Goal: Communication & Community: Answer question/provide support

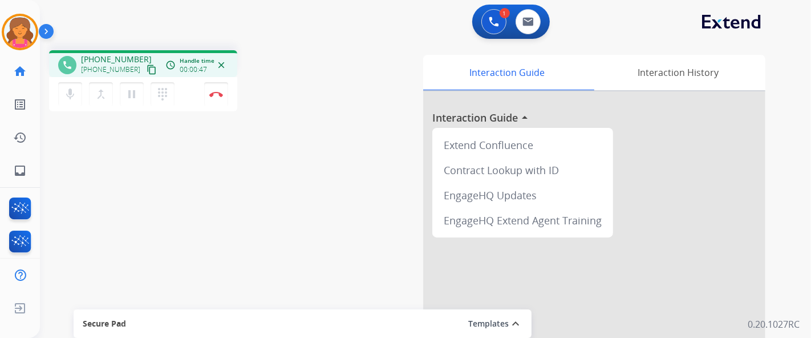
click at [147, 67] on mat-icon "content_copy" at bounding box center [152, 69] width 10 height 10
click at [147, 72] on mat-icon "content_copy" at bounding box center [152, 69] width 10 height 10
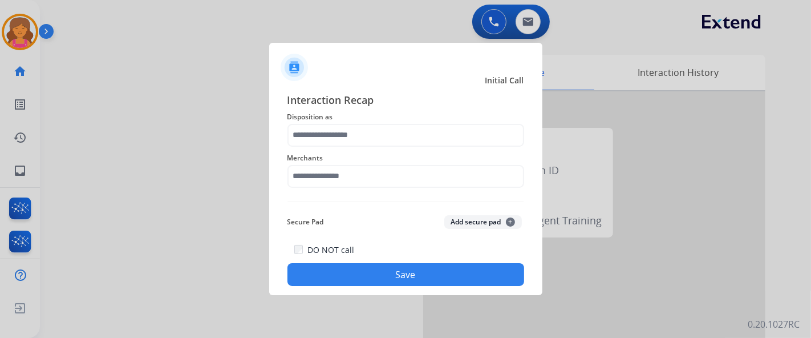
click at [312, 120] on span "Disposition as" at bounding box center [406, 117] width 237 height 14
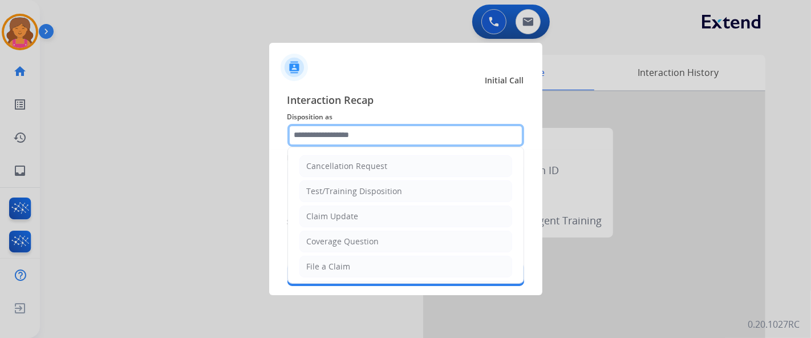
click at [314, 126] on input "text" at bounding box center [406, 135] width 237 height 23
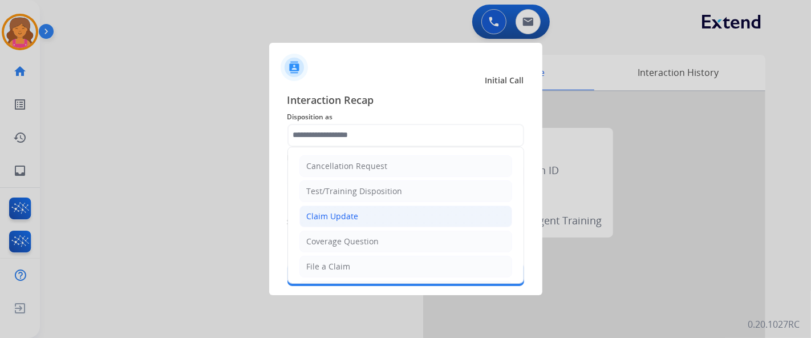
click at [340, 217] on div "Claim Update" at bounding box center [333, 216] width 52 height 11
type input "**********"
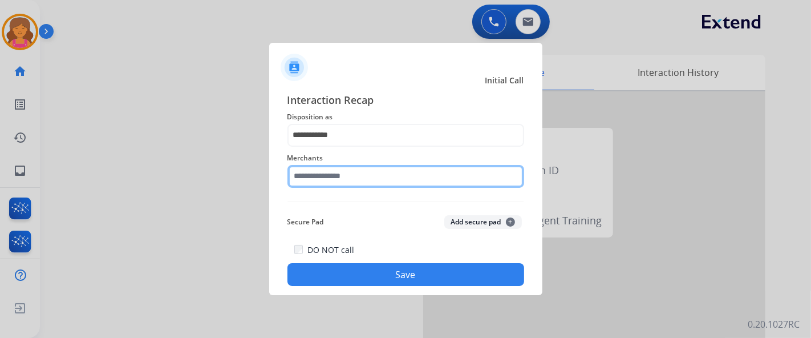
click at [339, 174] on input "text" at bounding box center [406, 176] width 237 height 23
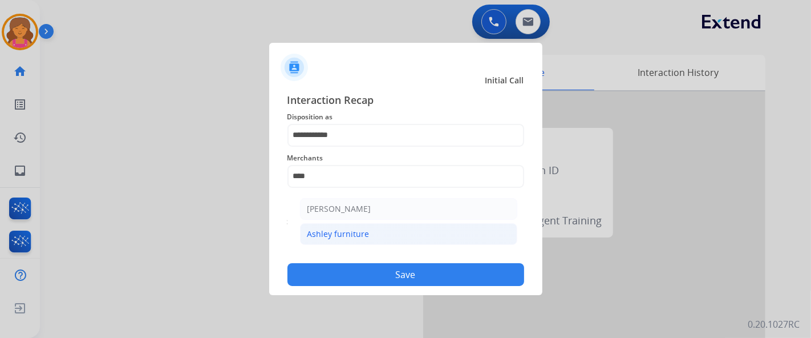
click at [349, 228] on div "Ashley furniture" at bounding box center [338, 233] width 62 height 11
type input "**********"
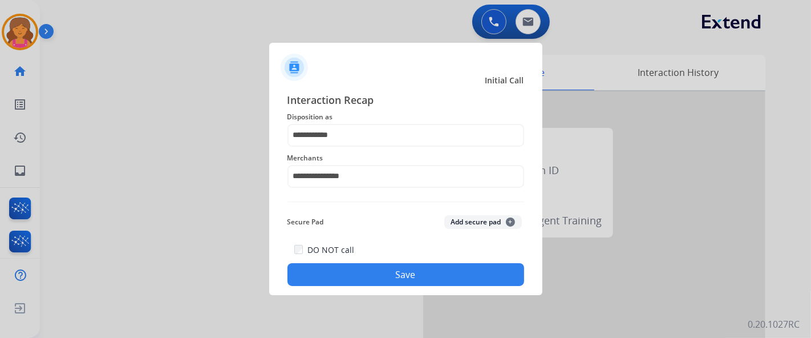
click at [347, 227] on div "Secure Pad Add secure pad +" at bounding box center [406, 222] width 237 height 23
click at [366, 277] on button "Save" at bounding box center [406, 274] width 237 height 23
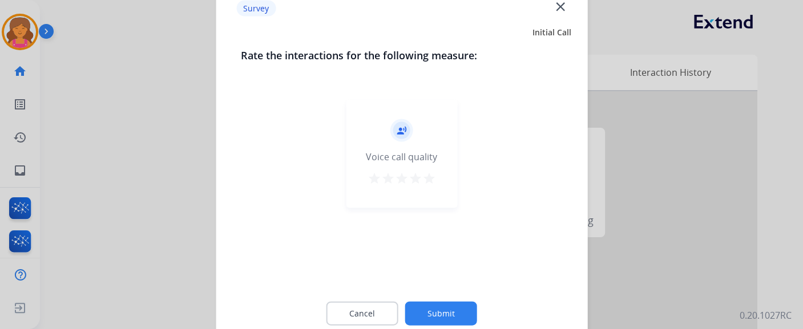
click at [419, 174] on mat-icon "star" at bounding box center [415, 178] width 14 height 14
click at [426, 175] on mat-icon "star" at bounding box center [429, 178] width 14 height 14
click at [436, 309] on button "Submit" at bounding box center [441, 313] width 72 height 24
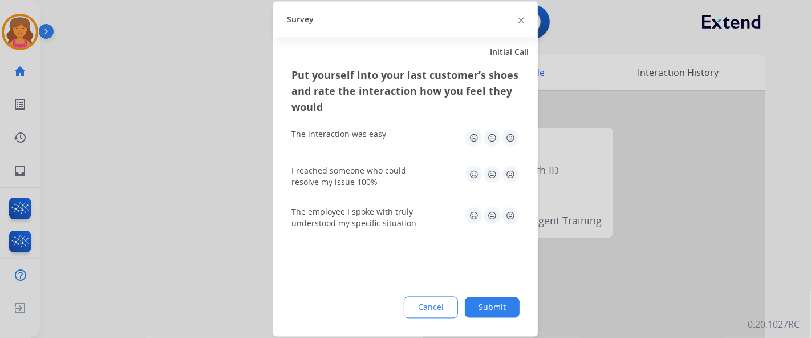
click at [521, 134] on div "Put yourself into your last customer’s shoes and rate the interaction how you f…" at bounding box center [405, 201] width 265 height 269
click at [515, 134] on img at bounding box center [510, 138] width 18 height 18
click at [513, 165] on img at bounding box center [510, 174] width 18 height 18
click at [513, 220] on img at bounding box center [510, 216] width 18 height 18
click at [492, 315] on button "Submit" at bounding box center [492, 307] width 55 height 21
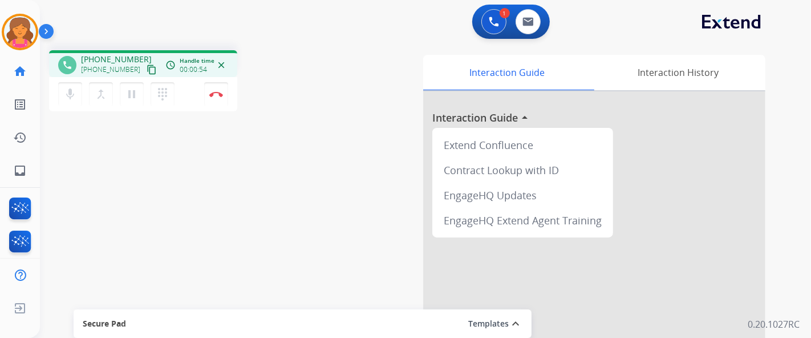
click at [147, 70] on mat-icon "content_copy" at bounding box center [152, 69] width 10 height 10
click at [213, 96] on img at bounding box center [216, 94] width 14 height 6
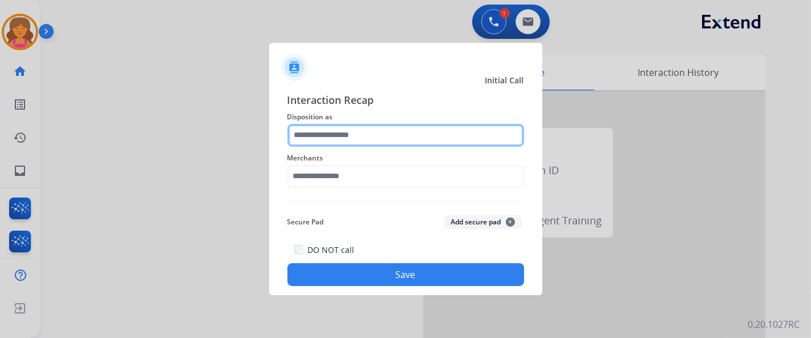
click at [296, 139] on input "text" at bounding box center [406, 135] width 237 height 23
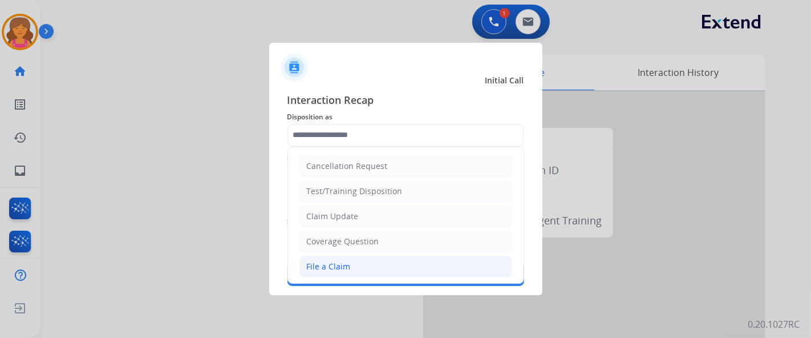
click at [354, 256] on li "File a Claim" at bounding box center [406, 267] width 213 height 22
type input "**********"
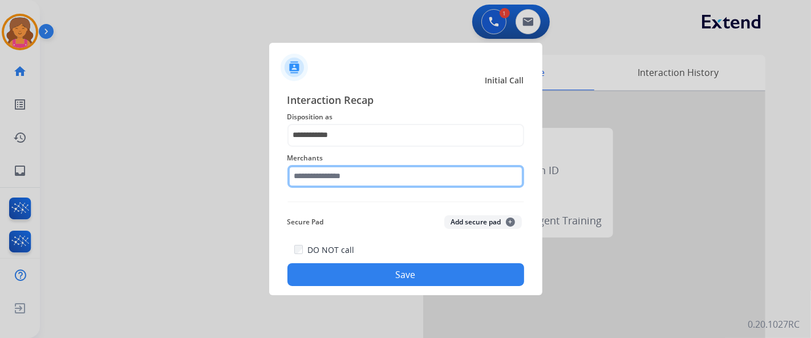
click at [315, 179] on input "text" at bounding box center [406, 176] width 237 height 23
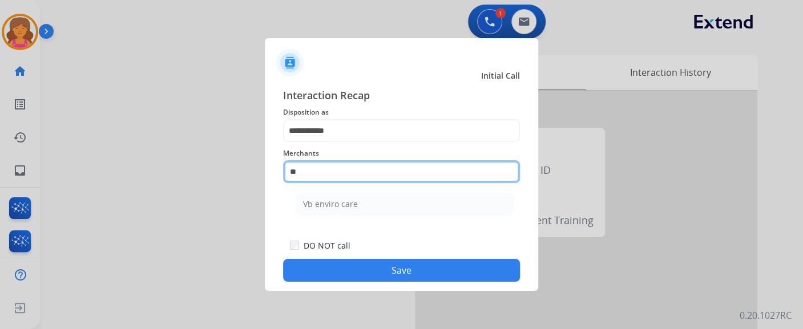
type input "*"
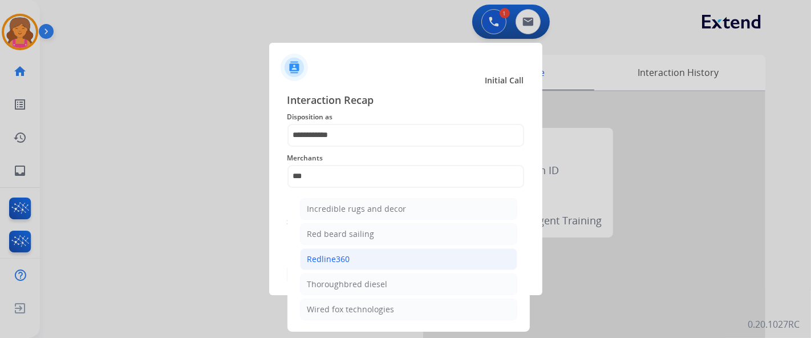
click at [359, 249] on li "Redline360" at bounding box center [408, 259] width 217 height 22
type input "**********"
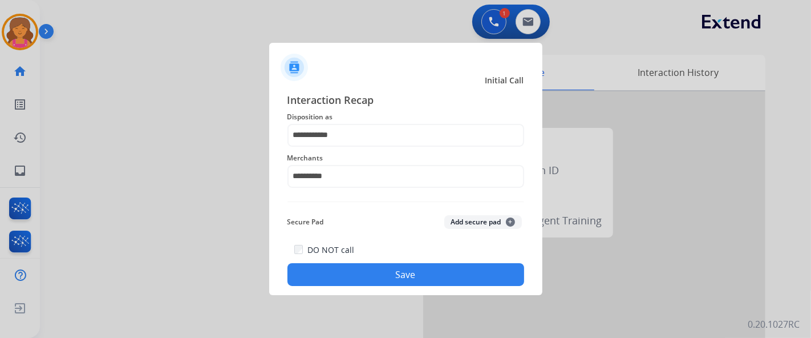
click at [350, 278] on button "Save" at bounding box center [406, 274] width 237 height 23
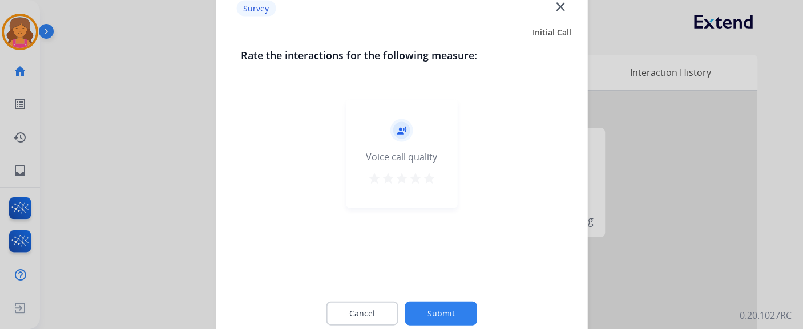
click at [421, 183] on mat-icon "star" at bounding box center [415, 178] width 14 height 14
click at [427, 183] on mat-icon "star" at bounding box center [429, 178] width 14 height 14
click at [435, 321] on button "Submit" at bounding box center [441, 313] width 72 height 24
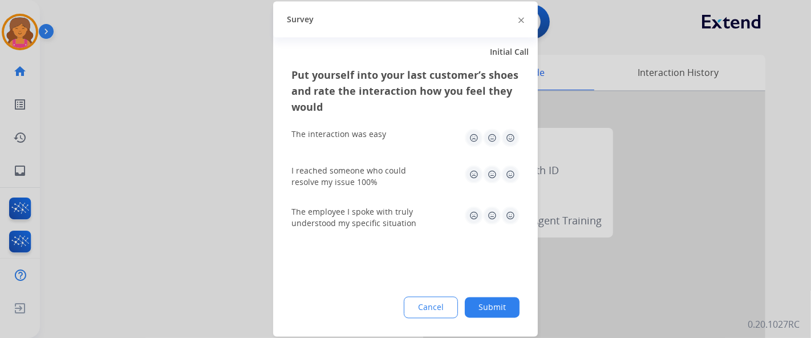
click at [512, 171] on img at bounding box center [510, 174] width 18 height 18
click at [515, 138] on img at bounding box center [510, 138] width 18 height 18
click at [511, 216] on img at bounding box center [510, 216] width 18 height 18
click at [512, 306] on button "Submit" at bounding box center [492, 307] width 55 height 21
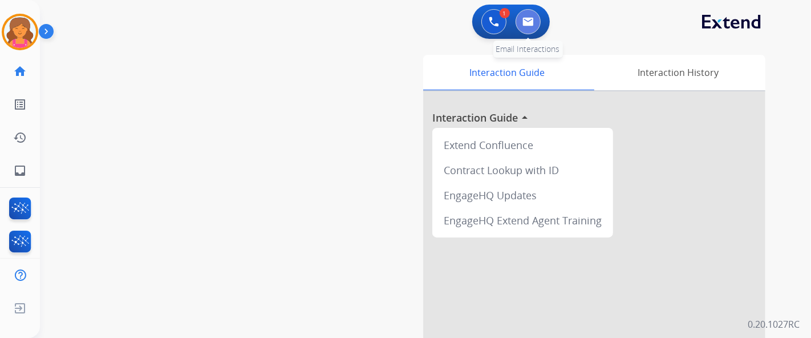
click at [530, 19] on img at bounding box center [528, 21] width 11 height 9
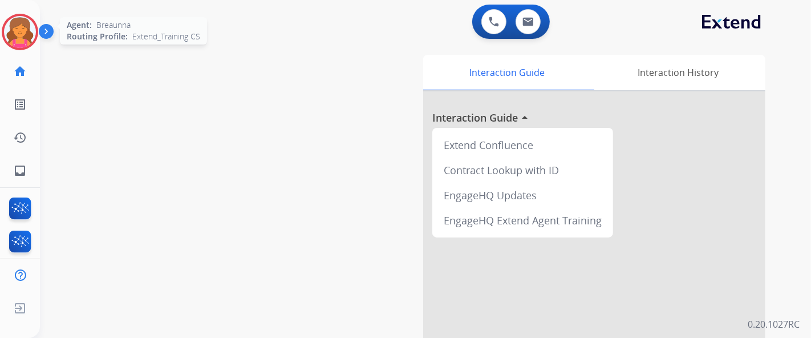
click at [13, 31] on img at bounding box center [20, 32] width 32 height 32
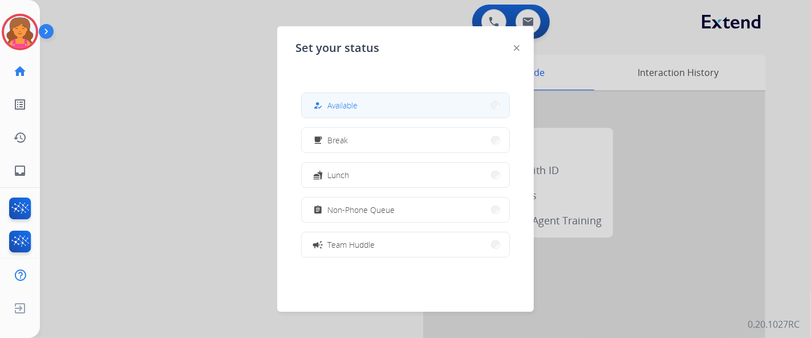
click at [381, 108] on button "how_to_reg Available" at bounding box center [406, 105] width 208 height 25
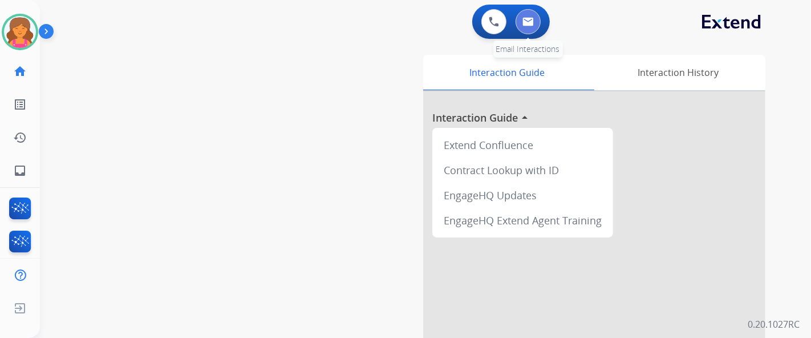
click at [522, 27] on button at bounding box center [528, 21] width 25 height 25
select select "**********"
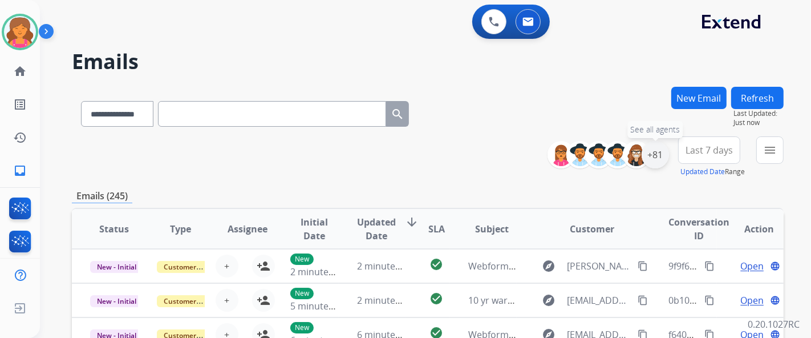
click at [649, 147] on div "+81" at bounding box center [655, 154] width 27 height 27
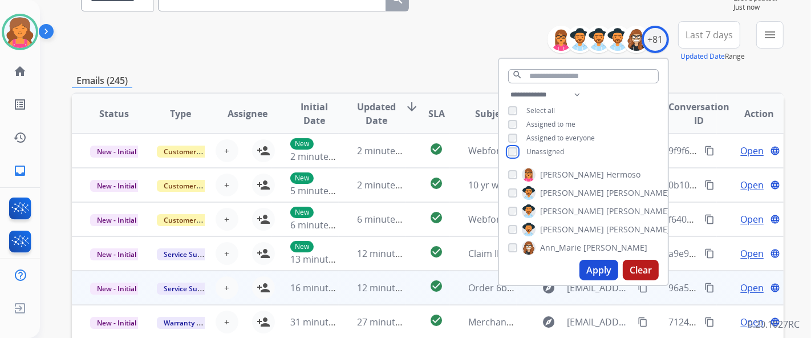
scroll to position [190, 0]
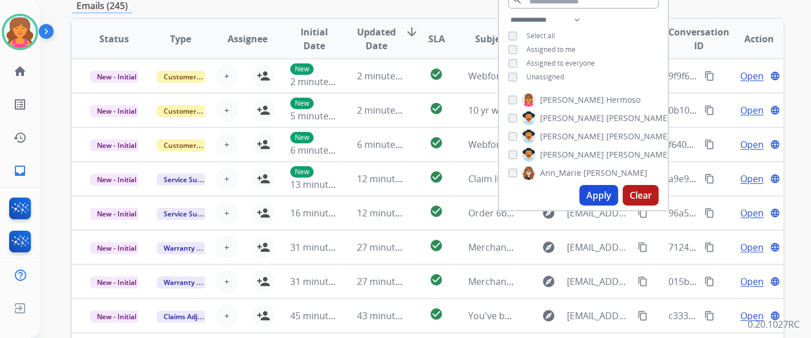
click at [581, 196] on button "Apply" at bounding box center [599, 195] width 39 height 21
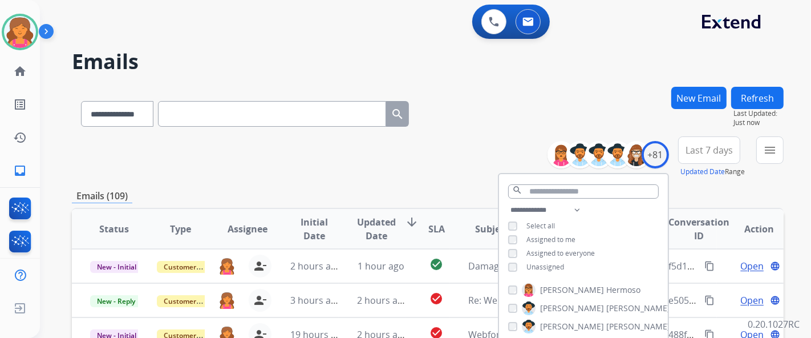
click at [711, 143] on button "Last 7 days" at bounding box center [709, 149] width 62 height 27
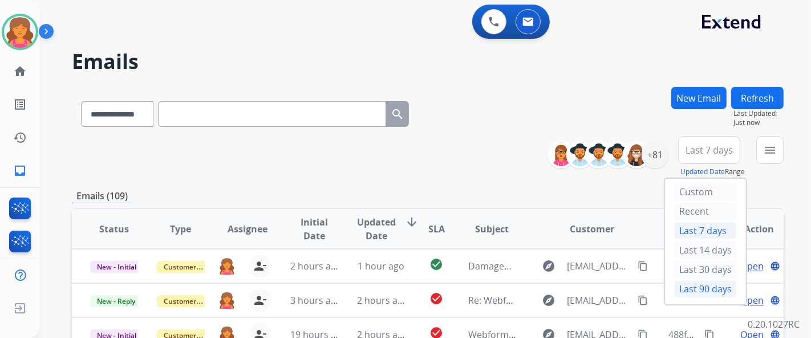
click at [675, 280] on div "Last 90 days" at bounding box center [705, 288] width 63 height 17
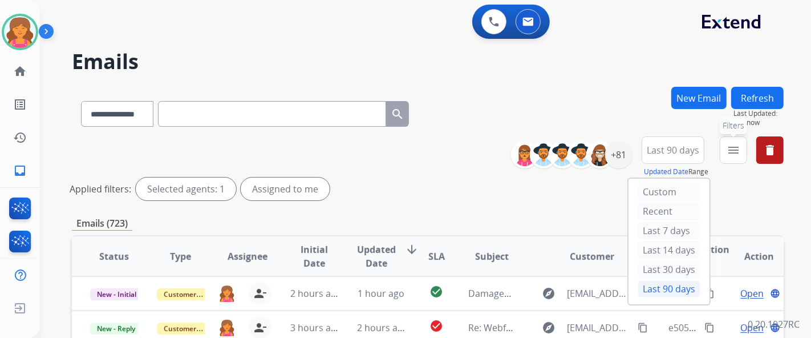
click at [742, 151] on button "menu Filters" at bounding box center [733, 149] width 27 height 27
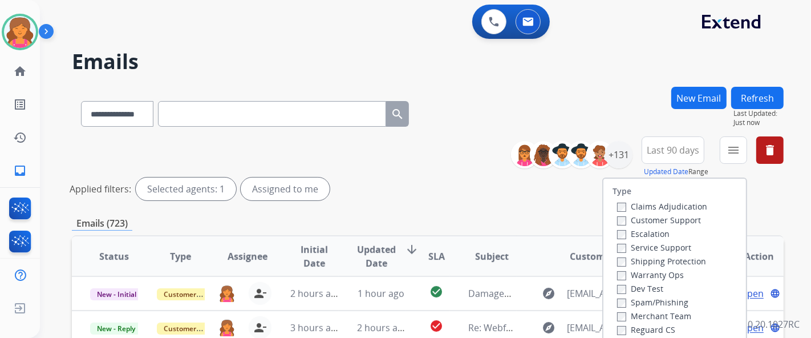
click at [666, 217] on label "Customer Support" at bounding box center [659, 220] width 84 height 11
click at [661, 260] on label "Shipping Protection" at bounding box center [661, 261] width 89 height 11
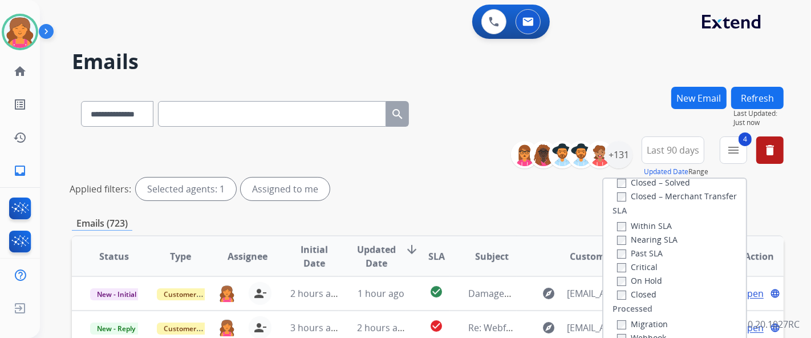
scroll to position [190, 0]
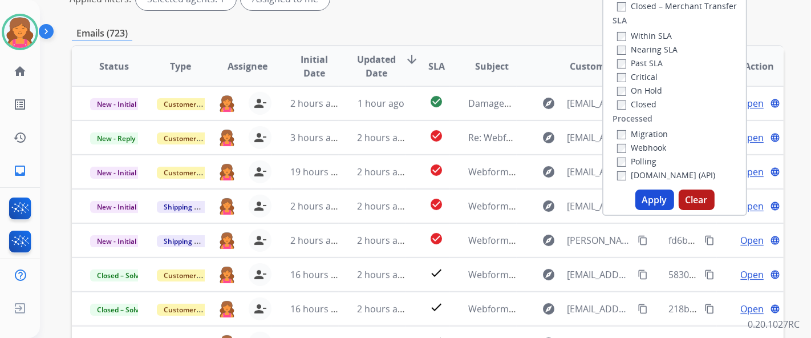
click at [644, 200] on button "Apply" at bounding box center [655, 199] width 39 height 21
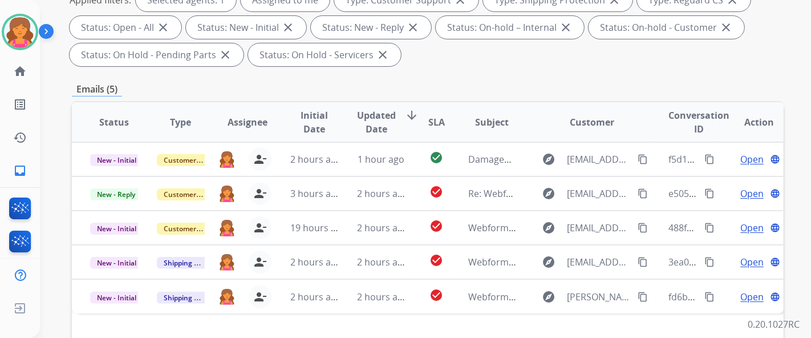
scroll to position [253, 0]
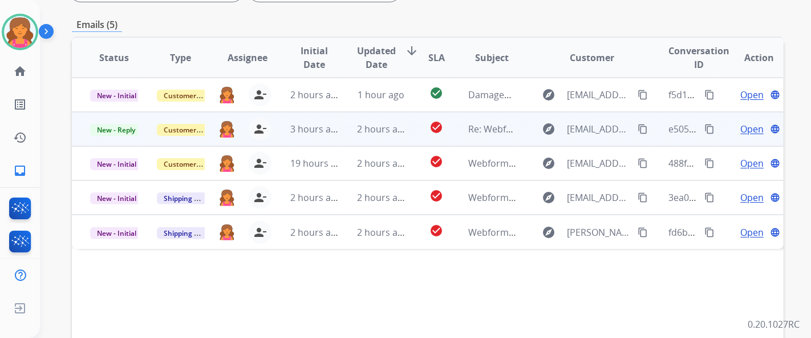
click at [741, 131] on span "Open" at bounding box center [752, 129] width 23 height 14
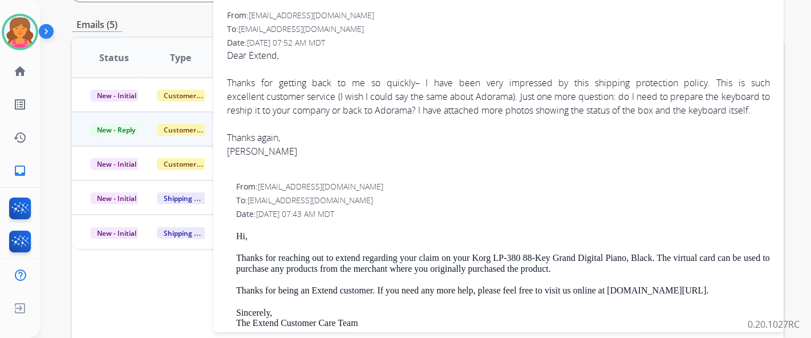
scroll to position [63, 0]
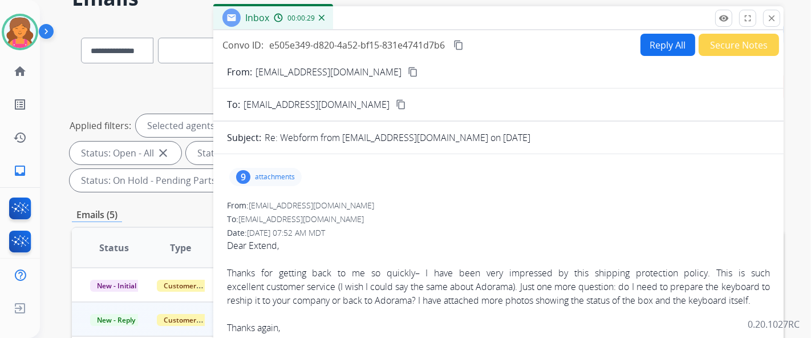
click at [650, 54] on button "Reply All" at bounding box center [668, 45] width 55 height 22
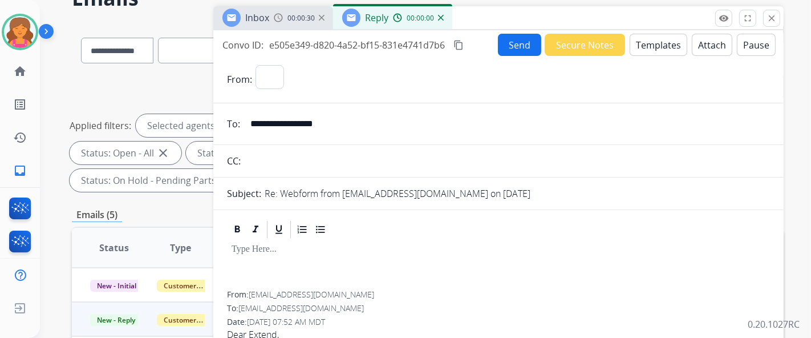
select select "**********"
click at [650, 54] on button "Templates" at bounding box center [659, 45] width 58 height 22
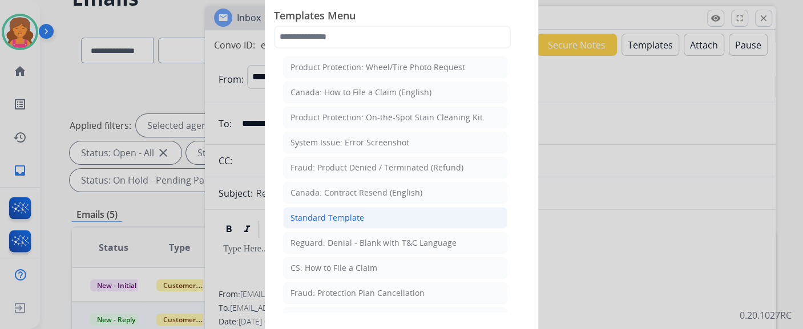
click at [365, 216] on li "Standard Template" at bounding box center [395, 218] width 224 height 22
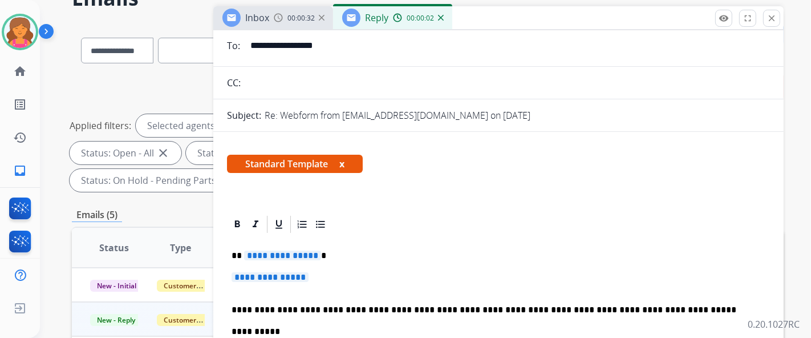
scroll to position [127, 0]
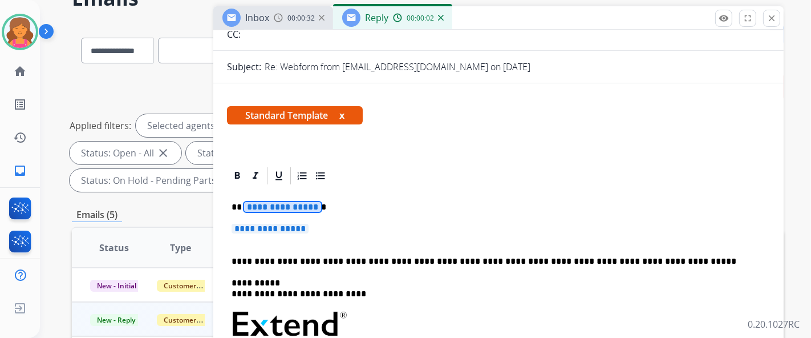
click at [283, 208] on span "**********" at bounding box center [282, 207] width 77 height 10
click at [270, 228] on span "**********" at bounding box center [270, 229] width 77 height 10
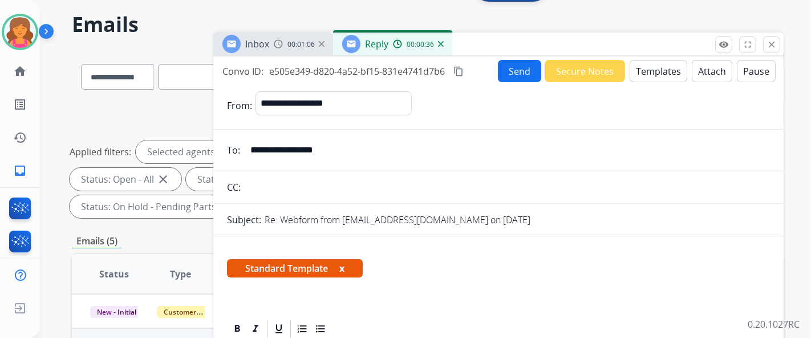
scroll to position [0, 0]
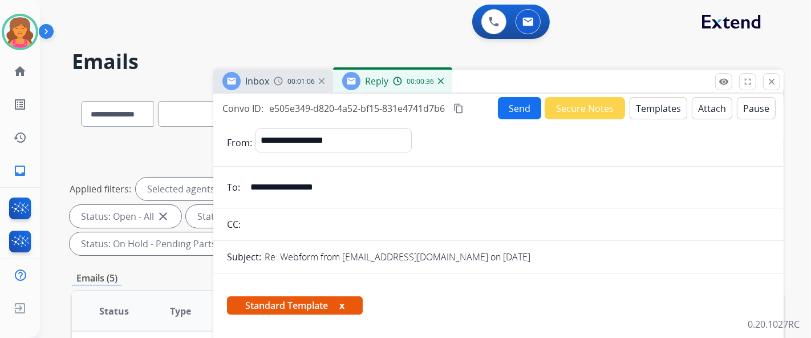
click at [513, 110] on button "Send" at bounding box center [519, 108] width 43 height 22
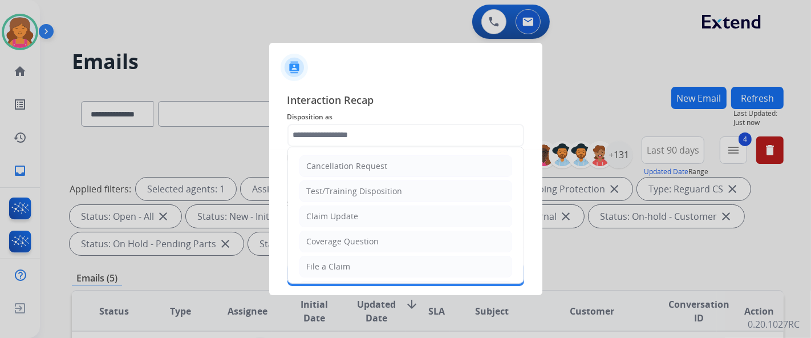
click at [343, 130] on input "text" at bounding box center [406, 135] width 237 height 23
click at [341, 217] on div "Claim Update" at bounding box center [333, 216] width 52 height 11
type input "**********"
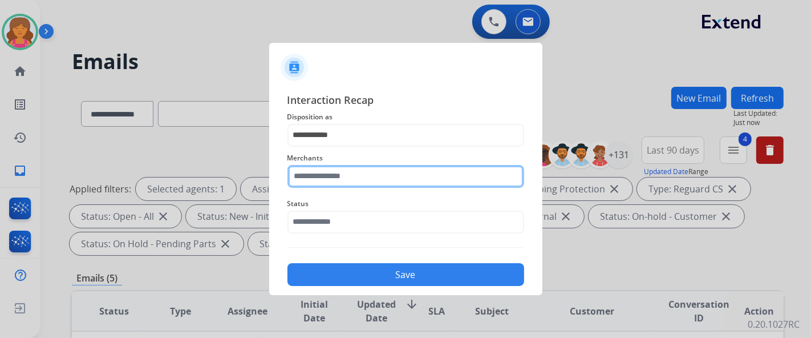
click at [350, 180] on input "text" at bounding box center [406, 176] width 237 height 23
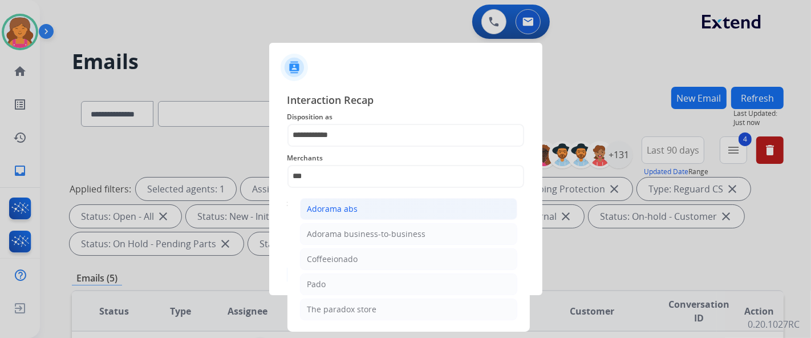
click at [349, 198] on li "Adorama abs" at bounding box center [408, 209] width 217 height 22
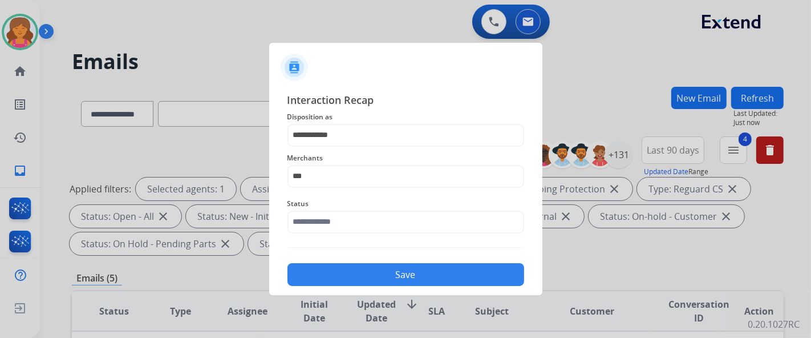
type input "**********"
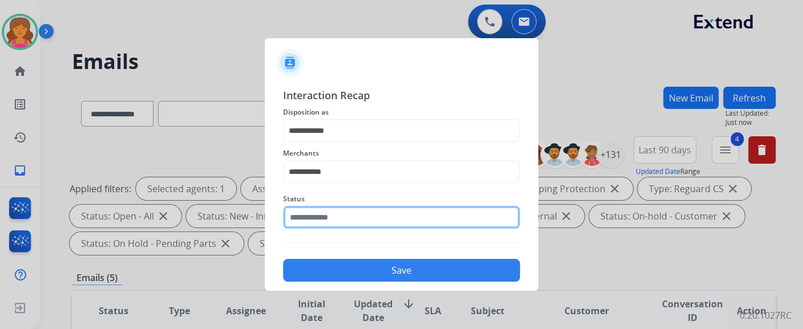
click at [347, 217] on input "text" at bounding box center [401, 217] width 237 height 23
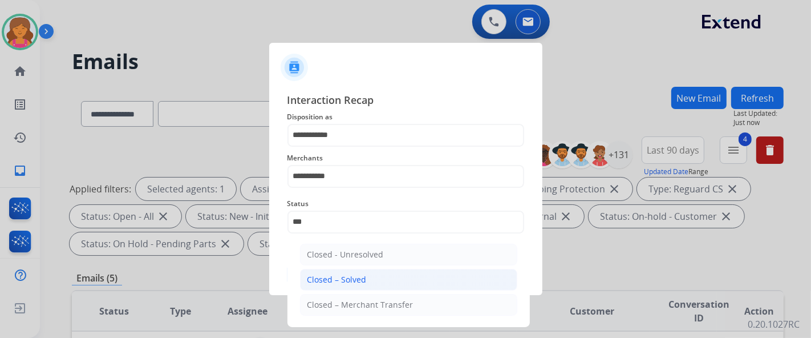
click at [335, 286] on li "Closed – Solved" at bounding box center [408, 280] width 217 height 22
type input "**********"
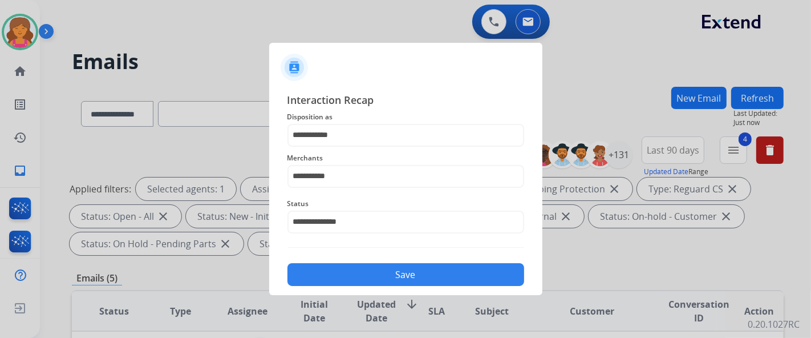
click at [333, 280] on button "Save" at bounding box center [406, 274] width 237 height 23
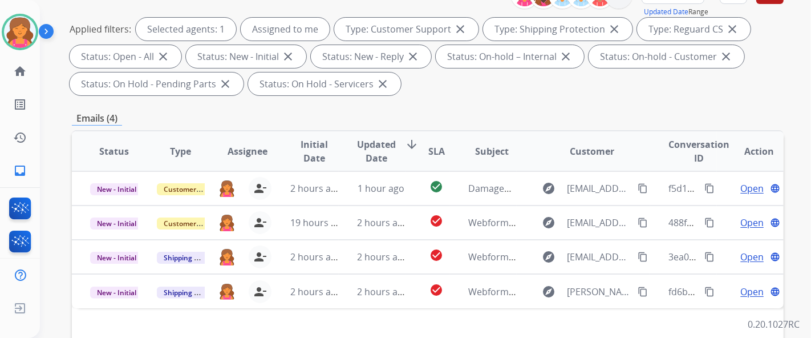
scroll to position [253, 0]
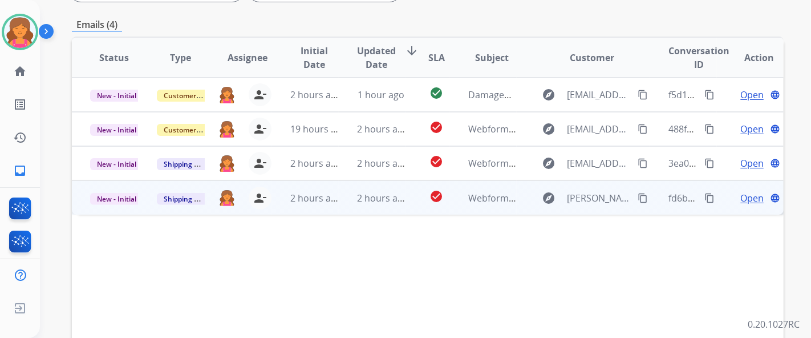
click at [741, 200] on span "Open" at bounding box center [752, 198] width 23 height 14
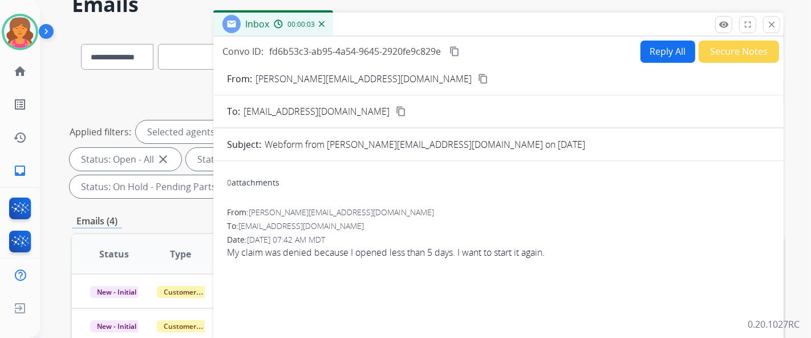
scroll to position [0, 0]
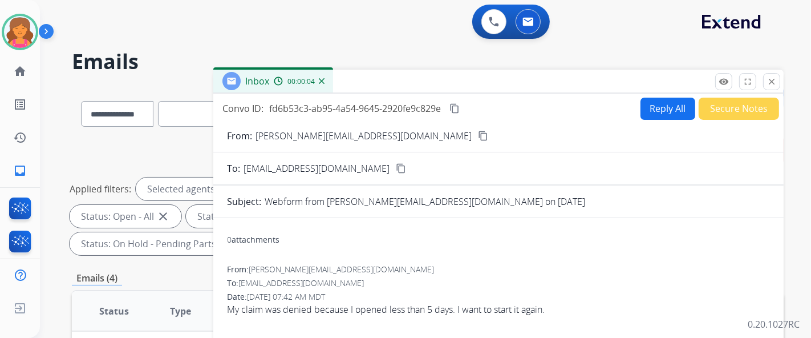
click at [645, 106] on button "Reply All" at bounding box center [668, 109] width 55 height 22
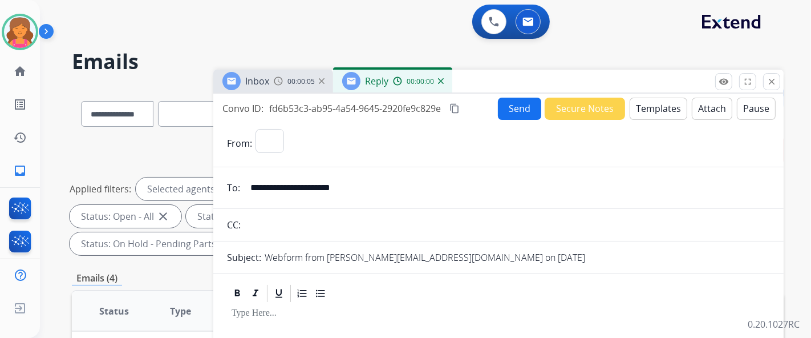
select select "**********"
click at [645, 106] on button "Templates" at bounding box center [659, 109] width 58 height 22
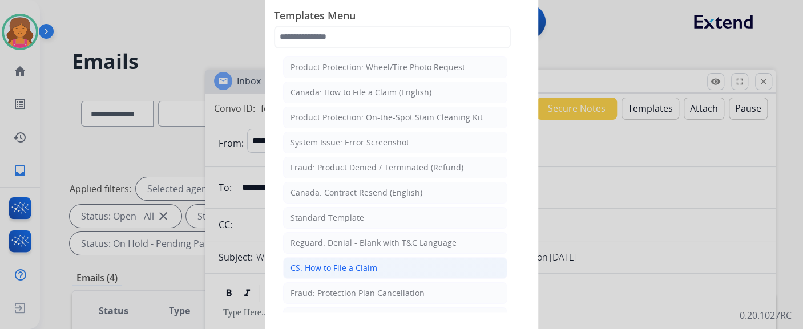
click at [355, 262] on div "CS: How to File a Claim" at bounding box center [333, 267] width 87 height 11
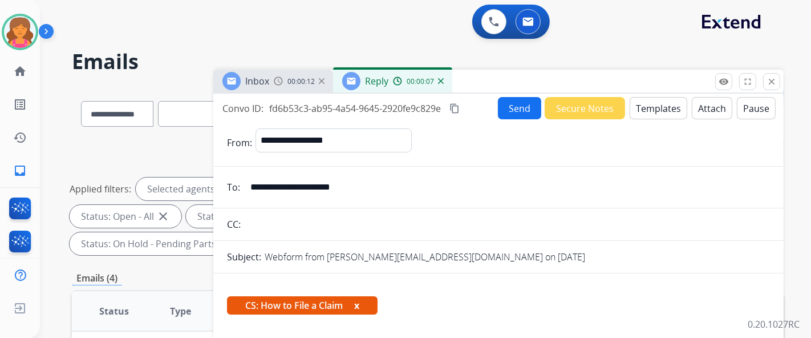
click at [524, 110] on button "Send" at bounding box center [519, 108] width 43 height 22
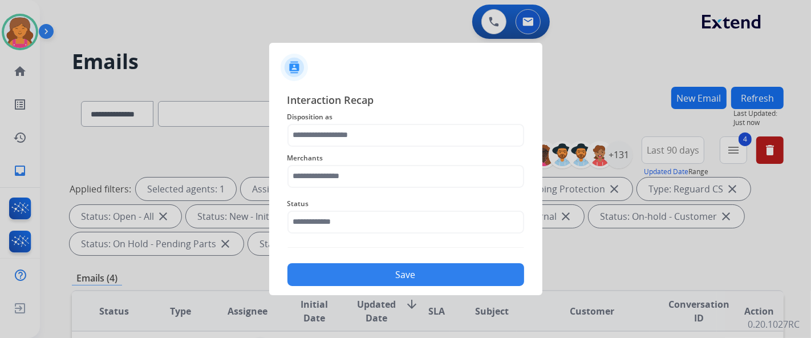
click at [343, 155] on span "Merchants" at bounding box center [406, 158] width 237 height 14
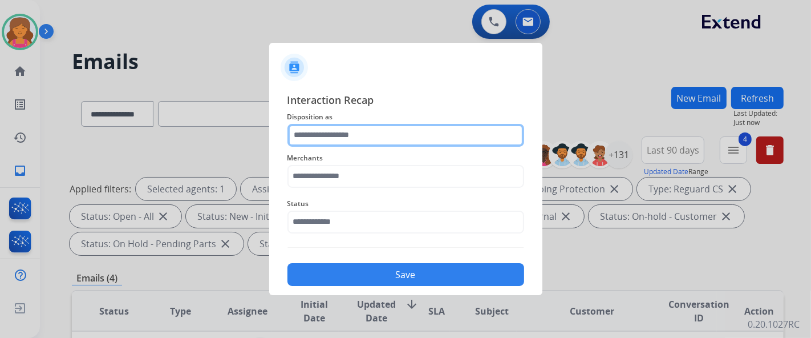
click at [335, 134] on input "text" at bounding box center [406, 135] width 237 height 23
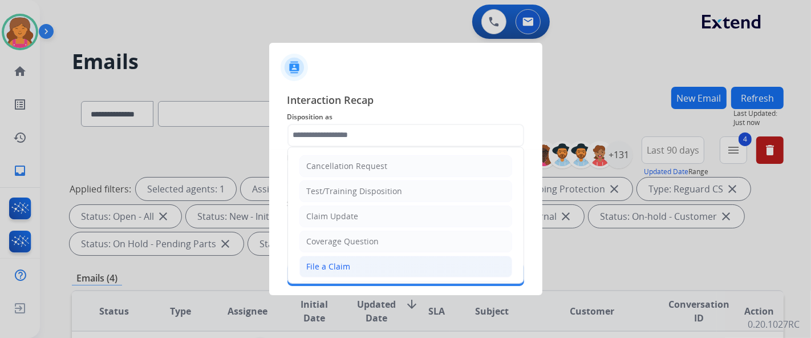
click at [336, 268] on div "File a Claim" at bounding box center [329, 266] width 44 height 11
type input "**********"
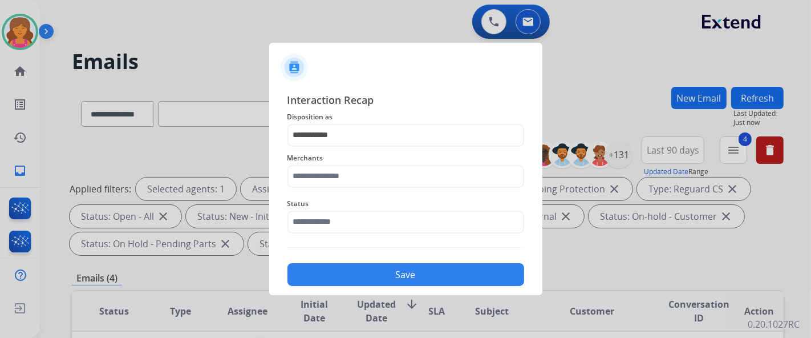
click at [329, 162] on span "Merchants" at bounding box center [406, 158] width 237 height 14
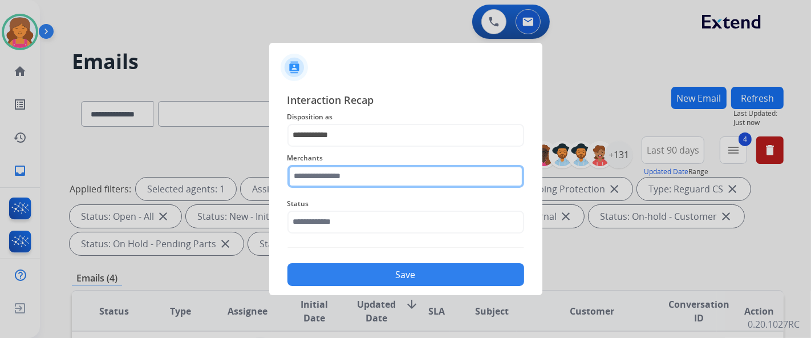
click at [327, 171] on input "text" at bounding box center [406, 176] width 237 height 23
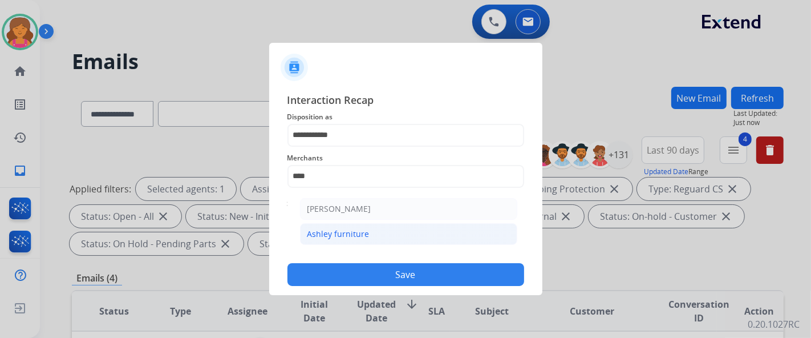
click at [391, 237] on li "Ashley furniture" at bounding box center [408, 234] width 217 height 22
type input "**********"
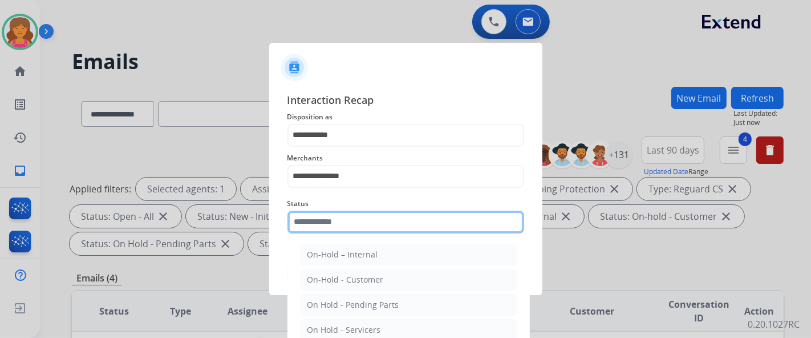
click at [385, 223] on input "text" at bounding box center [406, 222] width 237 height 23
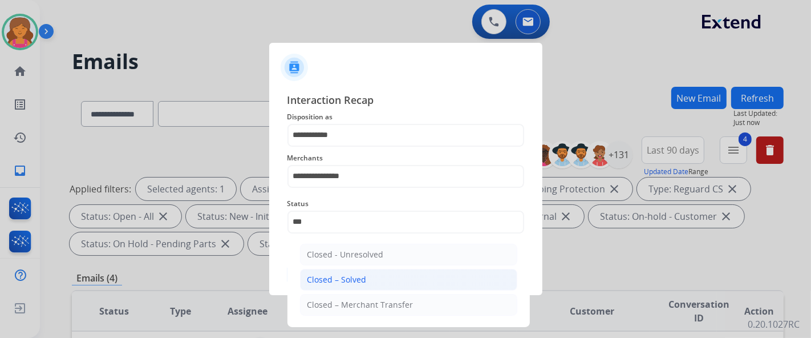
click at [331, 278] on div "Closed – Solved" at bounding box center [336, 279] width 59 height 11
type input "**********"
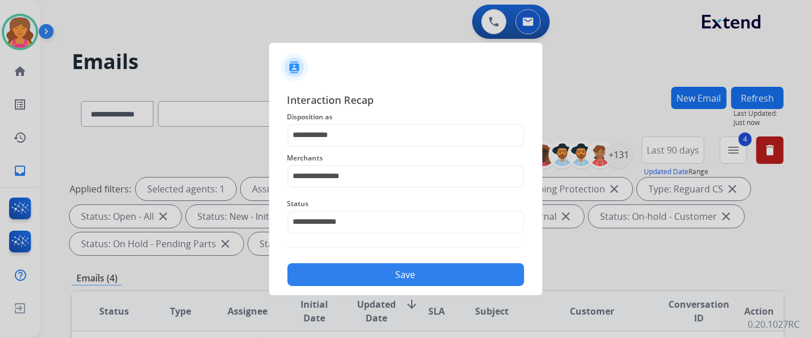
click at [331, 276] on button "Save" at bounding box center [406, 274] width 237 height 23
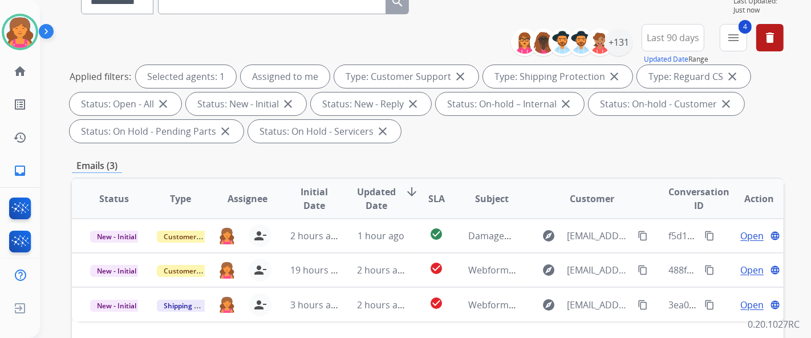
scroll to position [190, 0]
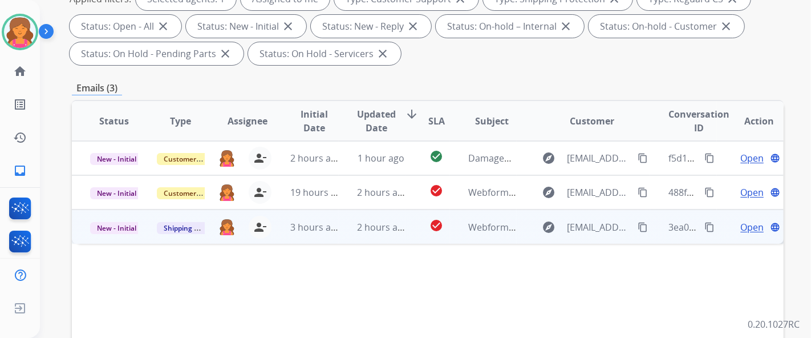
click at [724, 227] on td "Open language" at bounding box center [750, 226] width 67 height 34
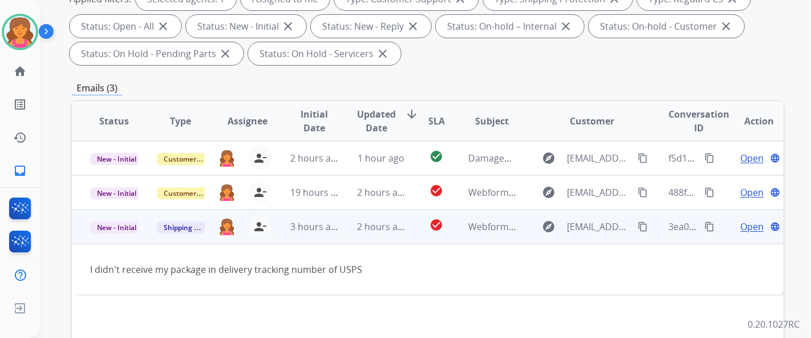
click at [741, 223] on span "Open" at bounding box center [752, 227] width 23 height 14
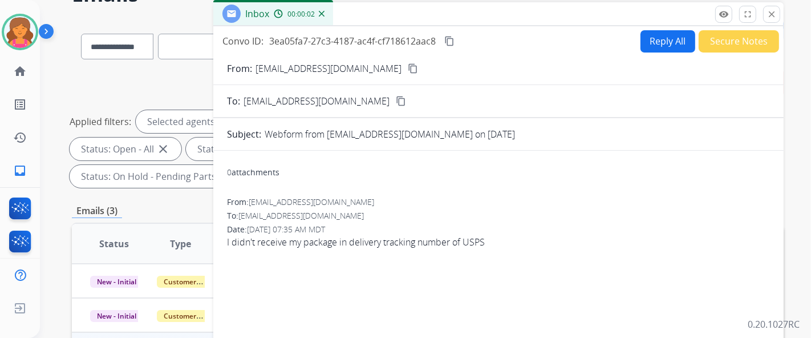
scroll to position [63, 0]
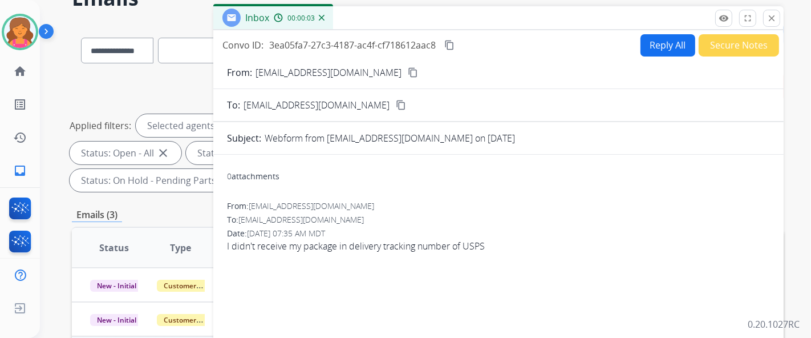
click at [378, 66] on div "From: [EMAIL_ADDRESS][DOMAIN_NAME] content_copy" at bounding box center [498, 73] width 570 height 14
click at [408, 74] on mat-icon "content_copy" at bounding box center [413, 72] width 10 height 10
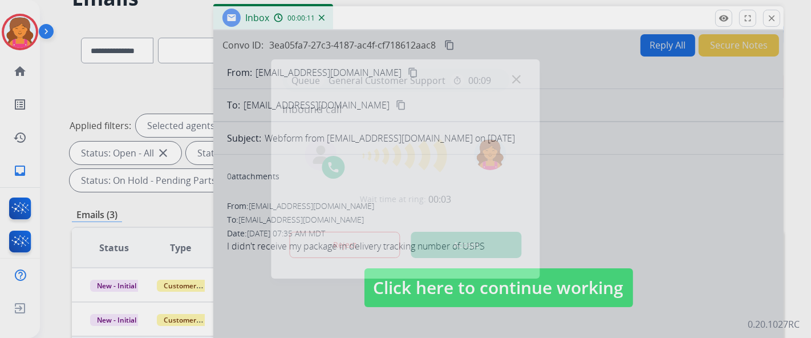
drag, startPoint x: 141, startPoint y: 83, endPoint x: 192, endPoint y: 98, distance: 52.9
click at [147, 86] on div at bounding box center [405, 169] width 811 height 338
click at [192, 98] on div at bounding box center [405, 169] width 811 height 338
click at [215, 111] on div at bounding box center [405, 169] width 811 height 338
click at [234, 120] on div at bounding box center [405, 169] width 811 height 338
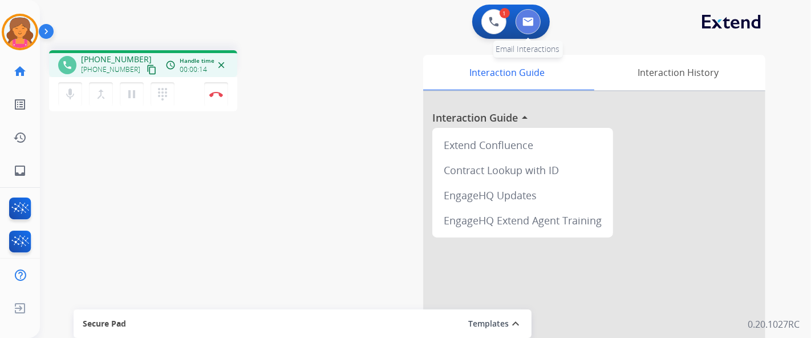
click at [527, 27] on button at bounding box center [528, 21] width 25 height 25
select select "**********"
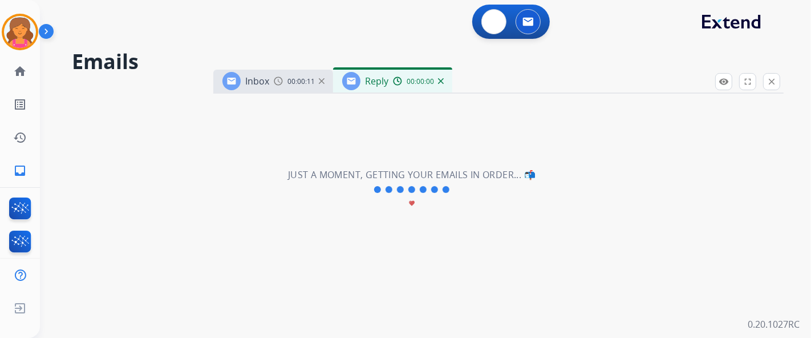
select select "**********"
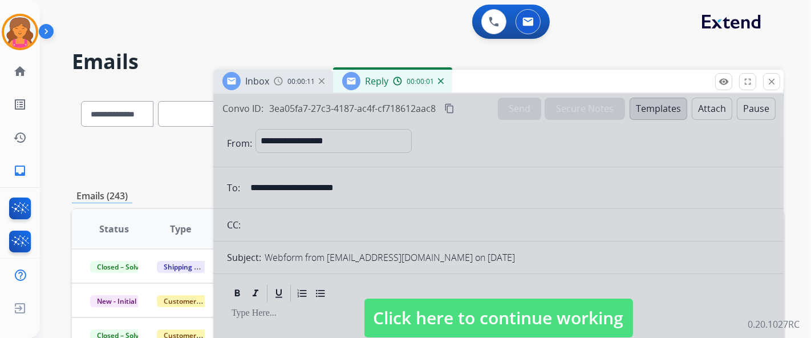
click at [469, 317] on span "Click here to continue working" at bounding box center [499, 317] width 269 height 39
select select
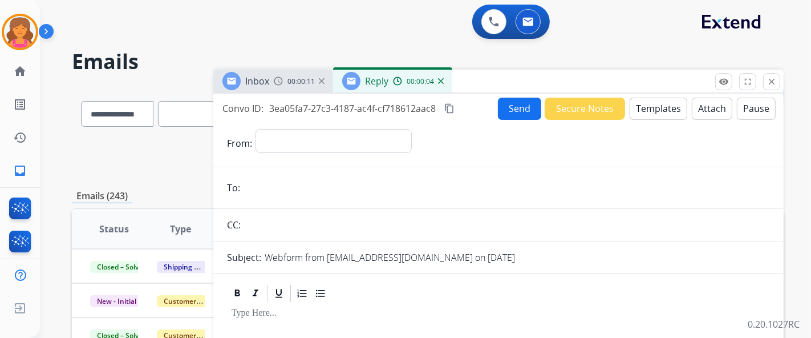
click at [360, 87] on div "Reply" at bounding box center [365, 81] width 46 height 18
click at [322, 80] on img at bounding box center [322, 81] width 6 height 6
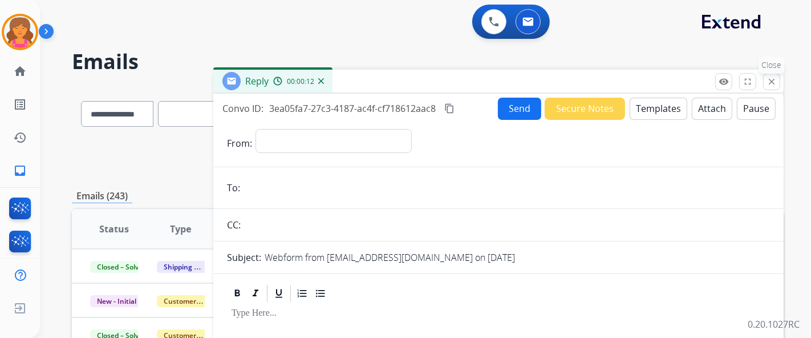
click at [767, 82] on mat-icon "close" at bounding box center [772, 81] width 10 height 10
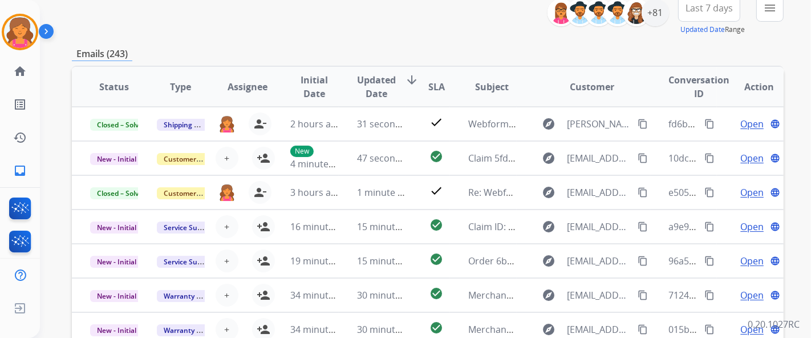
scroll to position [63, 0]
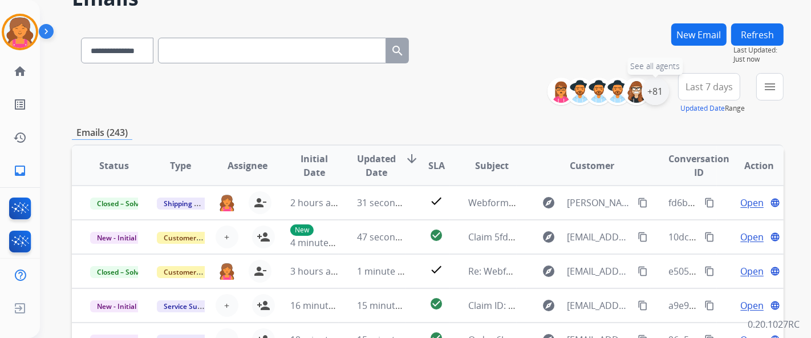
click at [660, 94] on div "+81" at bounding box center [655, 91] width 27 height 27
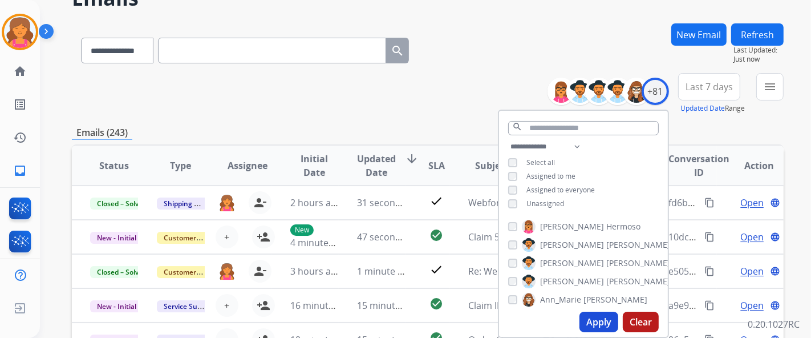
click at [580, 321] on button "Apply" at bounding box center [599, 321] width 39 height 21
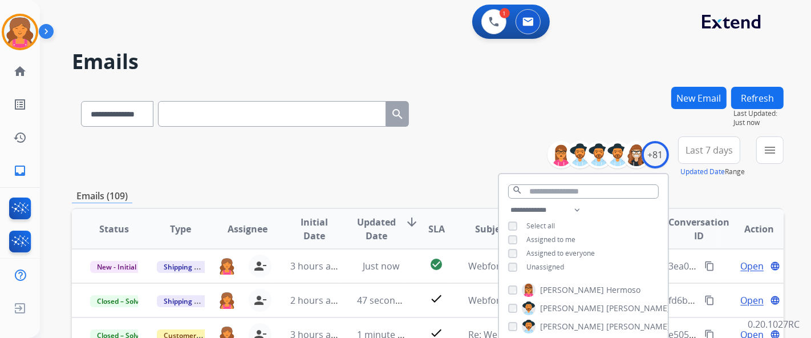
click at [682, 157] on button "Last 7 days" at bounding box center [709, 149] width 62 height 27
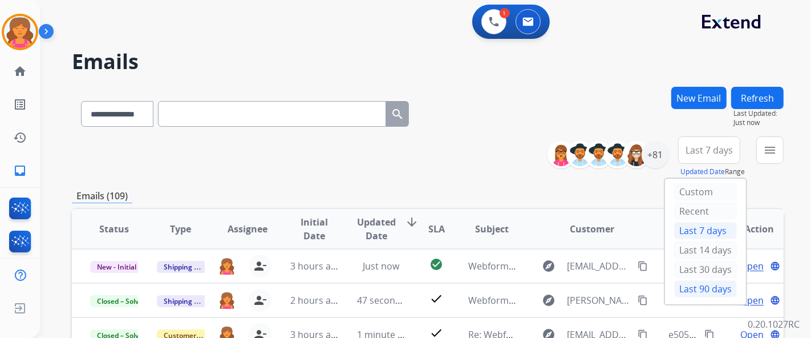
click at [680, 288] on div "Last 90 days" at bounding box center [705, 288] width 63 height 17
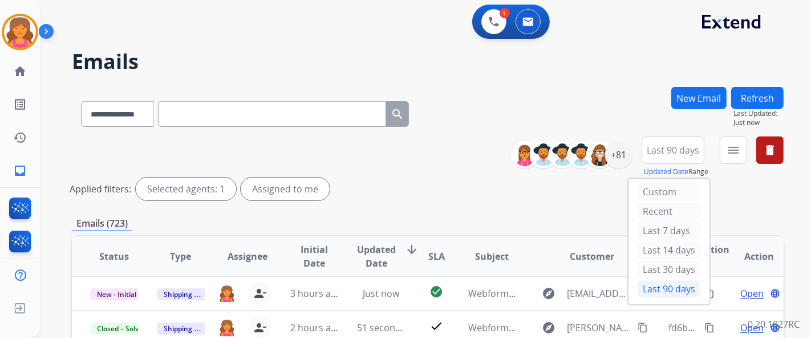
click at [728, 152] on mat-icon "menu" at bounding box center [734, 150] width 14 height 14
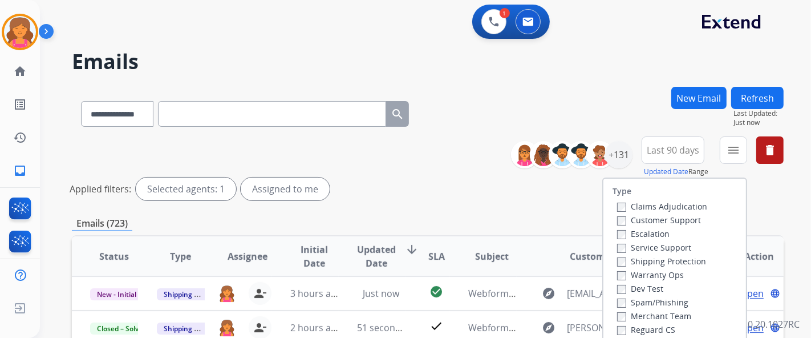
click at [656, 226] on div "Escalation" at bounding box center [662, 233] width 90 height 14
click at [654, 221] on label "Customer Support" at bounding box center [659, 220] width 84 height 11
click at [632, 259] on label "Shipping Protection" at bounding box center [661, 261] width 89 height 11
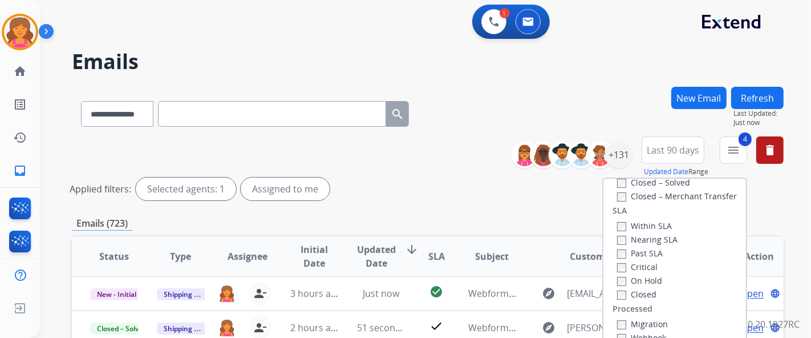
scroll to position [190, 0]
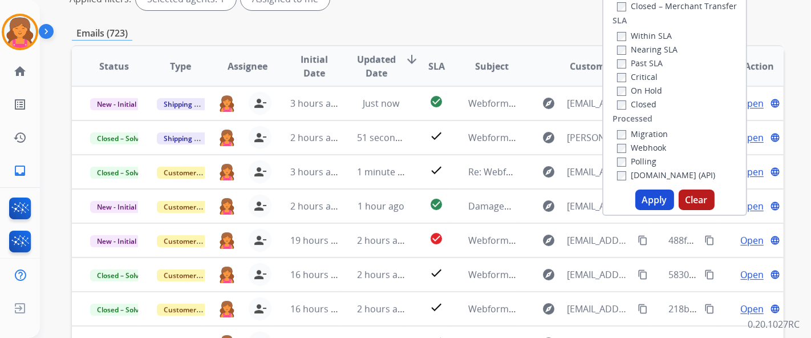
click at [651, 201] on button "Apply" at bounding box center [655, 199] width 39 height 21
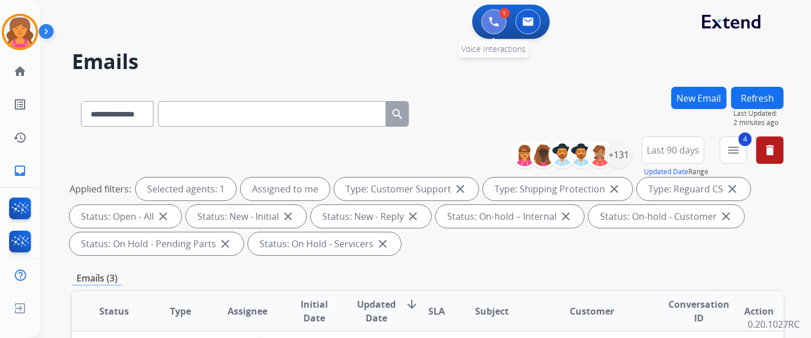
click at [491, 22] on img at bounding box center [494, 22] width 10 height 10
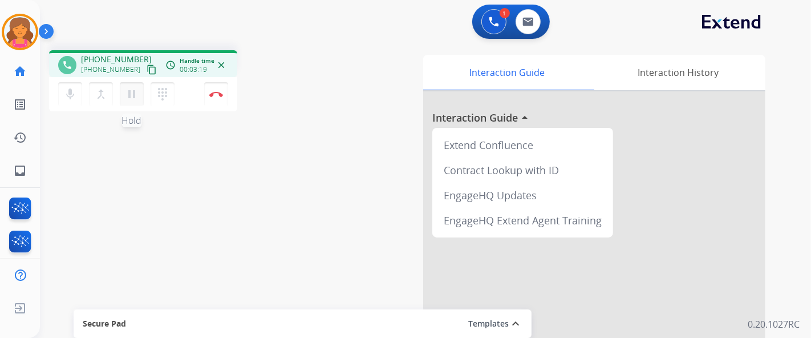
click at [131, 98] on mat-icon "pause" at bounding box center [132, 94] width 14 height 14
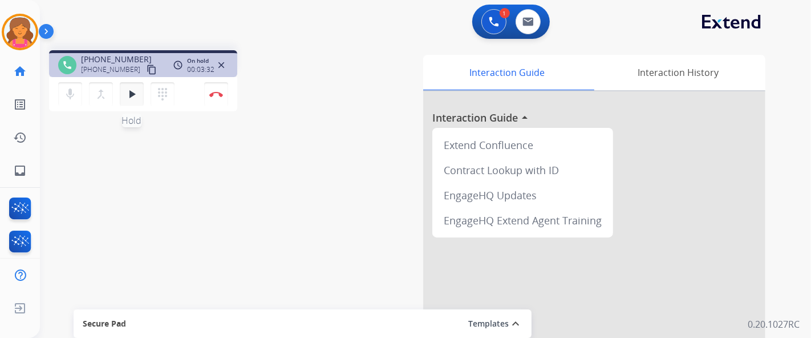
click at [137, 97] on mat-icon "play_arrow" at bounding box center [132, 94] width 14 height 14
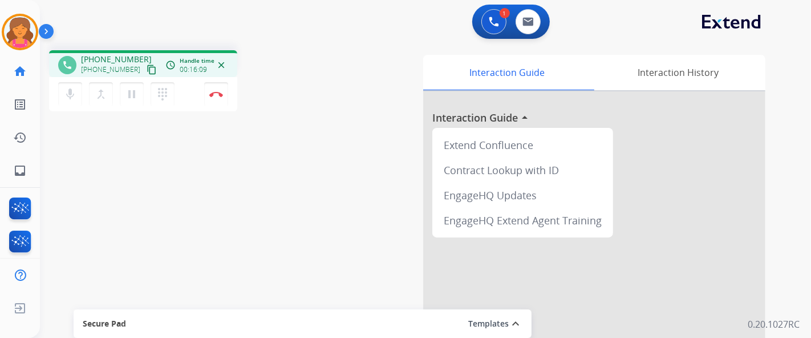
drag, startPoint x: 215, startPoint y: 96, endPoint x: 213, endPoint y: 108, distance: 12.1
click at [215, 96] on img at bounding box center [216, 94] width 14 height 6
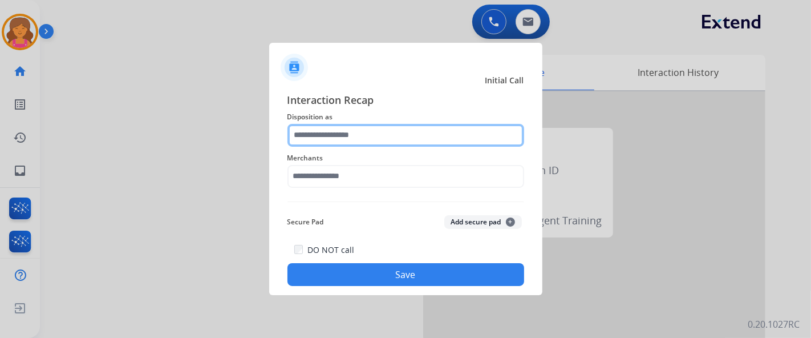
click at [383, 141] on input "text" at bounding box center [406, 135] width 237 height 23
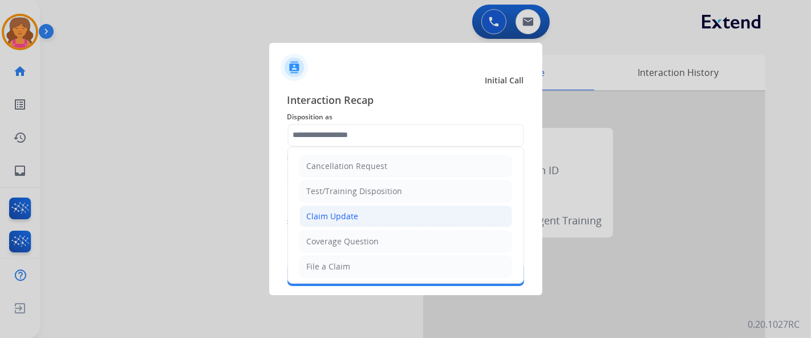
click at [352, 212] on div "Claim Update" at bounding box center [333, 216] width 52 height 11
type input "**********"
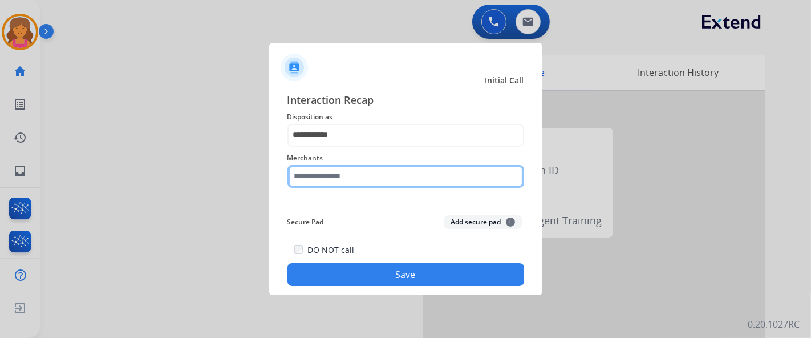
click at [346, 177] on input "text" at bounding box center [406, 176] width 237 height 23
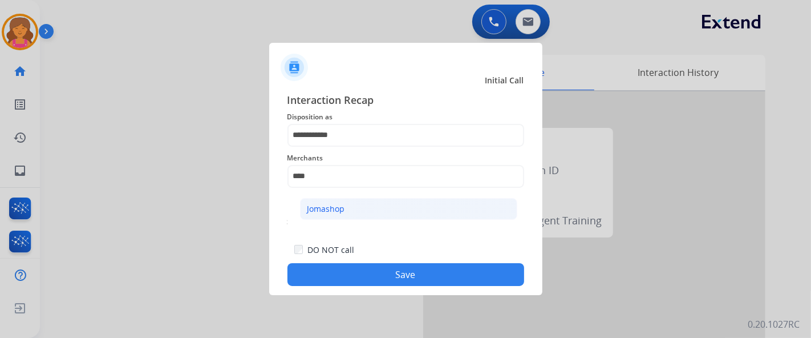
click at [347, 207] on li "Jomashop" at bounding box center [408, 209] width 217 height 22
type input "********"
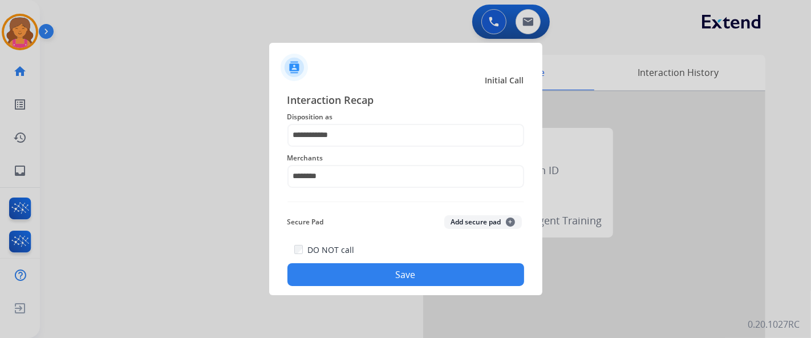
click at [380, 272] on button "Save" at bounding box center [406, 274] width 237 height 23
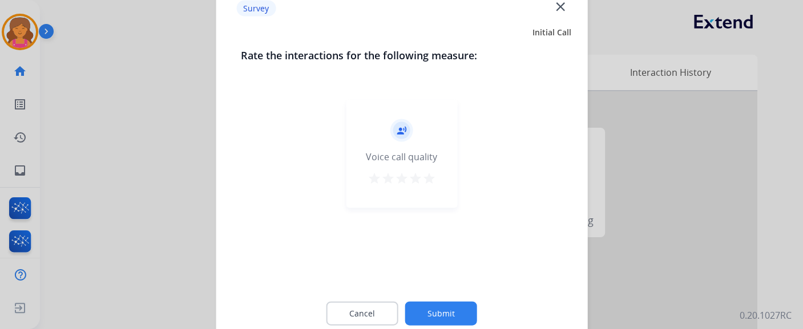
click at [432, 177] on mat-icon "star" at bounding box center [429, 178] width 14 height 14
click at [442, 315] on button "Submit" at bounding box center [441, 313] width 72 height 24
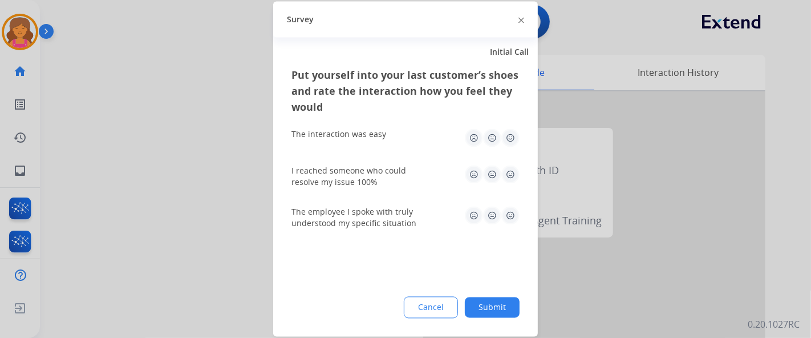
click at [509, 136] on img at bounding box center [510, 138] width 18 height 18
click at [515, 172] on img at bounding box center [510, 174] width 18 height 18
click at [507, 216] on img at bounding box center [510, 216] width 18 height 18
drag, startPoint x: 489, startPoint y: 136, endPoint x: 488, endPoint y: 151, distance: 14.8
click at [489, 136] on img at bounding box center [492, 138] width 18 height 18
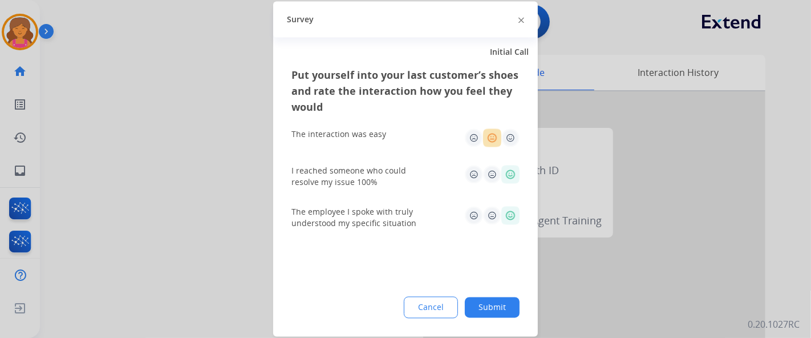
click at [493, 311] on button "Submit" at bounding box center [492, 307] width 55 height 21
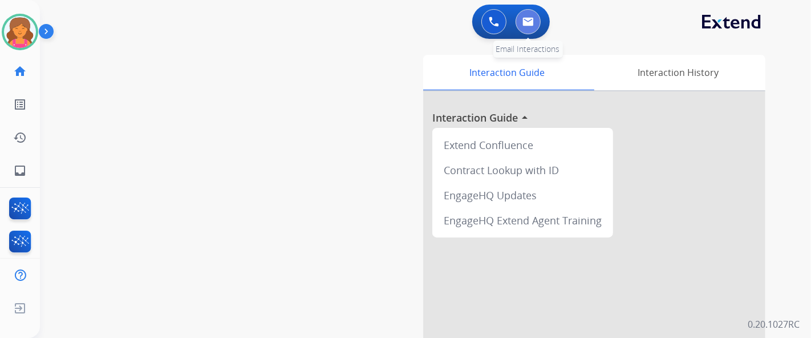
click at [524, 33] on button at bounding box center [528, 21] width 25 height 25
select select "**********"
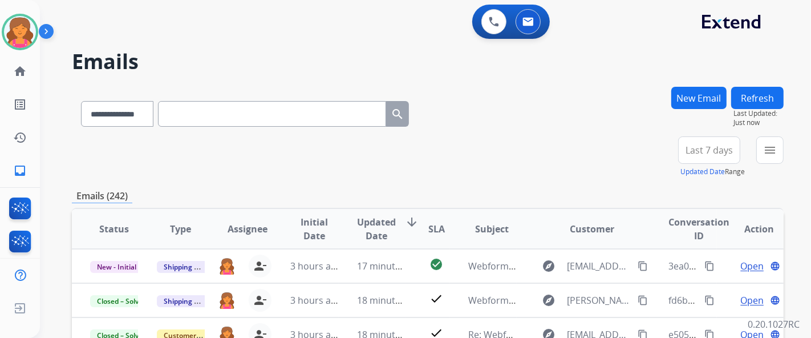
click at [698, 151] on span "Last 7 days" at bounding box center [709, 150] width 47 height 5
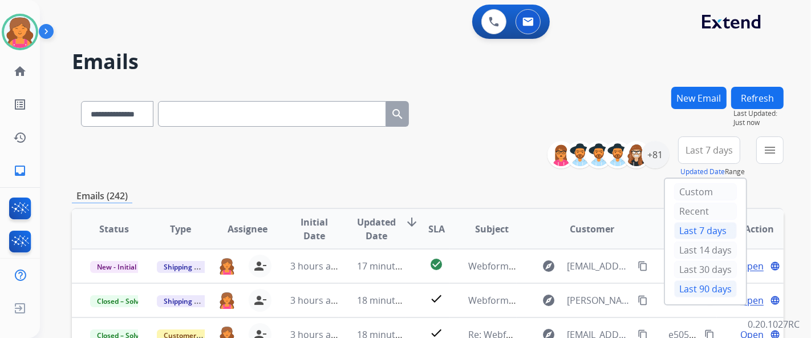
click at [683, 284] on div "Last 90 days" at bounding box center [705, 288] width 63 height 17
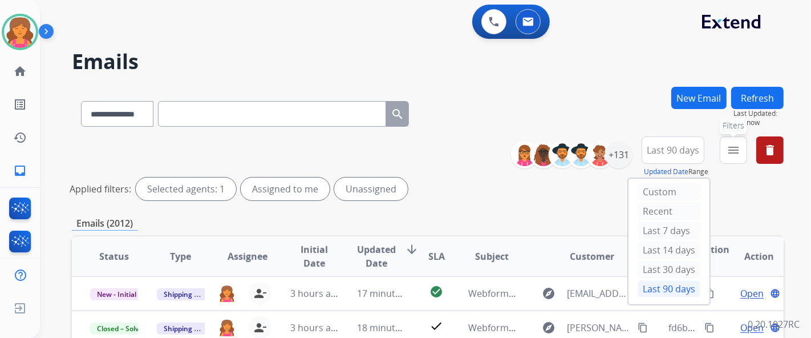
click at [730, 153] on mat-icon "menu" at bounding box center [734, 150] width 14 height 14
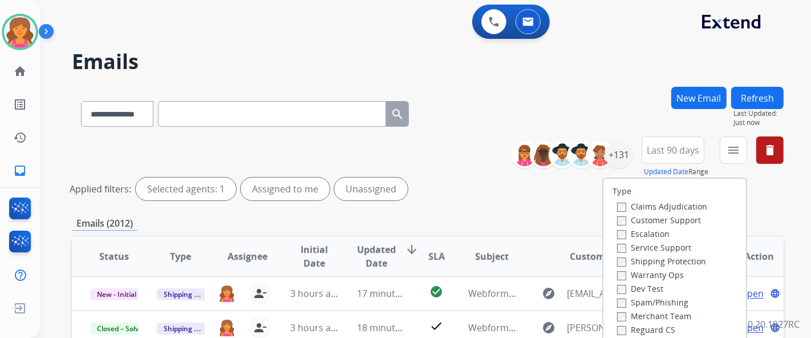
click at [681, 219] on label "Customer Support" at bounding box center [659, 220] width 84 height 11
click at [657, 256] on label "Shipping Protection" at bounding box center [661, 261] width 89 height 11
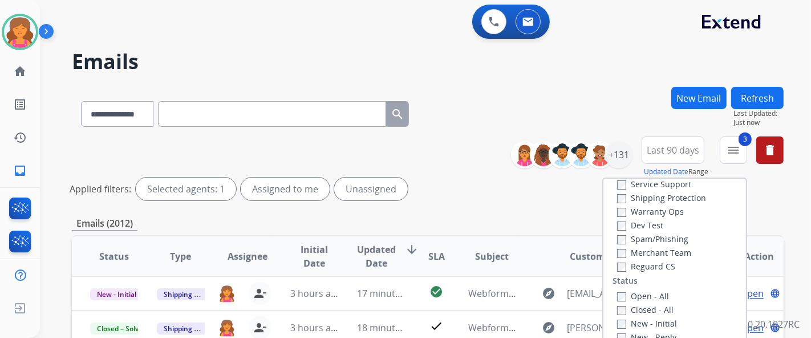
click at [617, 290] on label "Open - All" at bounding box center [643, 295] width 52 height 11
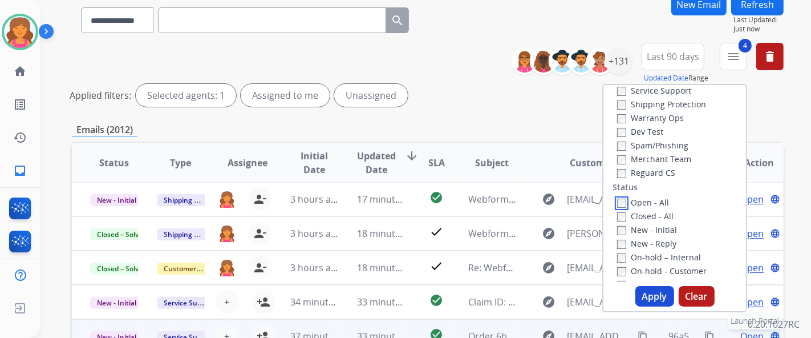
scroll to position [190, 0]
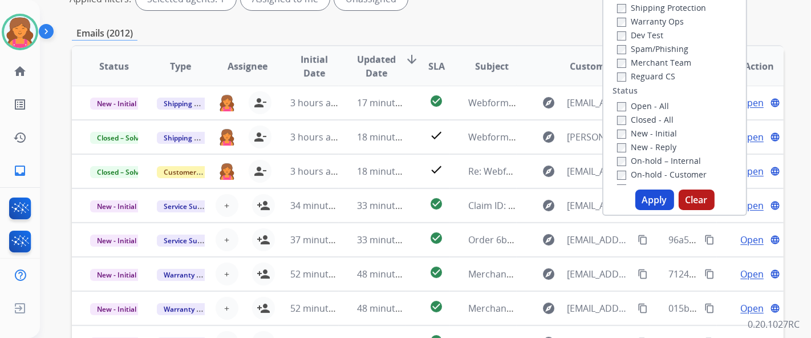
click at [655, 193] on button "Apply" at bounding box center [655, 199] width 39 height 21
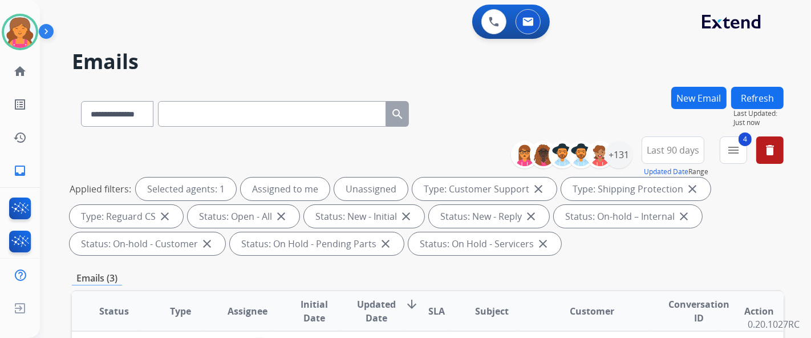
scroll to position [0, 0]
click at [619, 159] on div "+131" at bounding box center [618, 154] width 27 height 27
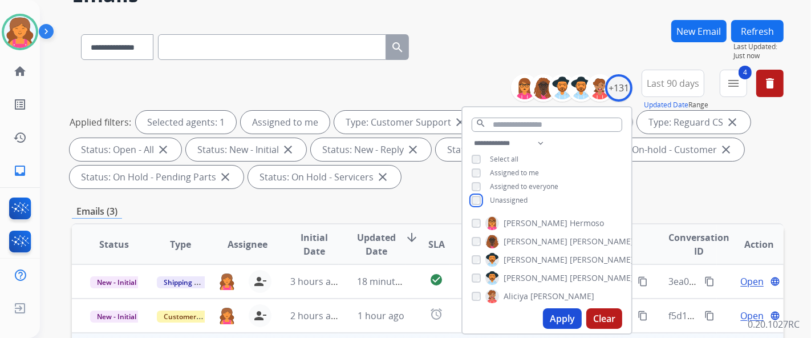
scroll to position [190, 0]
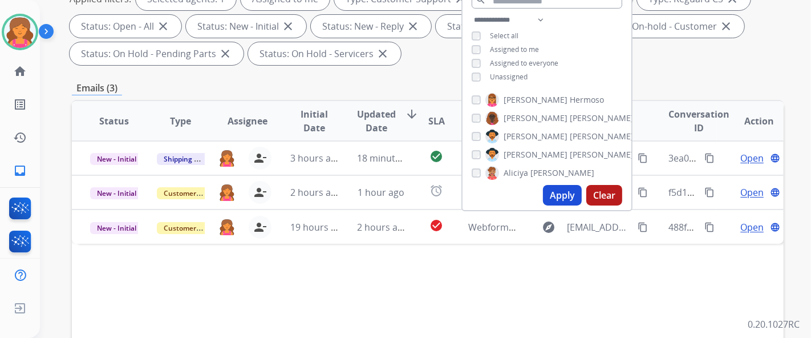
click at [570, 191] on button "Apply" at bounding box center [562, 195] width 39 height 21
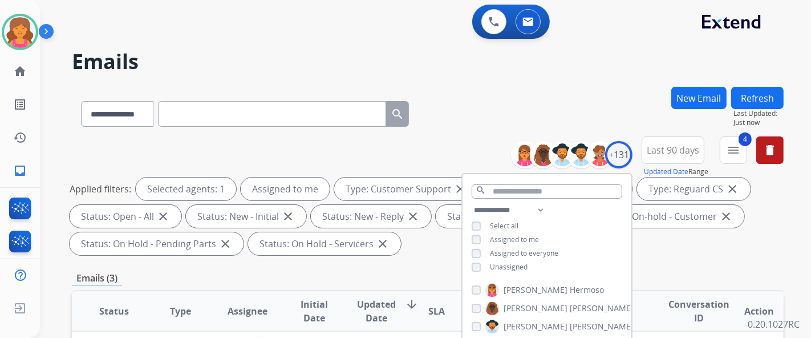
scroll to position [127, 0]
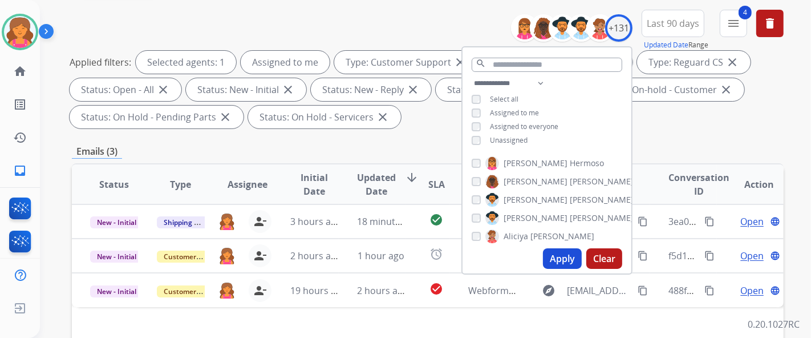
click at [402, 155] on div "Emails (3)" at bounding box center [428, 151] width 712 height 14
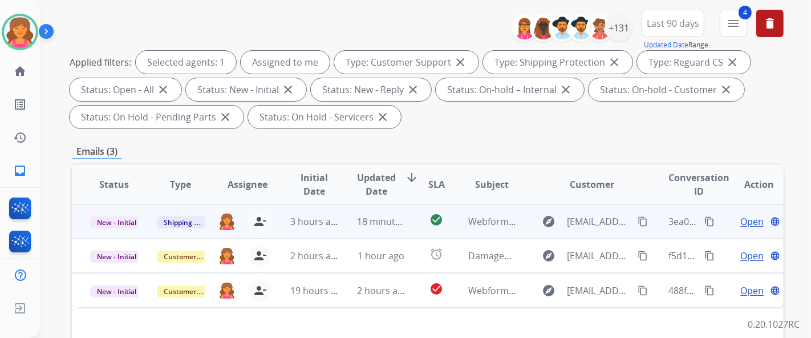
click at [746, 217] on span "Open" at bounding box center [752, 222] width 23 height 14
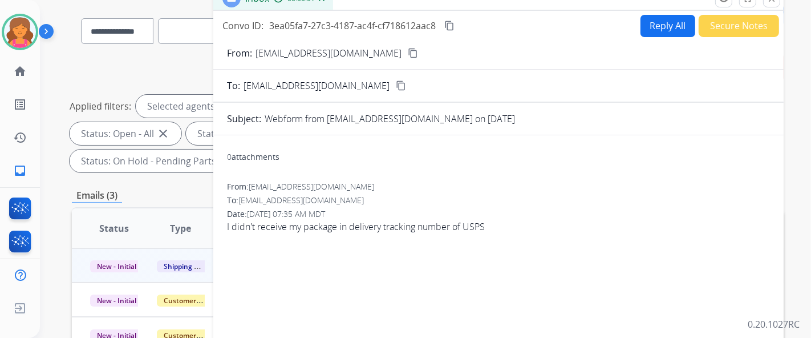
scroll to position [63, 0]
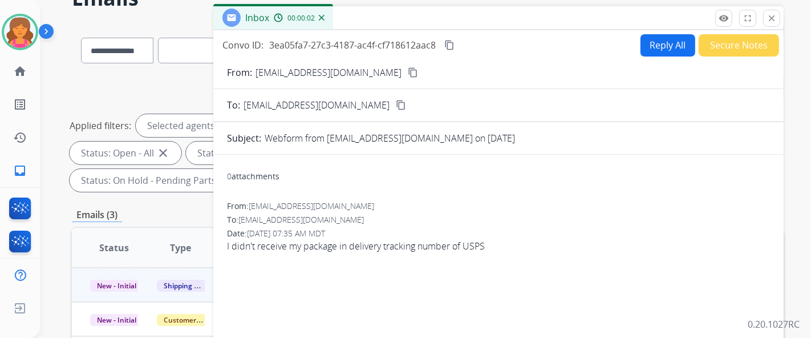
click at [408, 76] on mat-icon "content_copy" at bounding box center [413, 72] width 10 height 10
click at [642, 48] on button "Reply All" at bounding box center [668, 45] width 55 height 22
select select "**********"
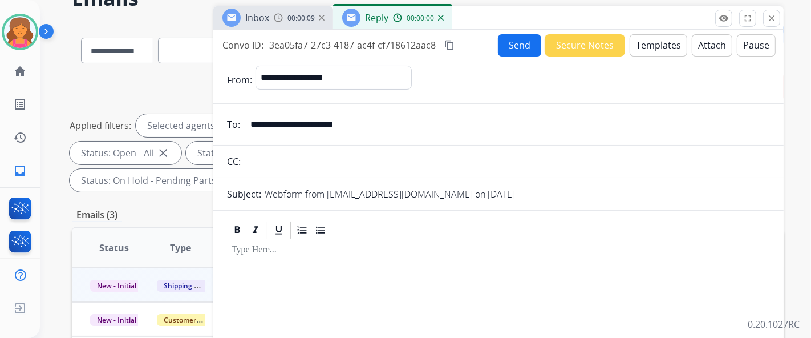
click at [666, 50] on button "Templates" at bounding box center [659, 45] width 58 height 22
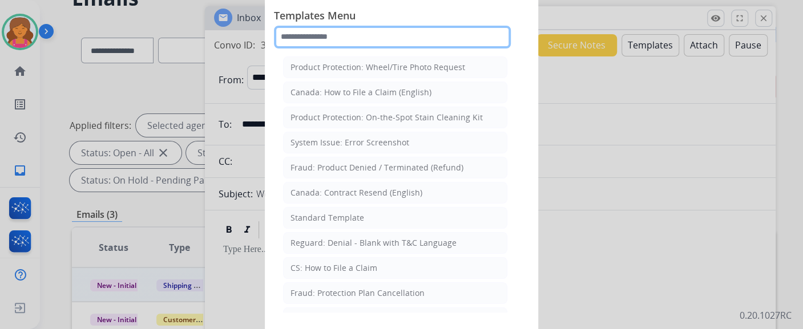
click at [403, 40] on input "text" at bounding box center [392, 37] width 237 height 23
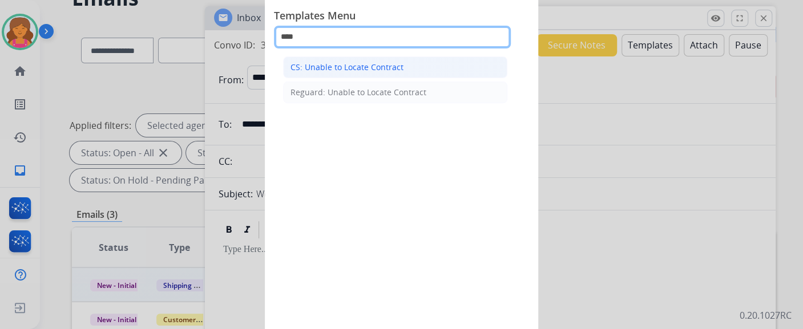
type input "****"
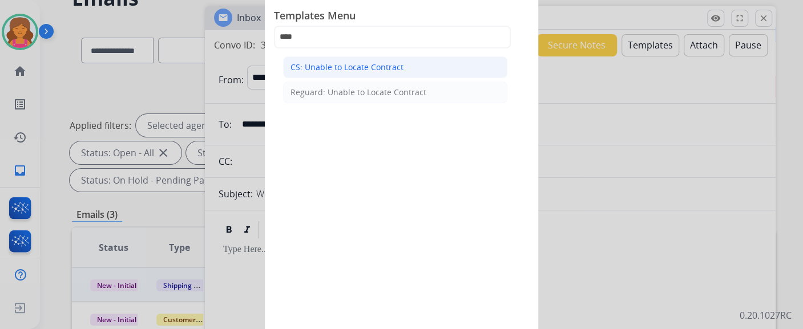
click at [362, 66] on div "CS: Unable to Locate Contract" at bounding box center [346, 67] width 113 height 11
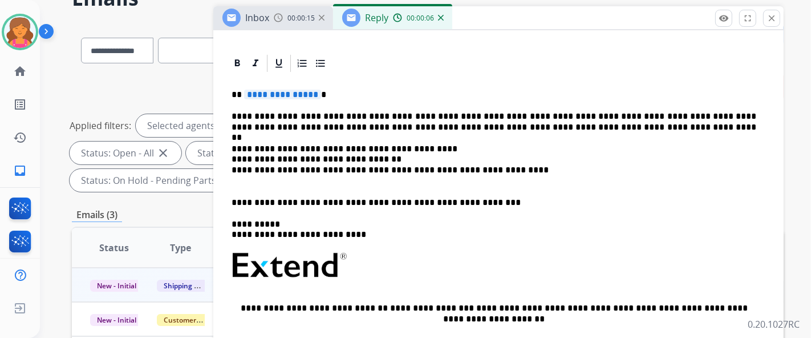
scroll to position [241, 0]
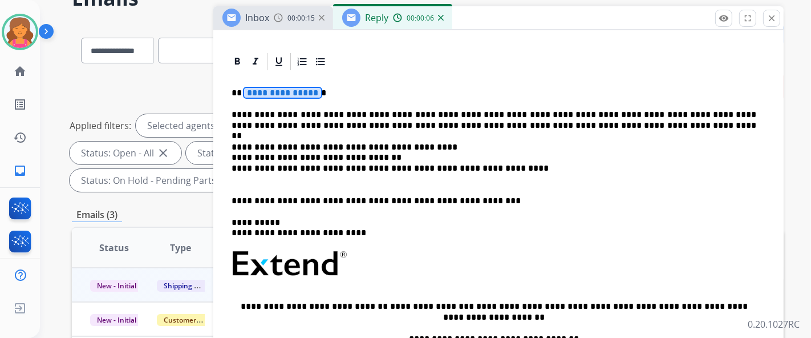
click at [288, 88] on span "**********" at bounding box center [282, 93] width 77 height 10
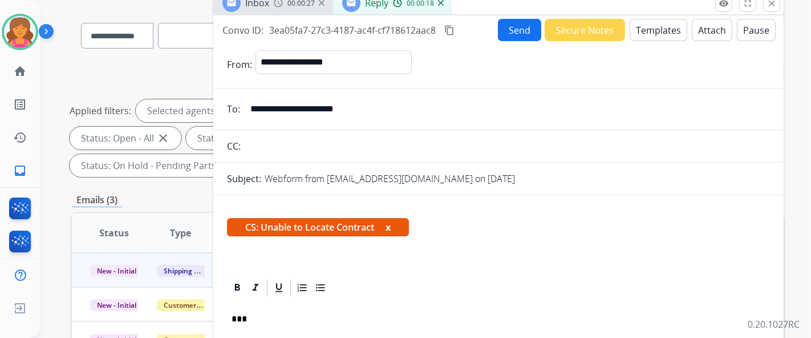
scroll to position [0, 0]
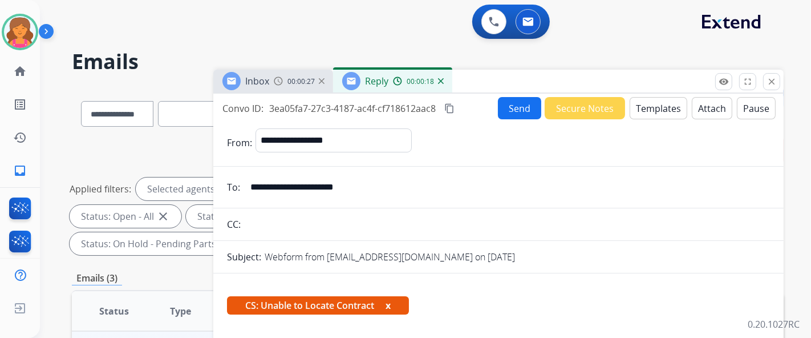
click at [500, 107] on button "Send" at bounding box center [519, 108] width 43 height 22
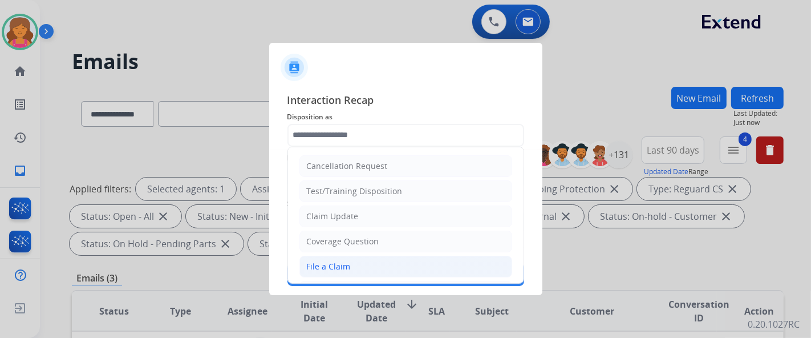
click at [344, 256] on li "File a Claim" at bounding box center [406, 267] width 213 height 22
type input "**********"
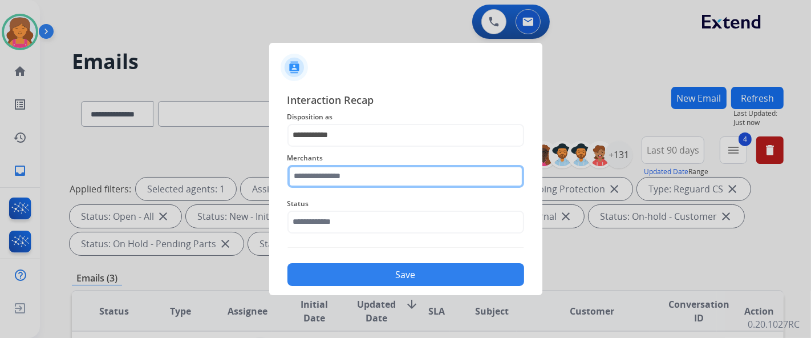
click at [350, 181] on input "text" at bounding box center [406, 176] width 237 height 23
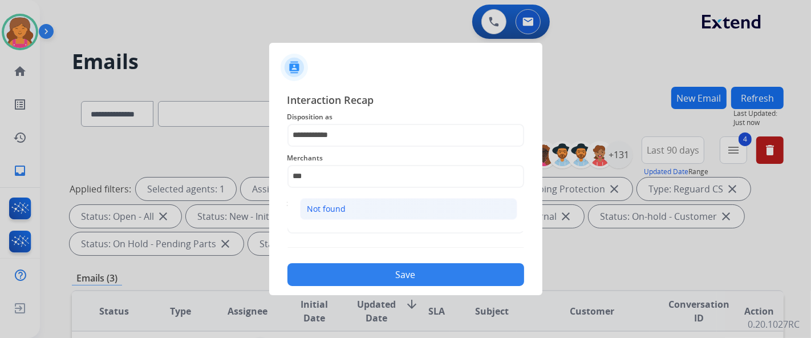
click at [354, 199] on li "Not found" at bounding box center [408, 209] width 217 height 22
type input "*********"
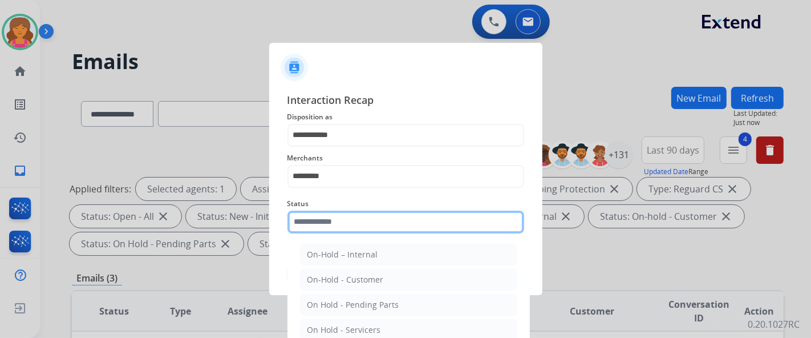
click at [343, 232] on div "Status On-Hold – Internal On-Hold - Customer On Hold - Pending Parts On Hold - …" at bounding box center [406, 215] width 237 height 46
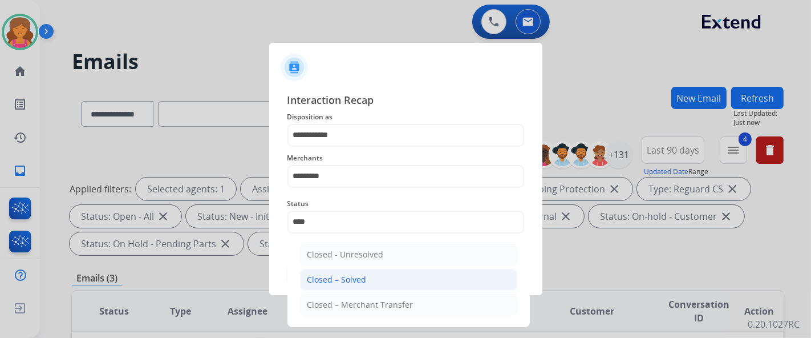
click at [337, 277] on div "Closed – Solved" at bounding box center [336, 279] width 59 height 11
type input "**********"
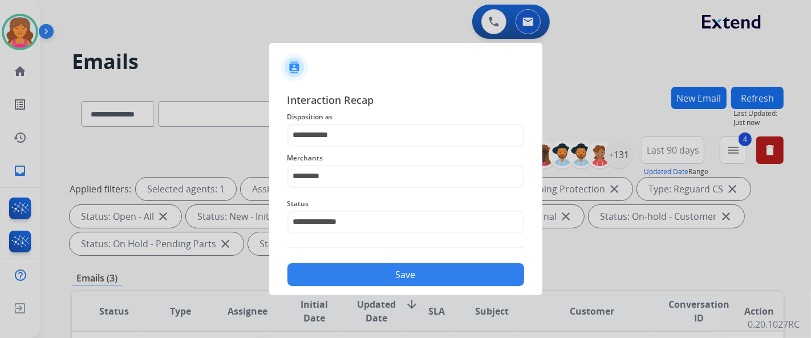
click at [337, 277] on button "Save" at bounding box center [406, 274] width 237 height 23
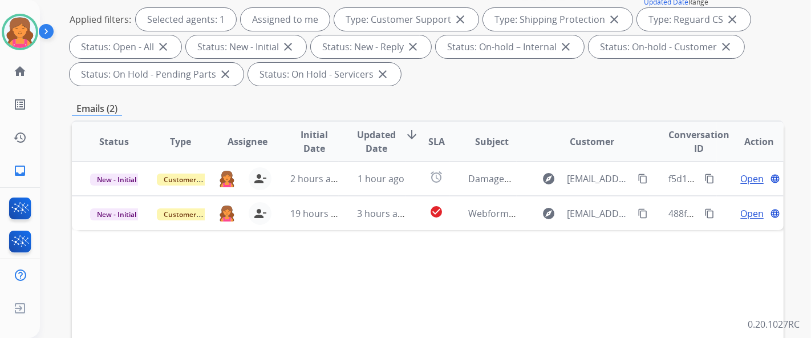
scroll to position [253, 0]
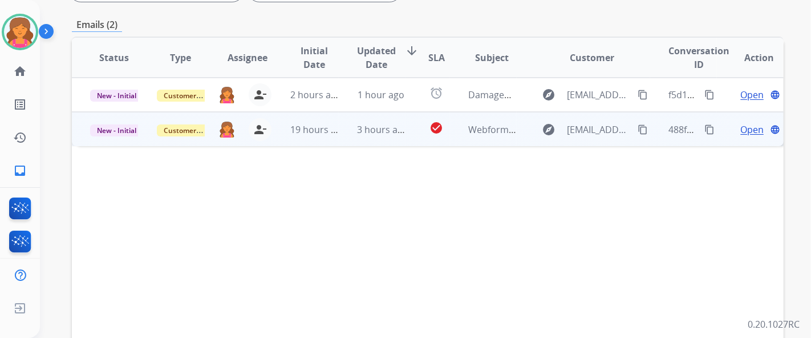
click at [741, 131] on span "Open" at bounding box center [752, 130] width 23 height 14
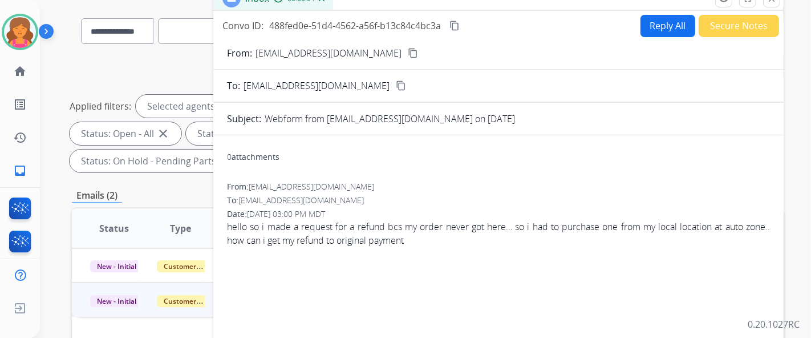
scroll to position [63, 0]
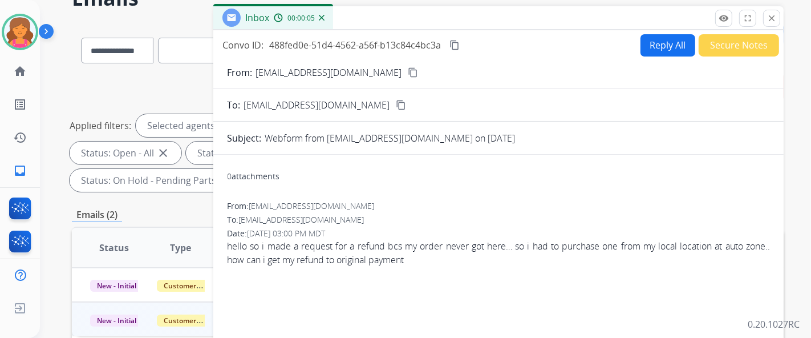
click at [406, 78] on button "content_copy" at bounding box center [413, 73] width 14 height 14
click at [653, 50] on button "Reply All" at bounding box center [668, 45] width 55 height 22
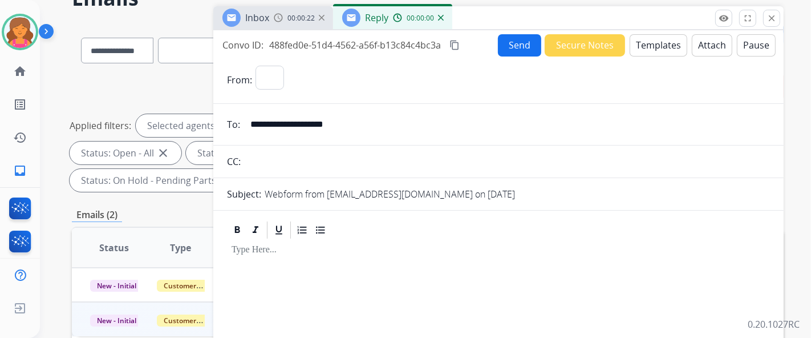
select select "**********"
click at [653, 50] on button "Templates" at bounding box center [659, 45] width 58 height 22
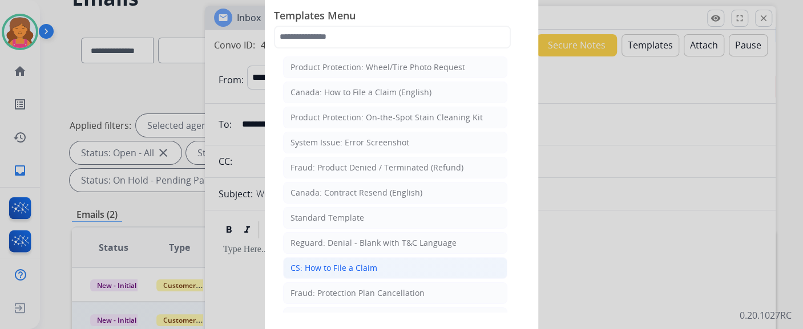
click at [324, 262] on div "CS: How to File a Claim" at bounding box center [333, 267] width 87 height 11
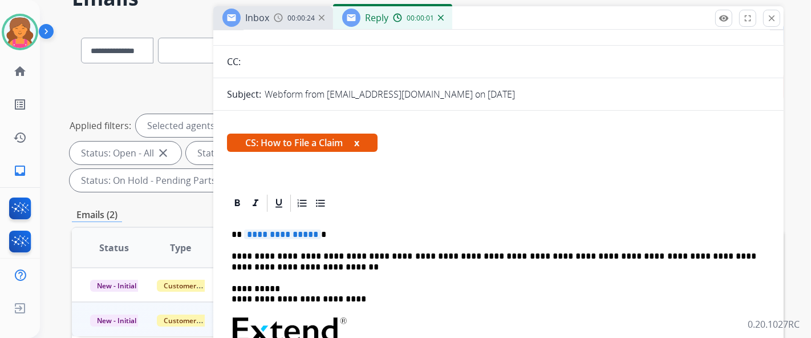
scroll to position [179, 0]
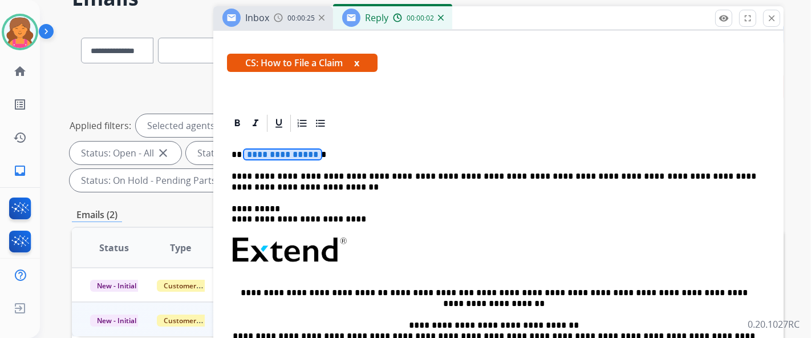
click at [286, 145] on div "**********" at bounding box center [498, 287] width 543 height 308
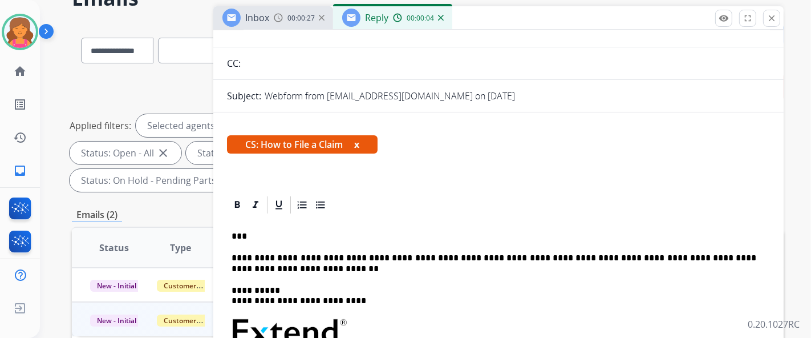
scroll to position [0, 0]
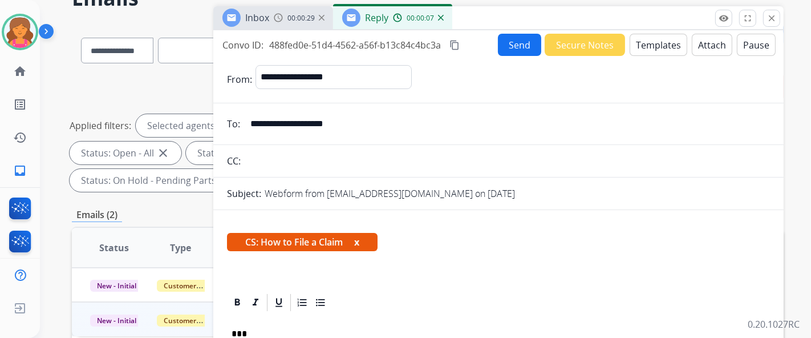
click at [520, 37] on button "Send" at bounding box center [519, 45] width 43 height 22
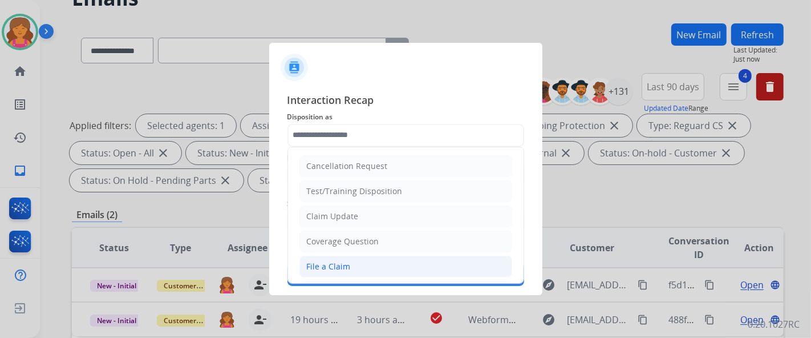
click at [331, 261] on div "File a Claim" at bounding box center [329, 266] width 44 height 11
type input "**********"
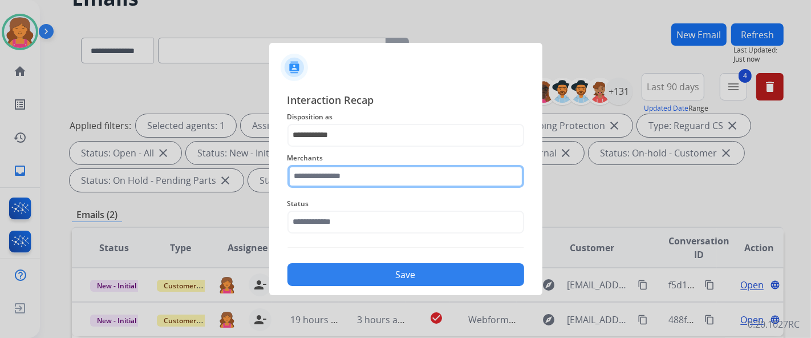
click at [321, 175] on input "text" at bounding box center [406, 176] width 237 height 23
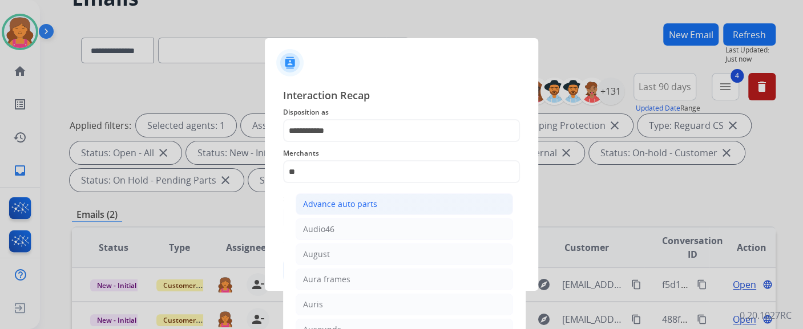
click at [332, 204] on div "Advance auto parts" at bounding box center [340, 204] width 74 height 11
type input "**********"
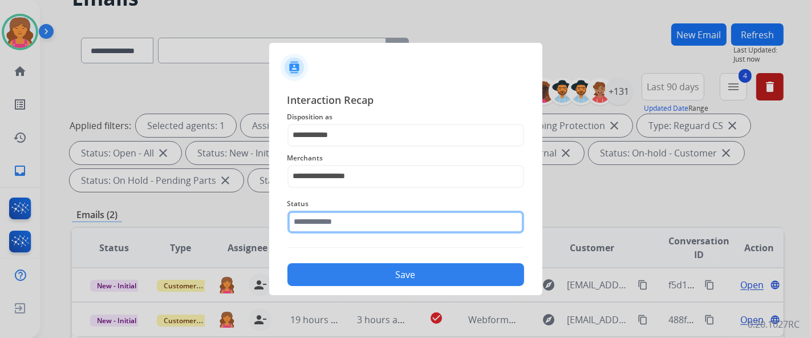
click at [335, 216] on input "text" at bounding box center [406, 222] width 237 height 23
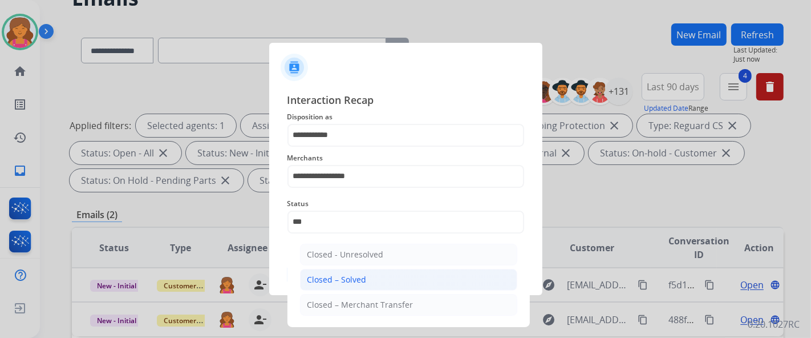
click at [355, 288] on li "Closed – Solved" at bounding box center [408, 280] width 217 height 22
type input "**********"
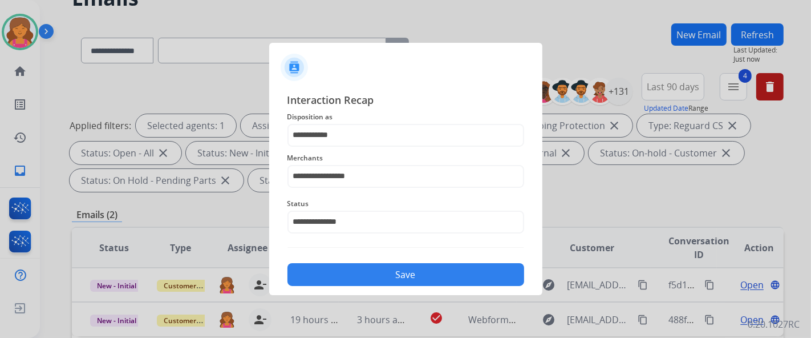
click at [354, 284] on button "Save" at bounding box center [406, 274] width 237 height 23
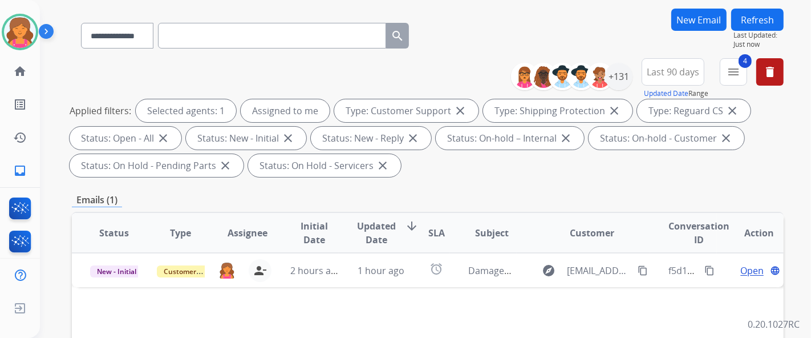
scroll to position [190, 0]
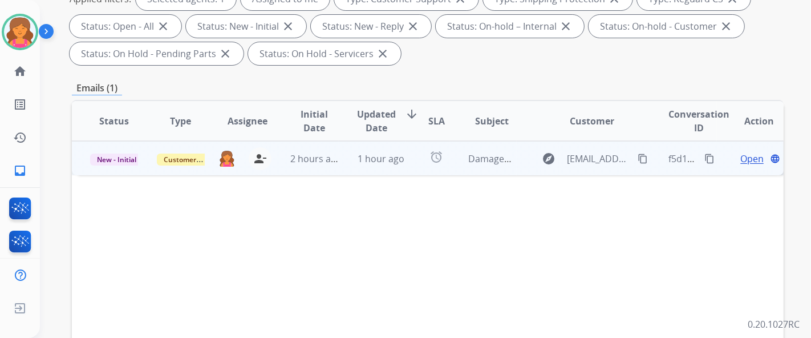
click at [743, 154] on span "Open" at bounding box center [752, 159] width 23 height 14
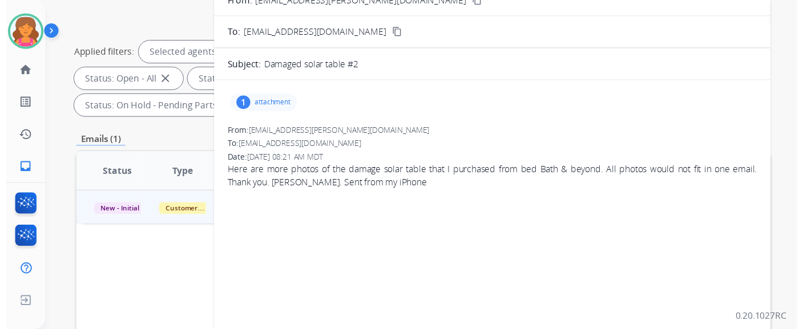
scroll to position [63, 0]
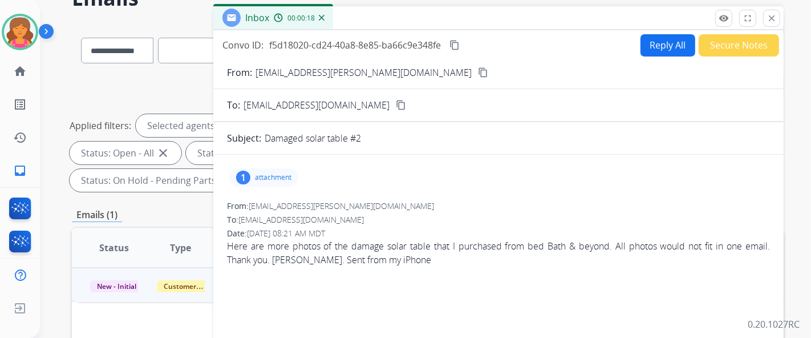
click at [478, 69] on mat-icon "content_copy" at bounding box center [483, 72] width 10 height 10
click at [273, 177] on p "attachment" at bounding box center [273, 177] width 37 height 9
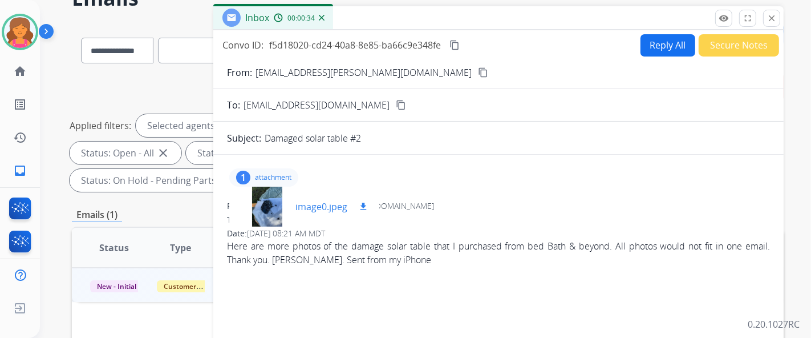
click at [274, 203] on div at bounding box center [266, 207] width 57 height 40
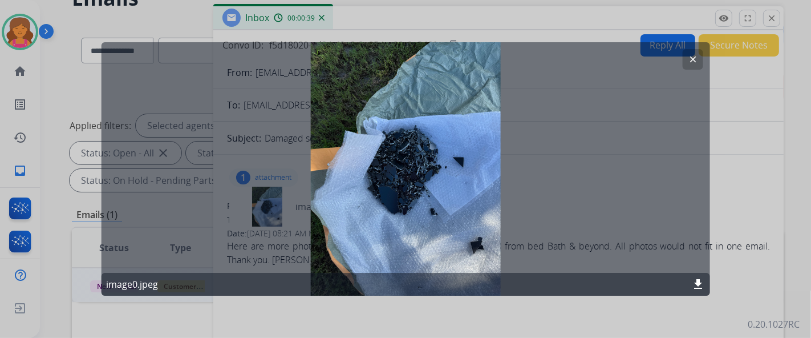
click at [691, 63] on mat-icon "clear" at bounding box center [692, 59] width 10 height 10
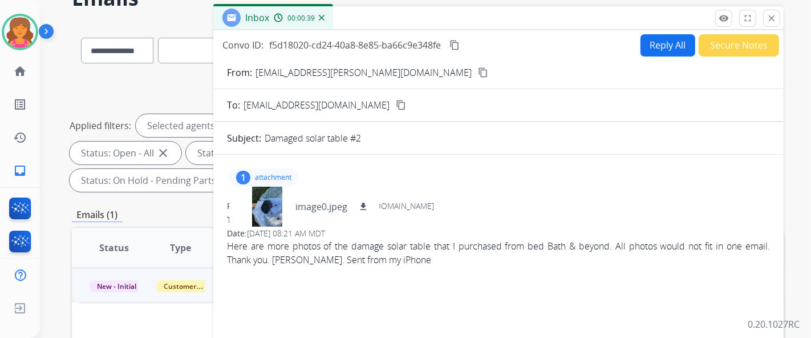
click at [668, 47] on button "Reply All" at bounding box center [668, 45] width 55 height 22
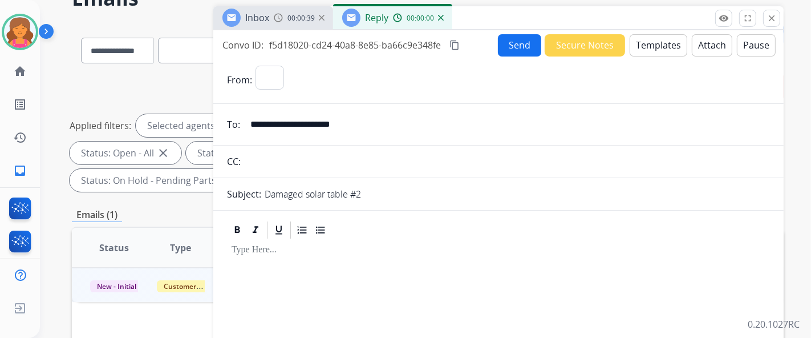
select select "**********"
click at [668, 47] on button "Templates" at bounding box center [659, 45] width 58 height 22
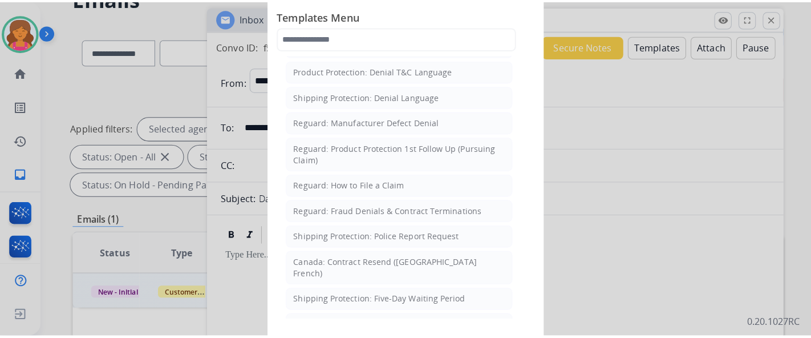
scroll to position [1359, 0]
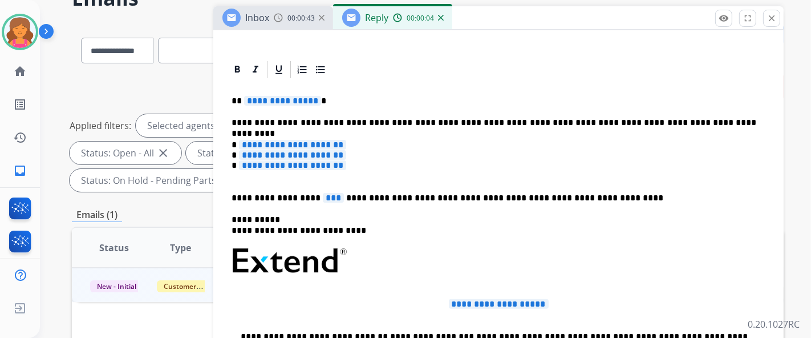
scroll to position [253, 0]
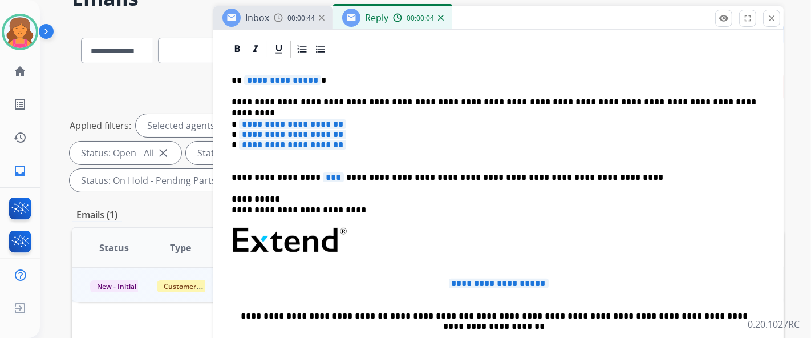
click at [285, 77] on span "**********" at bounding box center [282, 80] width 77 height 10
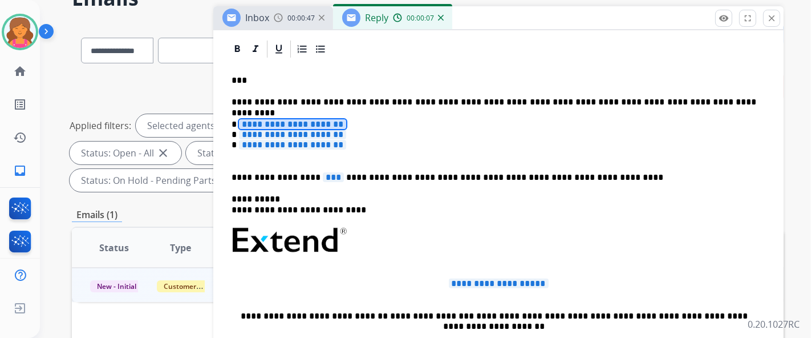
click at [271, 120] on span "**********" at bounding box center [292, 124] width 107 height 10
click at [299, 134] on span "**********" at bounding box center [292, 135] width 107 height 10
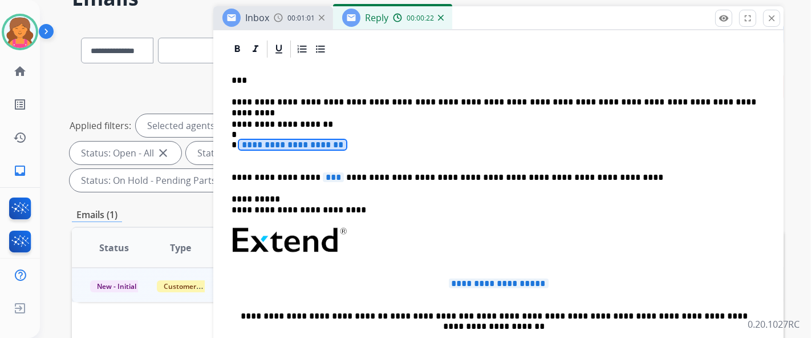
click at [301, 144] on span "**********" at bounding box center [292, 145] width 107 height 10
click at [274, 126] on p "**********" at bounding box center [494, 140] width 525 height 42
click at [243, 133] on p "**********" at bounding box center [494, 140] width 525 height 42
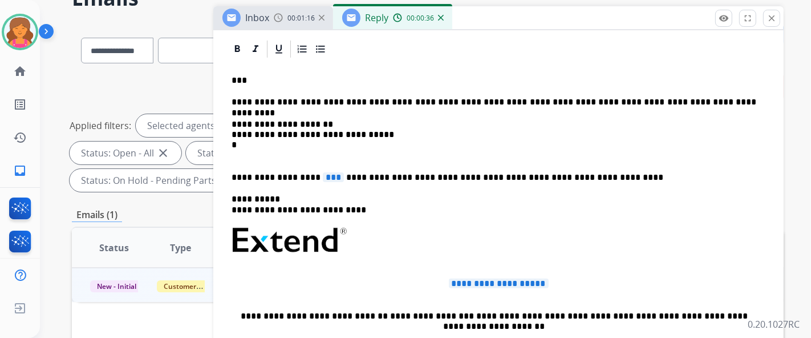
click at [311, 130] on p "**********" at bounding box center [494, 140] width 525 height 42
click at [323, 175] on span "***" at bounding box center [333, 177] width 21 height 10
click at [458, 281] on span "**********" at bounding box center [499, 283] width 100 height 10
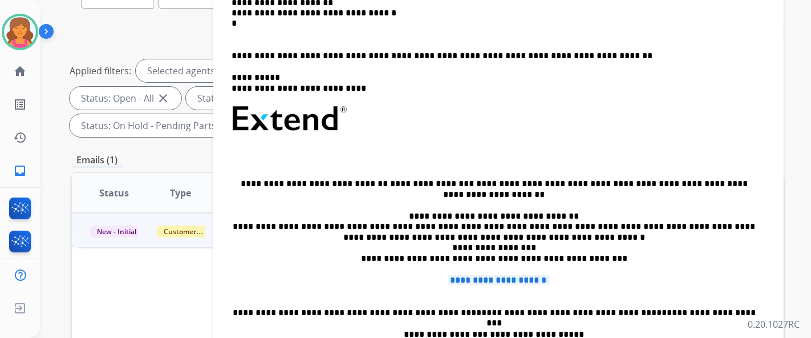
scroll to position [190, 0]
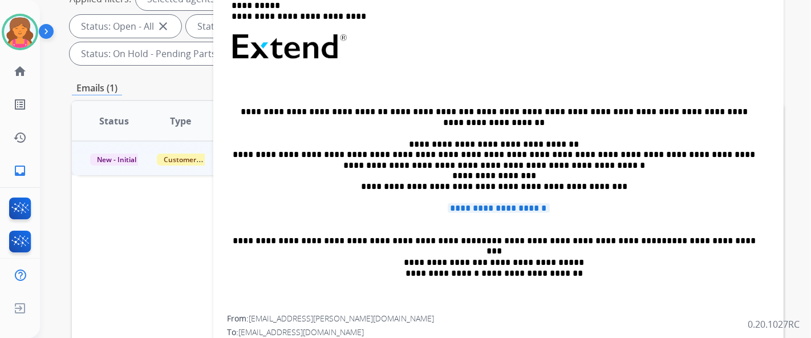
click at [451, 203] on span "**********" at bounding box center [499, 208] width 102 height 10
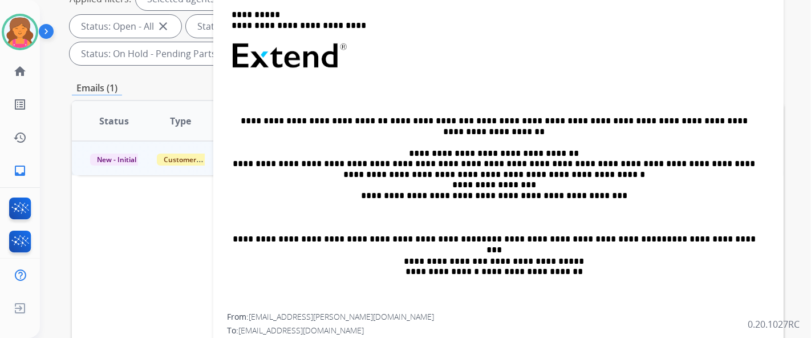
scroll to position [200, 0]
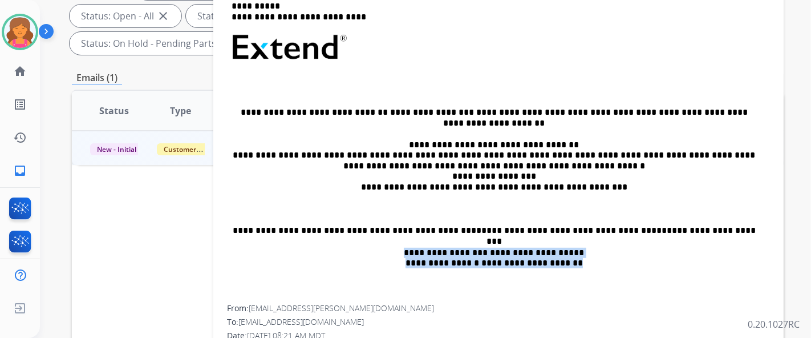
drag, startPoint x: 261, startPoint y: 234, endPoint x: 626, endPoint y: 273, distance: 367.2
click at [626, 274] on div "**********" at bounding box center [498, 86] width 543 height 438
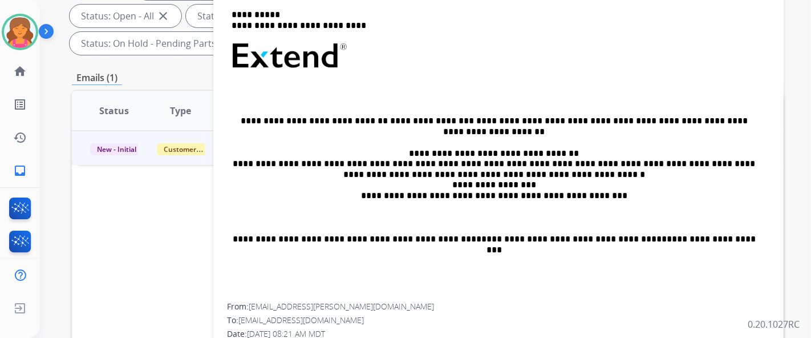
scroll to position [211, 0]
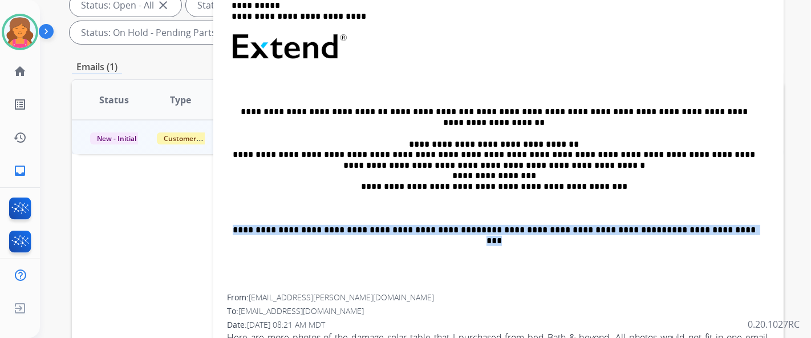
drag, startPoint x: 260, startPoint y: 219, endPoint x: 771, endPoint y: 230, distance: 510.7
click at [771, 230] on div "**********" at bounding box center [498, 105] width 570 height 521
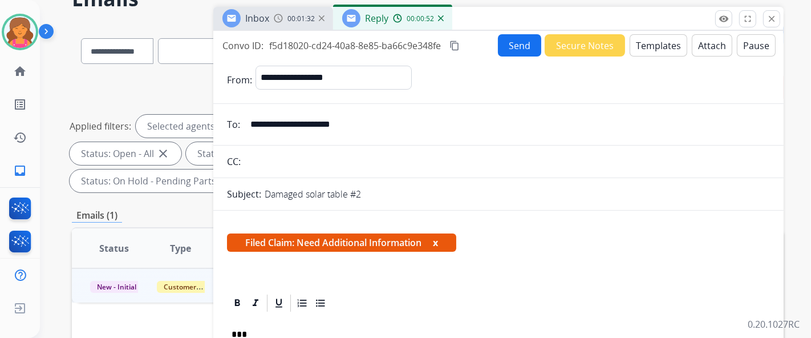
scroll to position [0, 0]
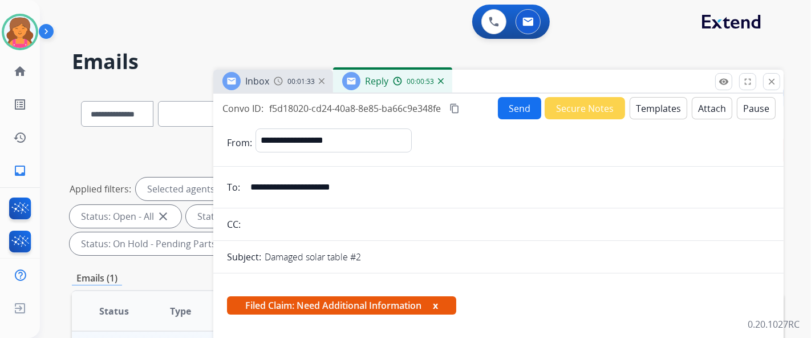
click at [510, 114] on button "Send" at bounding box center [519, 108] width 43 height 22
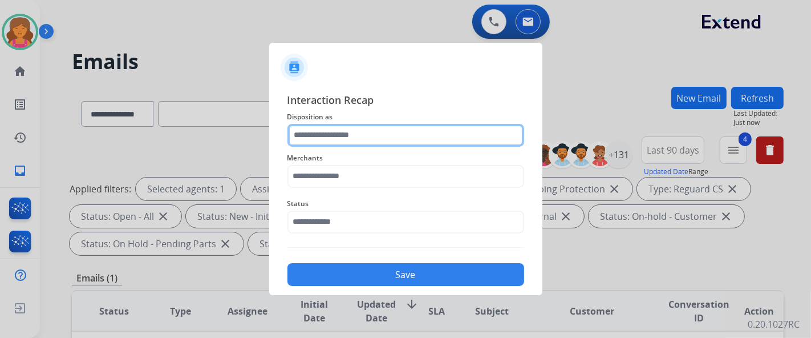
click at [313, 136] on input "text" at bounding box center [406, 135] width 237 height 23
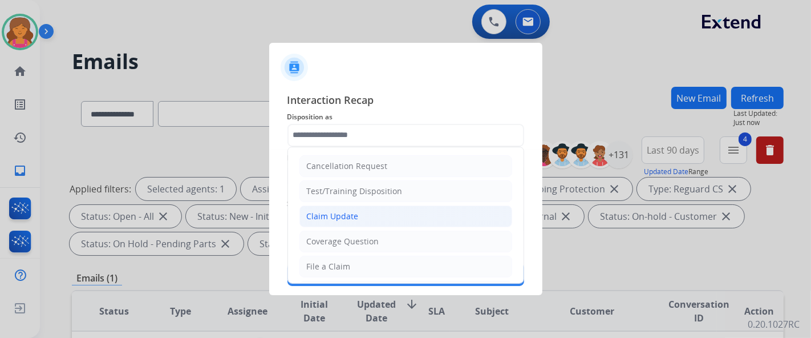
click at [329, 214] on div "Claim Update" at bounding box center [333, 216] width 52 height 11
type input "**********"
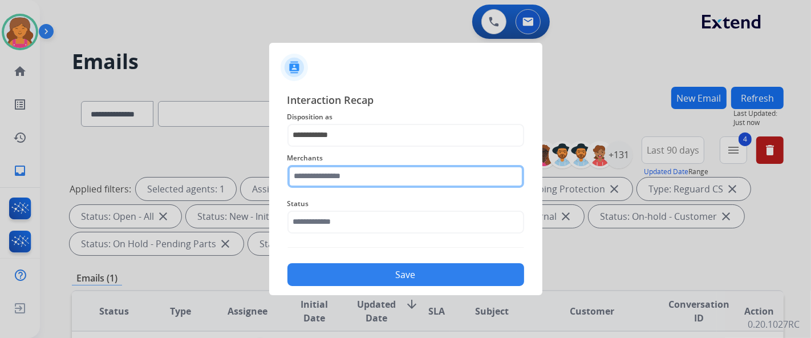
click at [411, 174] on input "text" at bounding box center [406, 176] width 237 height 23
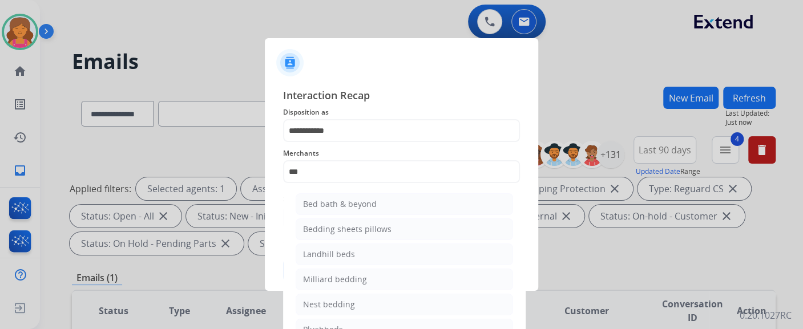
click at [380, 215] on ul "Bed bath & beyond Bedding sheets pillows Landhill beds [PERSON_NAME] bedding Ne…" at bounding box center [404, 282] width 224 height 189
click at [373, 207] on div "Bed bath & beyond" at bounding box center [340, 204] width 74 height 11
type input "**********"
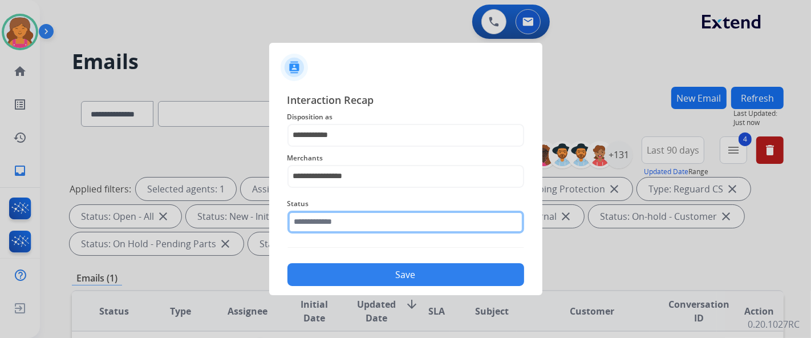
click at [355, 219] on input "text" at bounding box center [406, 222] width 237 height 23
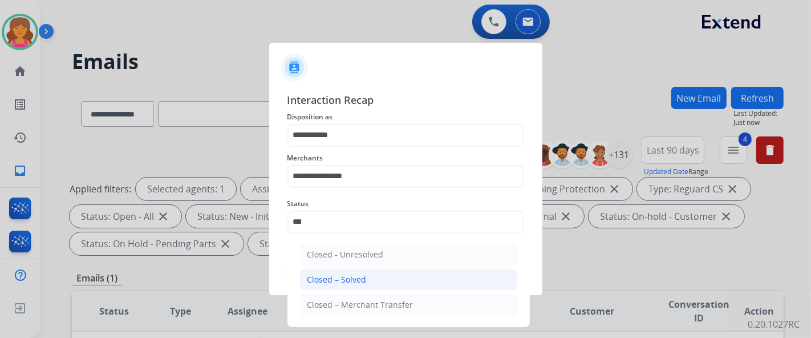
click at [356, 275] on div "Closed – Solved" at bounding box center [336, 279] width 59 height 11
type input "**********"
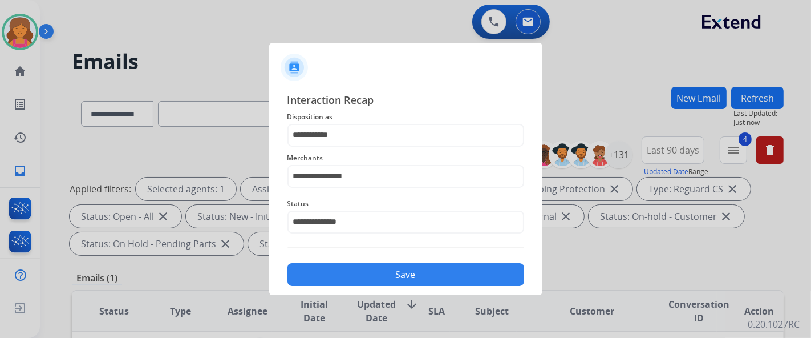
click at [356, 274] on button "Save" at bounding box center [406, 274] width 237 height 23
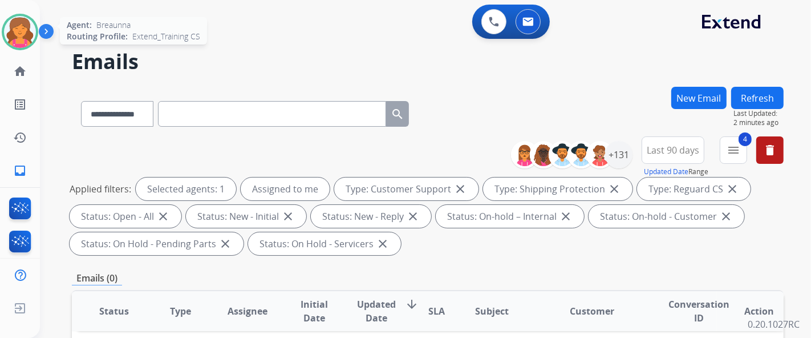
click at [16, 30] on img at bounding box center [20, 32] width 32 height 32
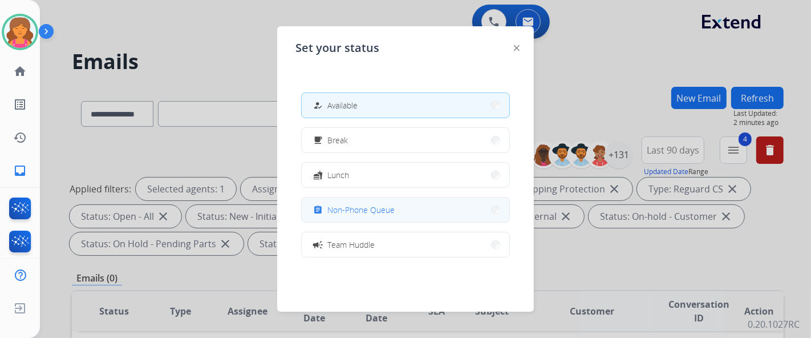
click at [314, 202] on button "assignment Non-Phone Queue" at bounding box center [406, 209] width 208 height 25
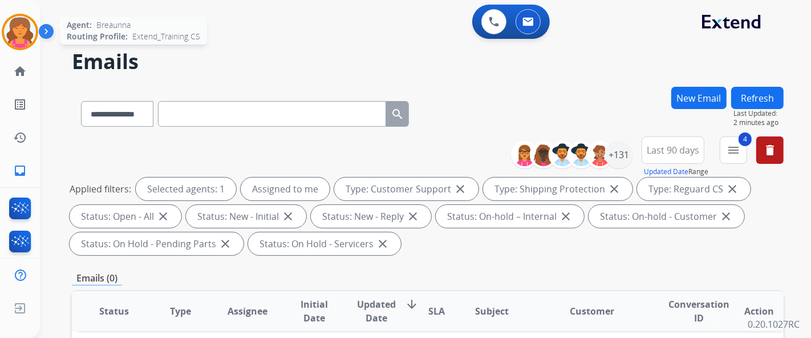
click at [23, 30] on img at bounding box center [20, 32] width 32 height 32
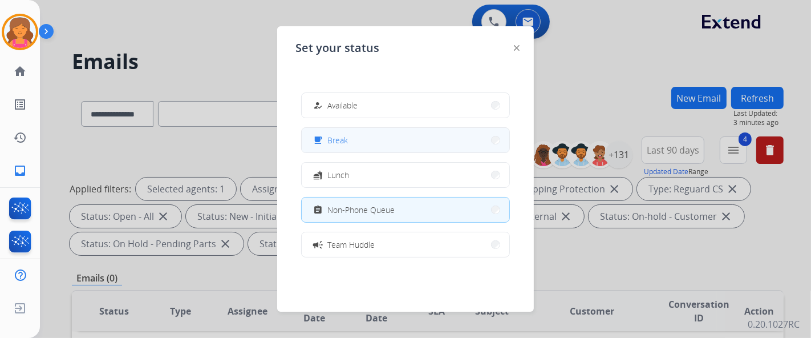
click at [353, 141] on button "free_breakfast Break" at bounding box center [406, 140] width 208 height 25
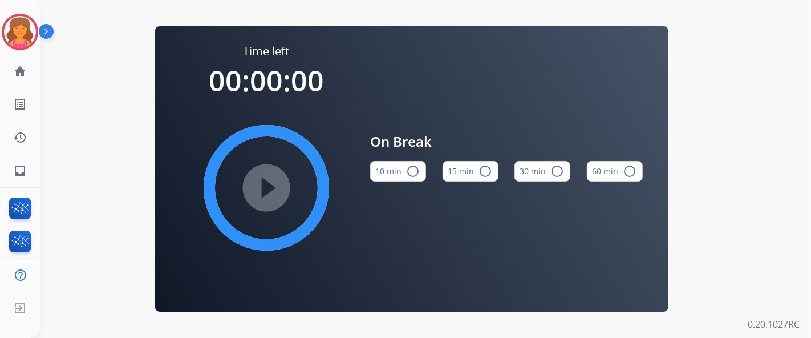
click at [476, 172] on button "15 min radio_button_unchecked" at bounding box center [471, 171] width 56 height 21
click at [273, 188] on mat-icon "play_circle_filled" at bounding box center [267, 188] width 14 height 14
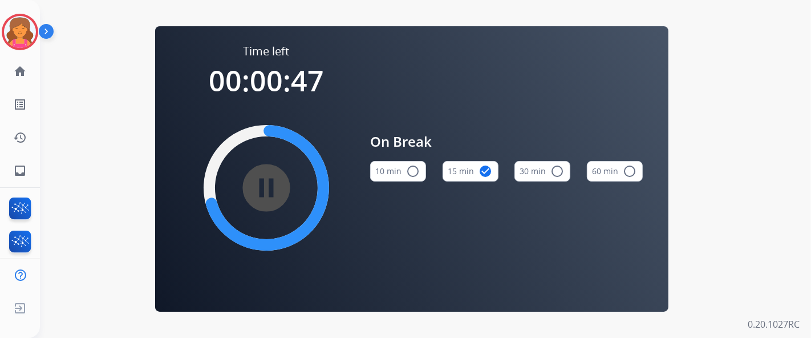
click at [173, 113] on div "Time left 00:00:47 pause_circle_filled On Break 10 min radio_button_unchecked 1…" at bounding box center [411, 168] width 513 height 285
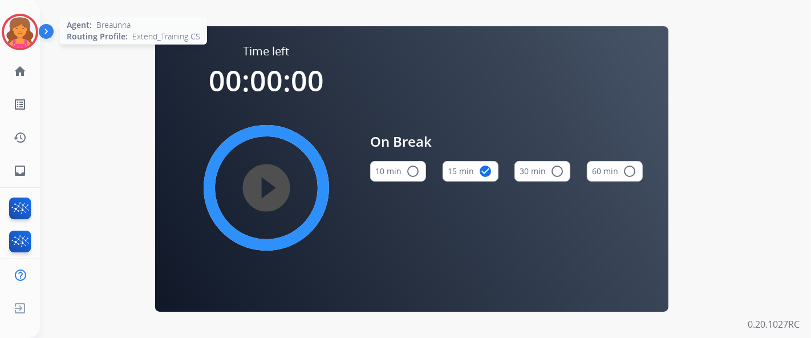
click at [26, 34] on img at bounding box center [20, 32] width 32 height 32
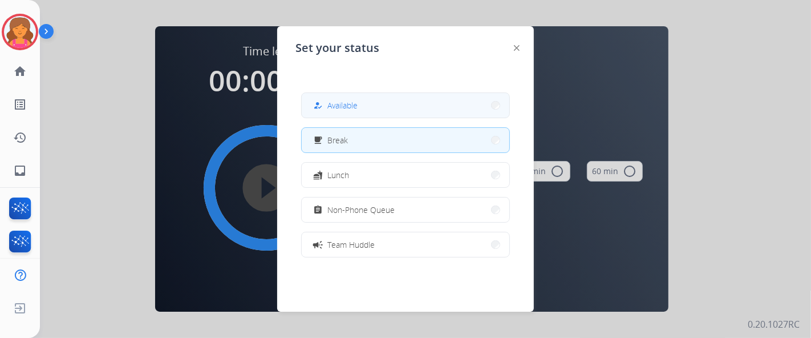
click at [347, 95] on button "how_to_reg Available" at bounding box center [406, 105] width 208 height 25
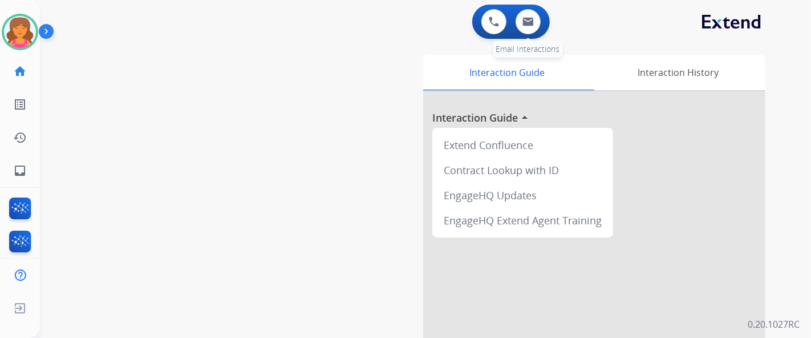
click at [512, 27] on div "0 Email Interactions" at bounding box center [528, 21] width 34 height 25
click at [539, 20] on button at bounding box center [528, 21] width 25 height 25
select select "**********"
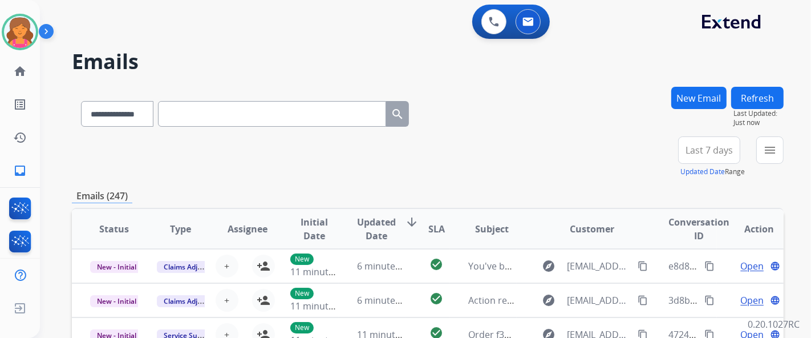
click at [704, 159] on button "Last 7 days" at bounding box center [709, 149] width 62 height 27
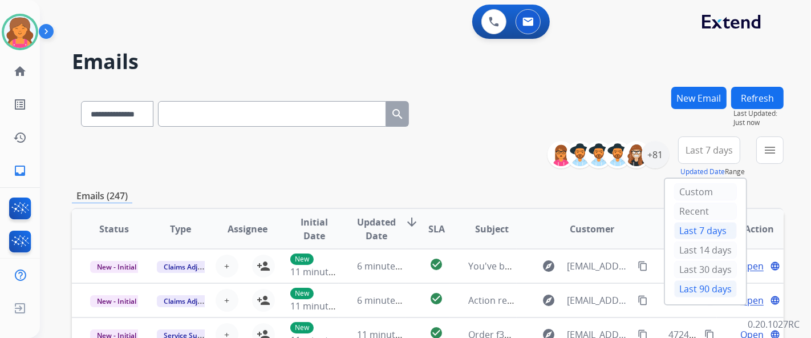
click at [691, 285] on div "Last 90 days" at bounding box center [705, 288] width 63 height 17
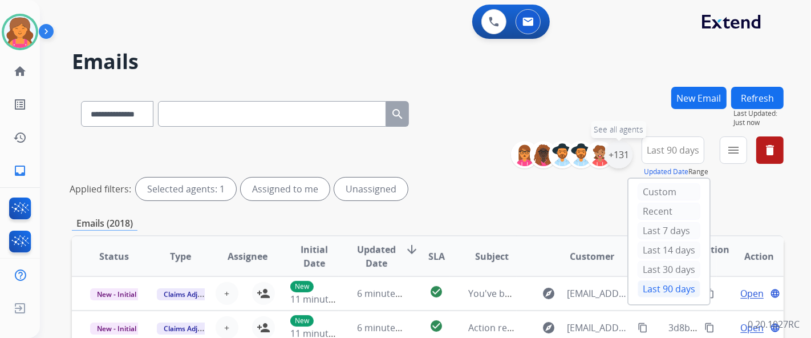
click at [624, 163] on div "+131" at bounding box center [618, 154] width 27 height 27
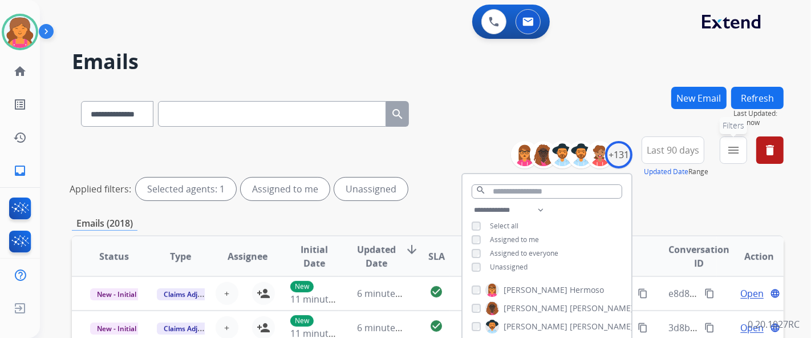
click at [734, 154] on mat-icon "menu" at bounding box center [734, 150] width 14 height 14
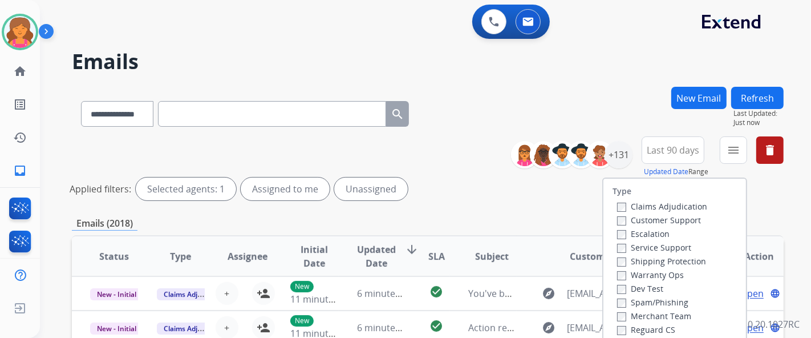
click at [650, 220] on label "Customer Support" at bounding box center [659, 220] width 84 height 11
click at [652, 260] on label "Shipping Protection" at bounding box center [661, 261] width 89 height 11
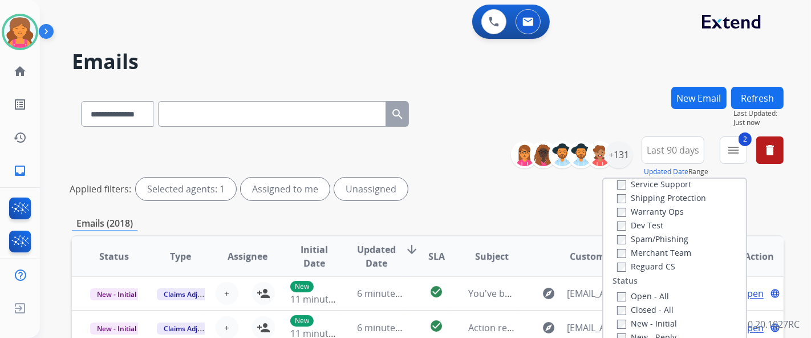
click at [620, 265] on label "Reguard CS" at bounding box center [646, 266] width 58 height 11
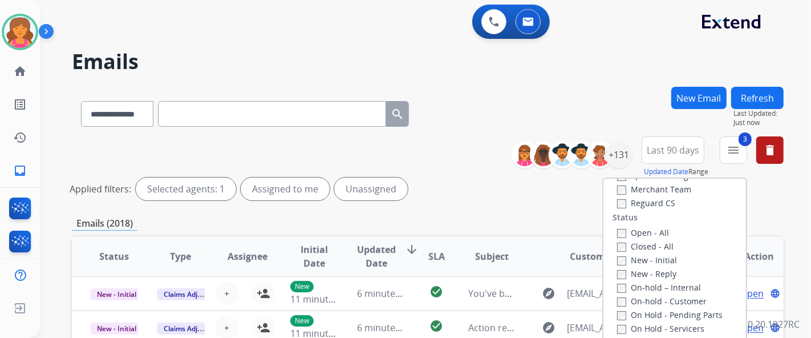
click at [620, 228] on label "Open - All" at bounding box center [643, 232] width 52 height 11
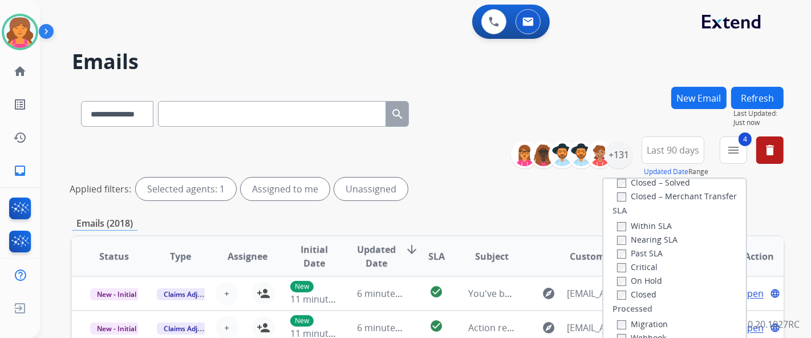
scroll to position [127, 0]
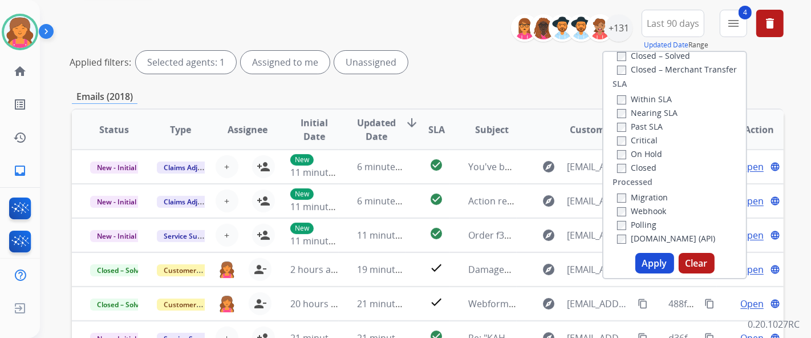
click at [648, 268] on button "Apply" at bounding box center [655, 263] width 39 height 21
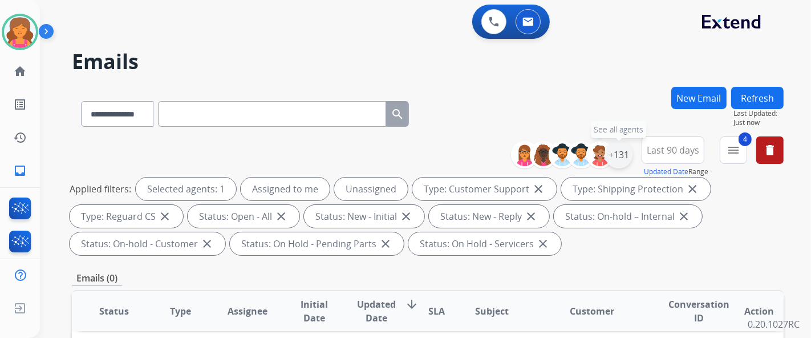
click at [620, 159] on div "+131" at bounding box center [618, 154] width 27 height 27
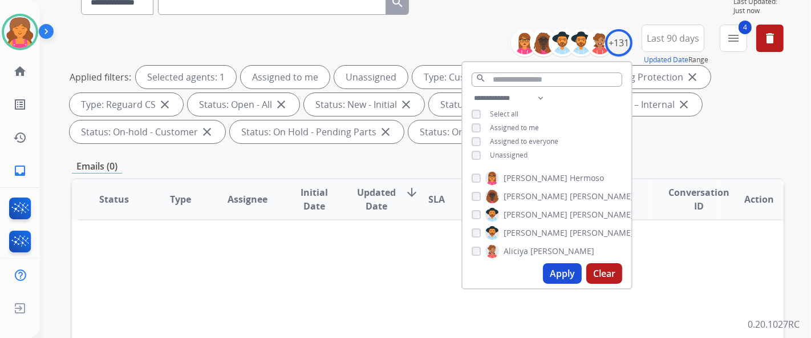
scroll to position [190, 0]
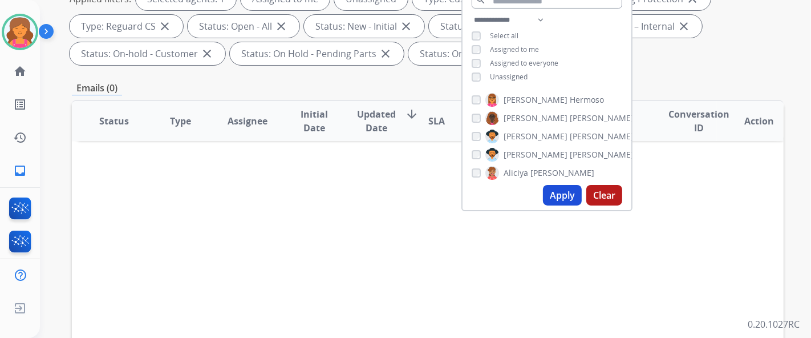
click at [551, 203] on button "Apply" at bounding box center [562, 195] width 39 height 21
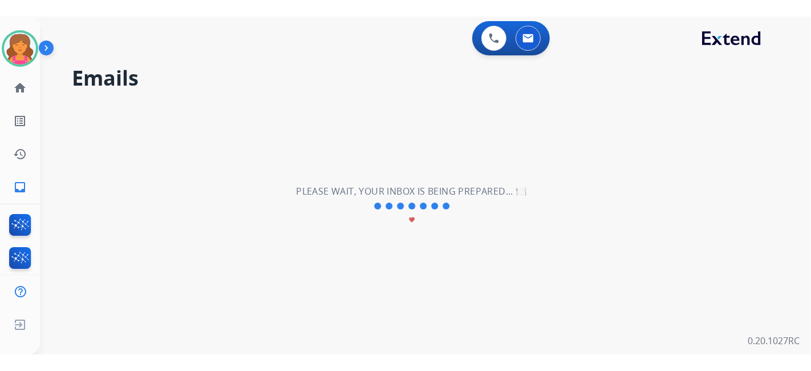
scroll to position [0, 0]
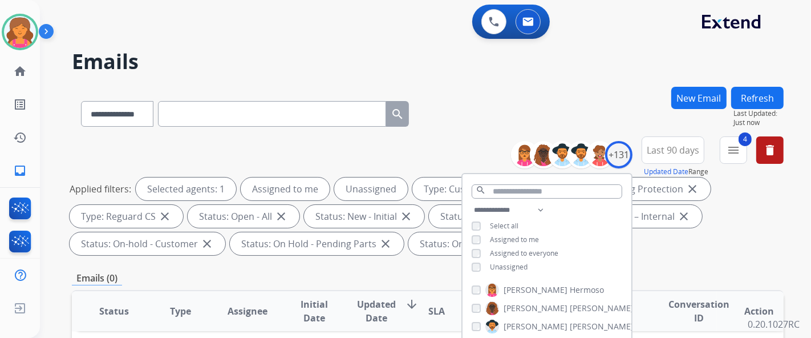
drag, startPoint x: 400, startPoint y: 137, endPoint x: 405, endPoint y: 140, distance: 5.9
click at [405, 140] on div "**********" at bounding box center [428, 197] width 712 height 123
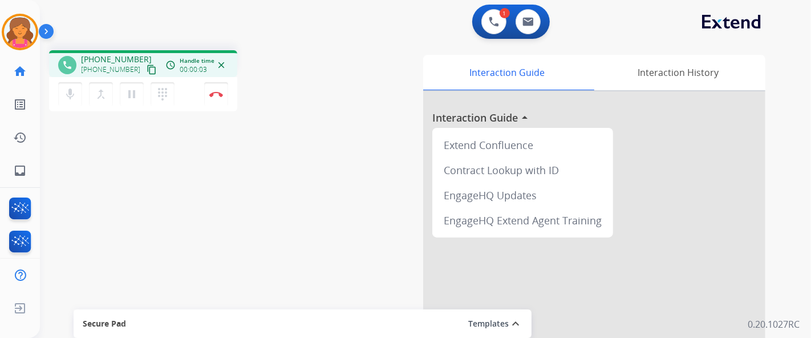
click at [147, 71] on mat-icon "content_copy" at bounding box center [152, 69] width 10 height 10
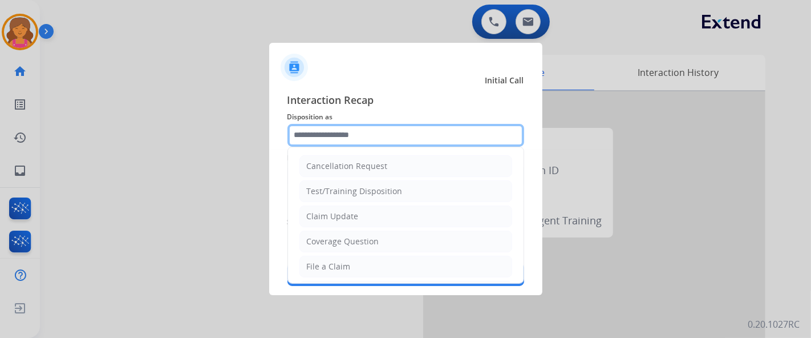
click at [398, 131] on input "text" at bounding box center [406, 135] width 237 height 23
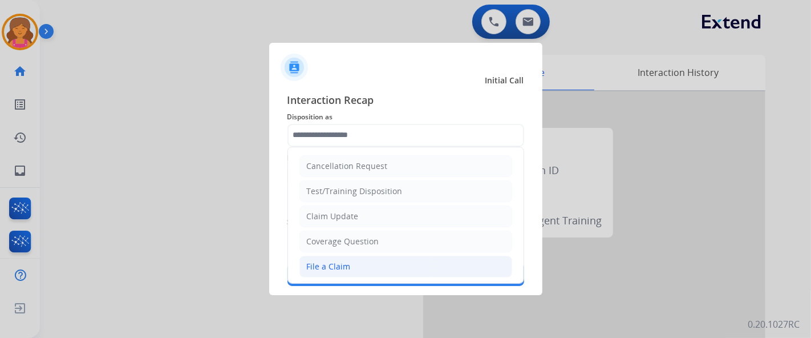
click at [377, 258] on li "File a Claim" at bounding box center [406, 267] width 213 height 22
type input "**********"
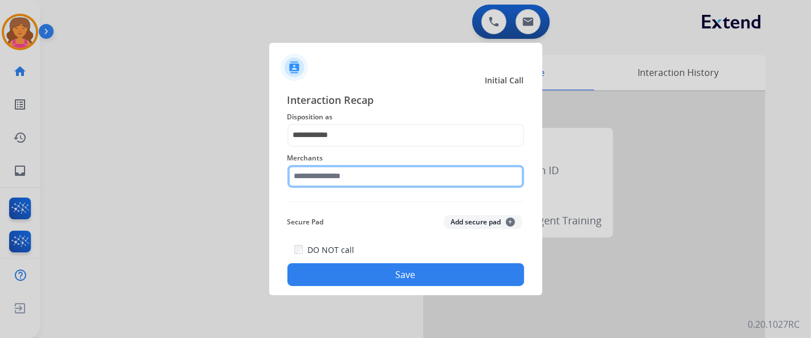
click at [337, 178] on input "text" at bounding box center [406, 176] width 237 height 23
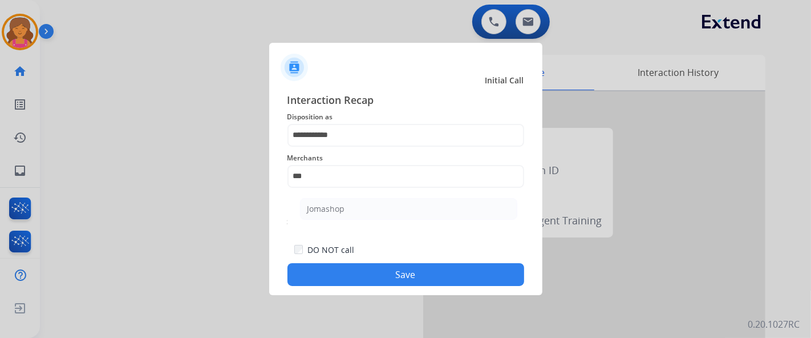
click at [331, 197] on ul "Jomashop" at bounding box center [409, 211] width 224 height 39
click at [332, 198] on li "Jomashop" at bounding box center [408, 209] width 217 height 22
type input "********"
click at [381, 285] on button "Save" at bounding box center [406, 274] width 237 height 23
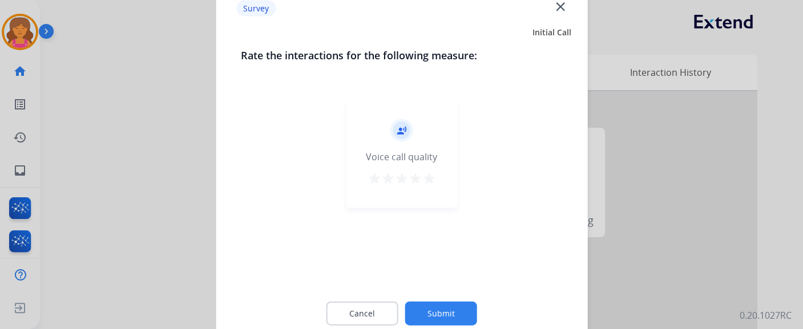
click at [435, 181] on mat-icon "star" at bounding box center [429, 178] width 14 height 14
click at [456, 312] on button "Submit" at bounding box center [441, 313] width 72 height 24
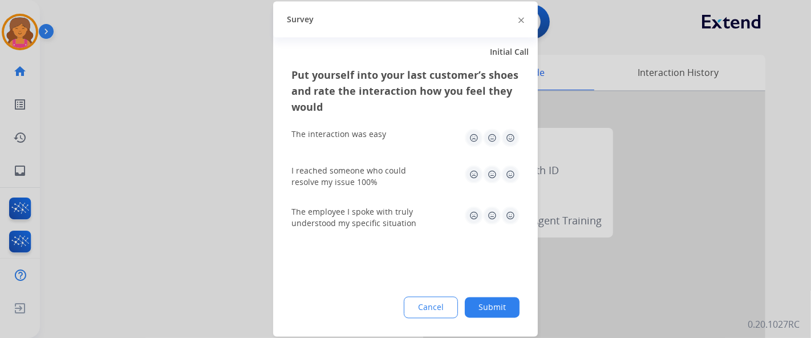
click at [510, 139] on img at bounding box center [510, 138] width 18 height 18
click at [516, 177] on img at bounding box center [510, 174] width 18 height 18
click at [511, 218] on img at bounding box center [510, 216] width 18 height 18
click at [497, 313] on button "Submit" at bounding box center [492, 307] width 55 height 21
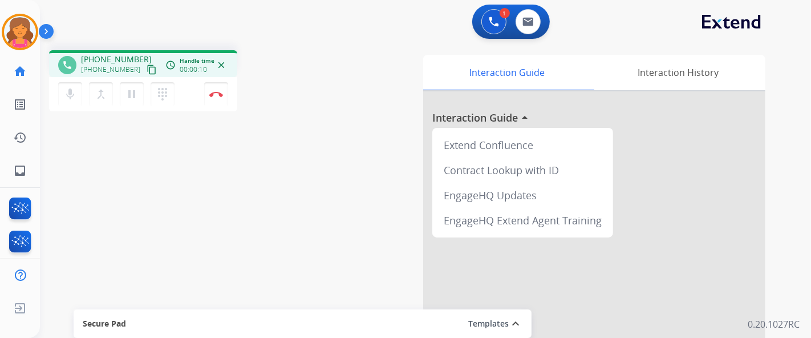
click at [147, 73] on mat-icon "content_copy" at bounding box center [152, 69] width 10 height 10
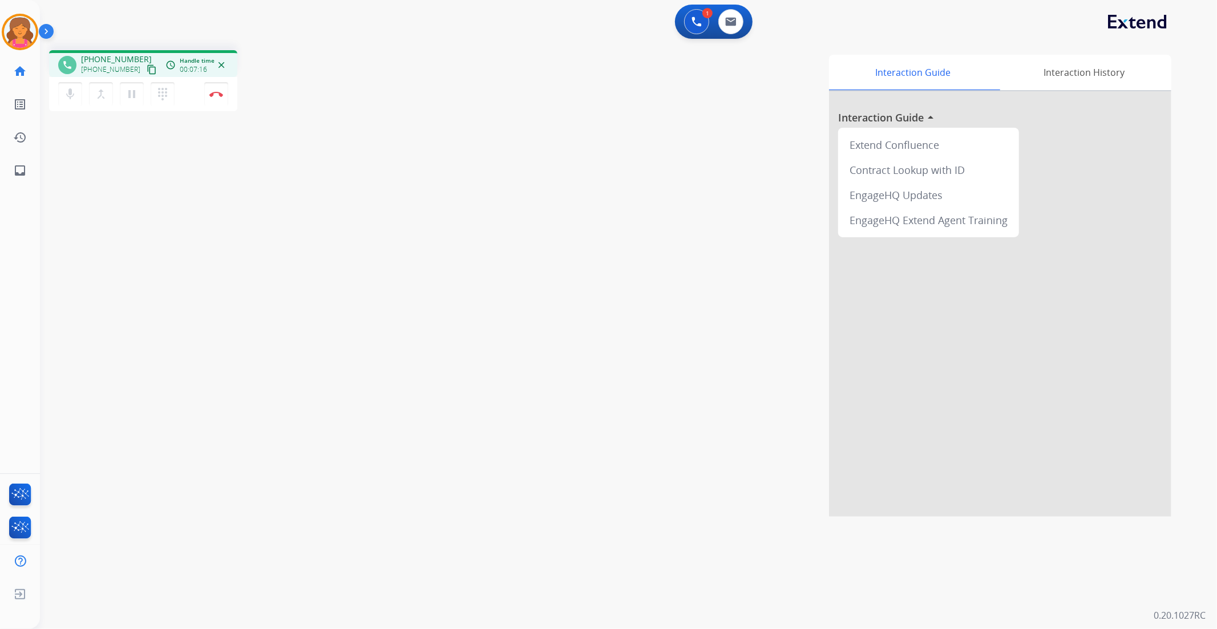
click at [223, 62] on mat-icon "close" at bounding box center [221, 65] width 10 height 10
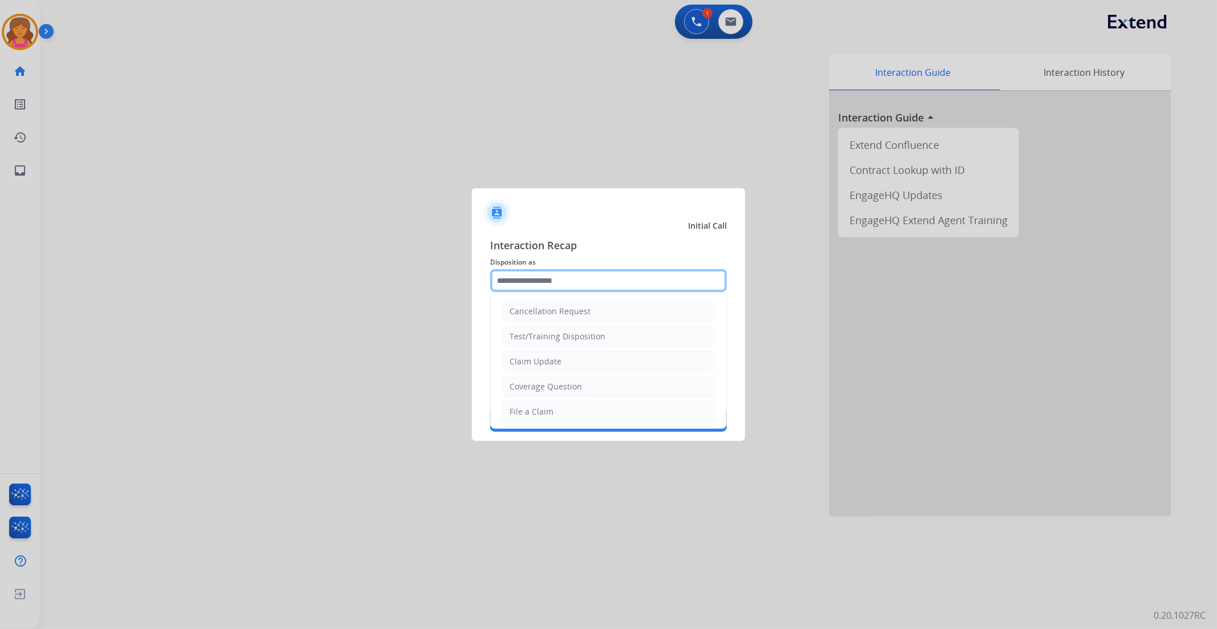
click at [539, 277] on input "text" at bounding box center [608, 280] width 237 height 23
click at [536, 358] on div "Claim Update" at bounding box center [535, 361] width 52 height 11
type input "**********"
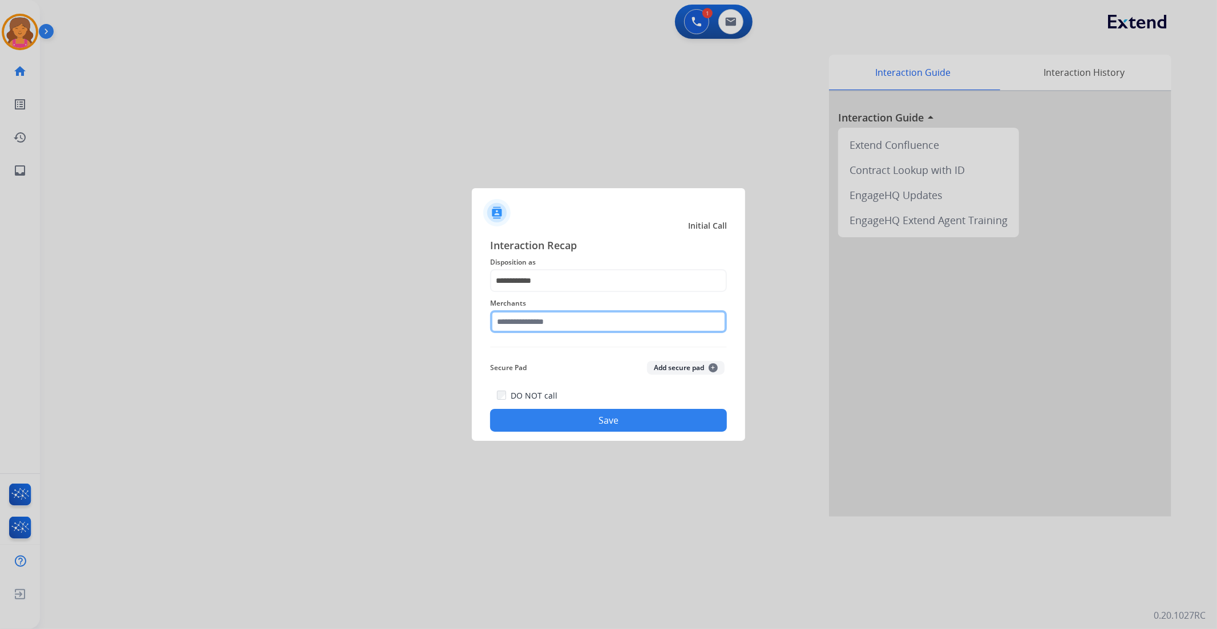
click at [521, 323] on input "text" at bounding box center [608, 321] width 237 height 23
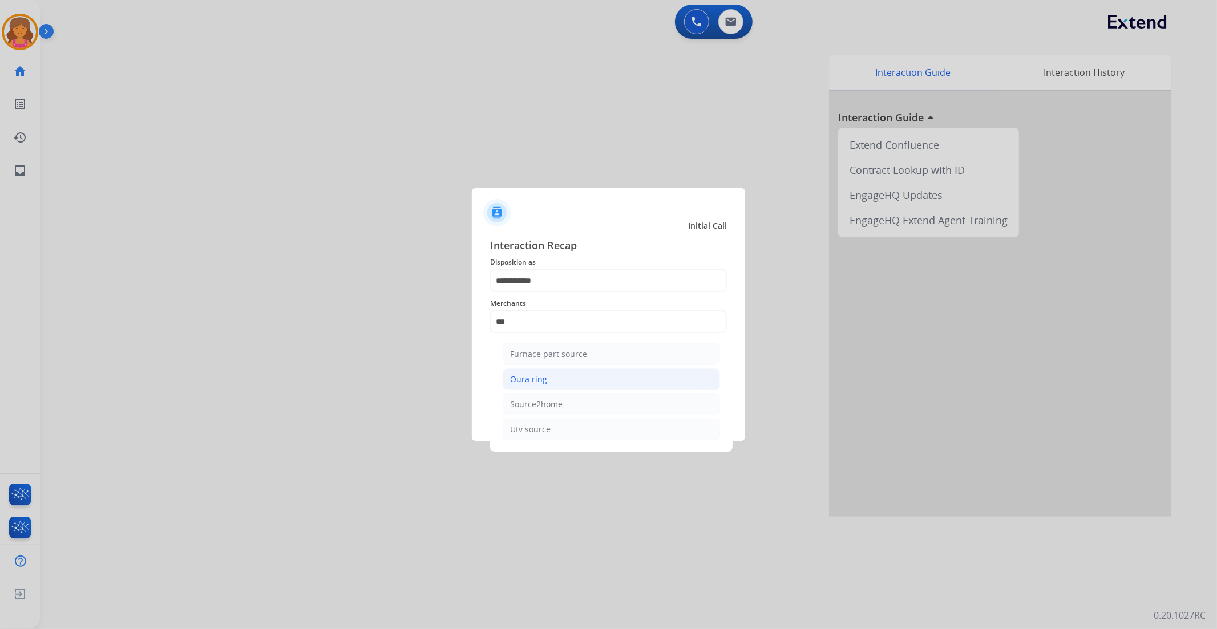
click at [523, 379] on div "Oura ring" at bounding box center [528, 379] width 37 height 11
type input "*********"
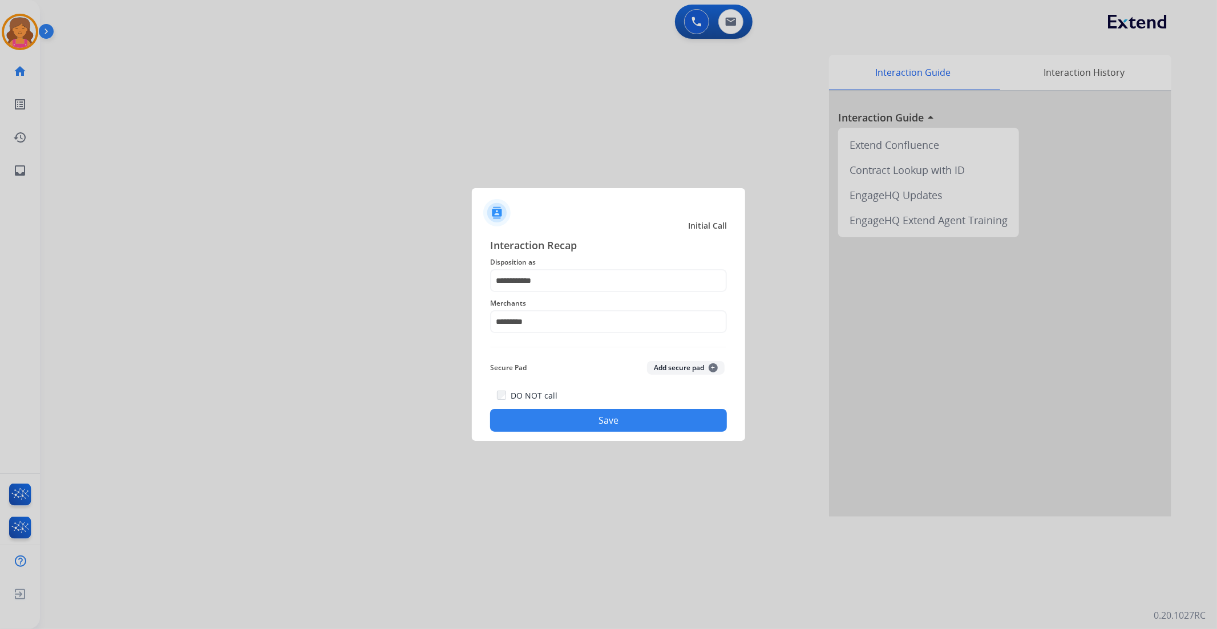
click at [524, 414] on button "Save" at bounding box center [608, 420] width 237 height 23
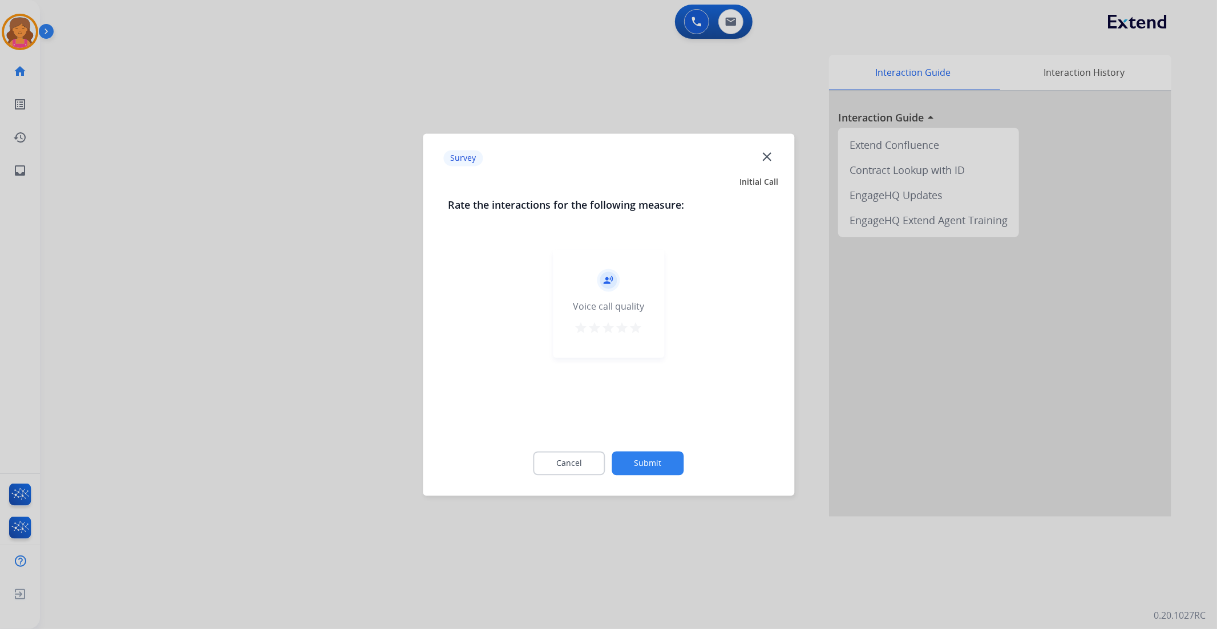
click at [636, 331] on mat-icon "star" at bounding box center [636, 328] width 14 height 14
click at [659, 476] on div "Cancel Submit" at bounding box center [608, 463] width 321 height 51
click at [657, 465] on button "Submit" at bounding box center [648, 463] width 72 height 24
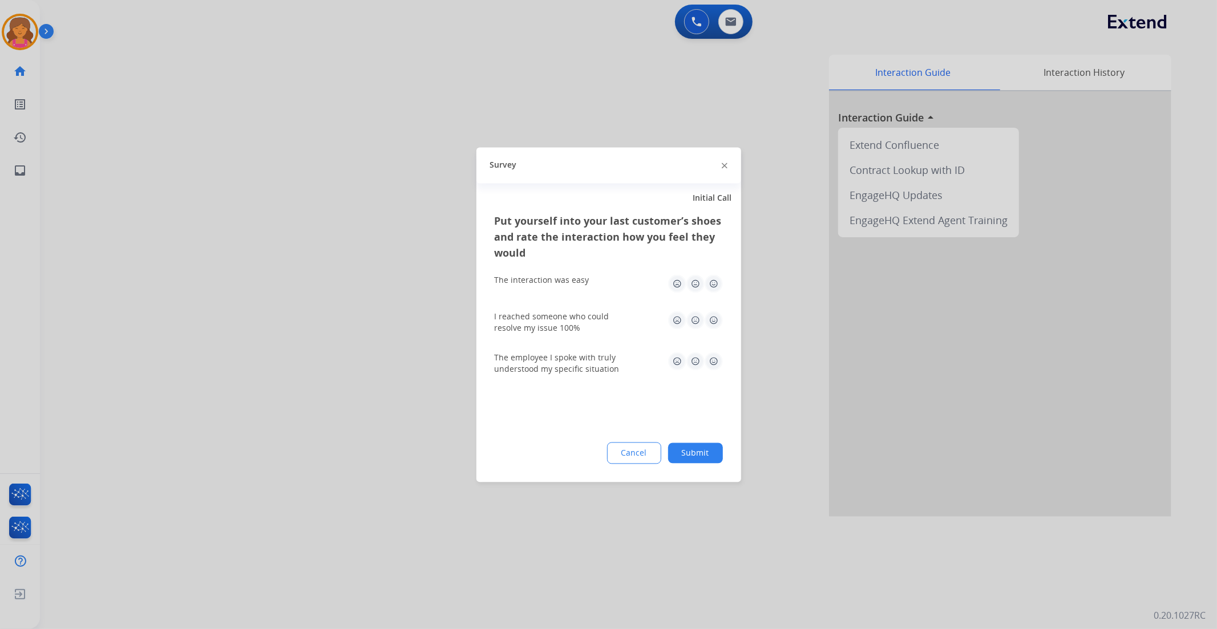
click at [711, 284] on img at bounding box center [714, 283] width 18 height 18
click at [715, 315] on img at bounding box center [714, 320] width 18 height 18
click at [718, 367] on img at bounding box center [714, 361] width 18 height 18
click at [711, 454] on button "Submit" at bounding box center [695, 453] width 55 height 21
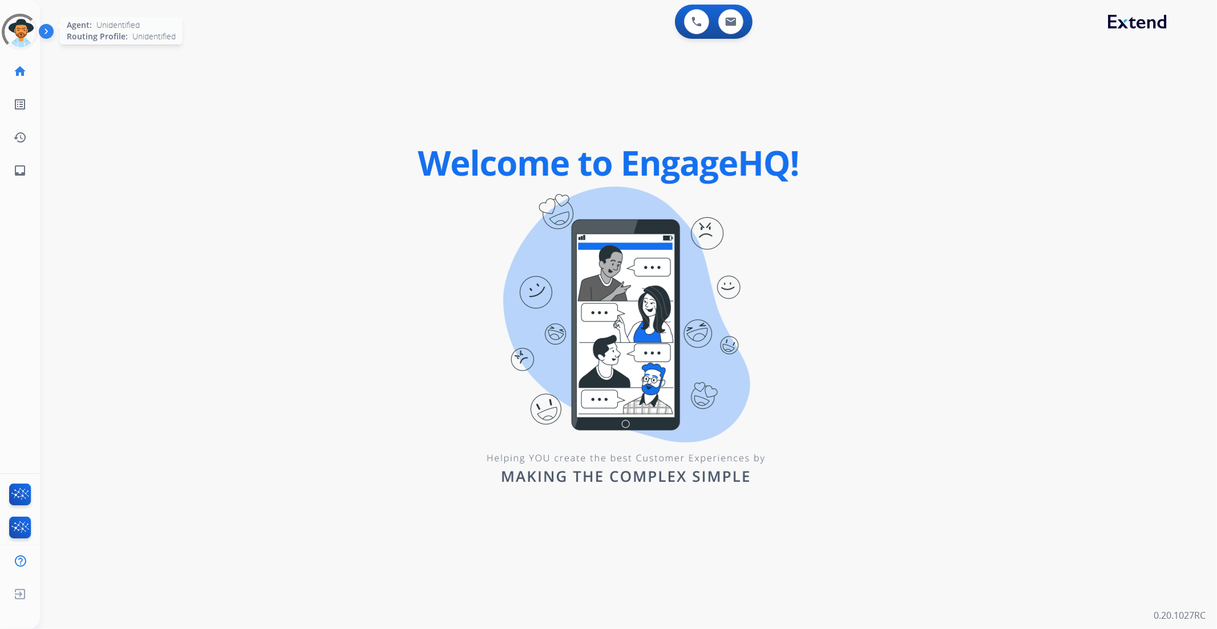
click at [10, 22] on div at bounding box center [20, 32] width 37 height 37
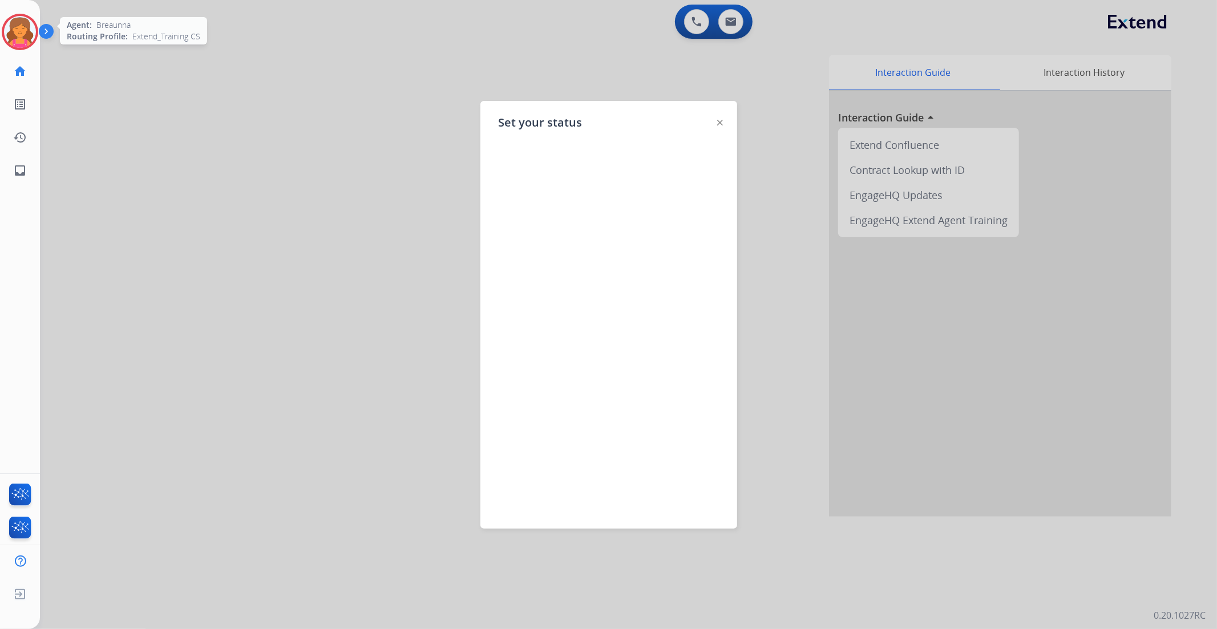
click at [15, 23] on img at bounding box center [20, 32] width 32 height 32
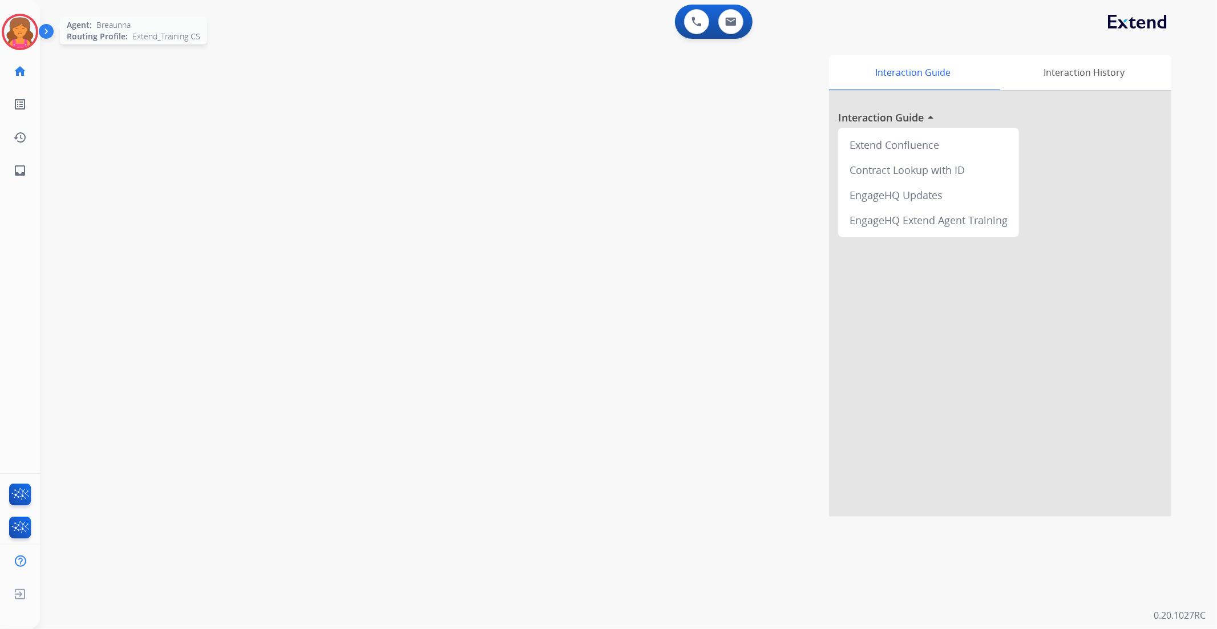
click at [14, 44] on img at bounding box center [20, 32] width 32 height 32
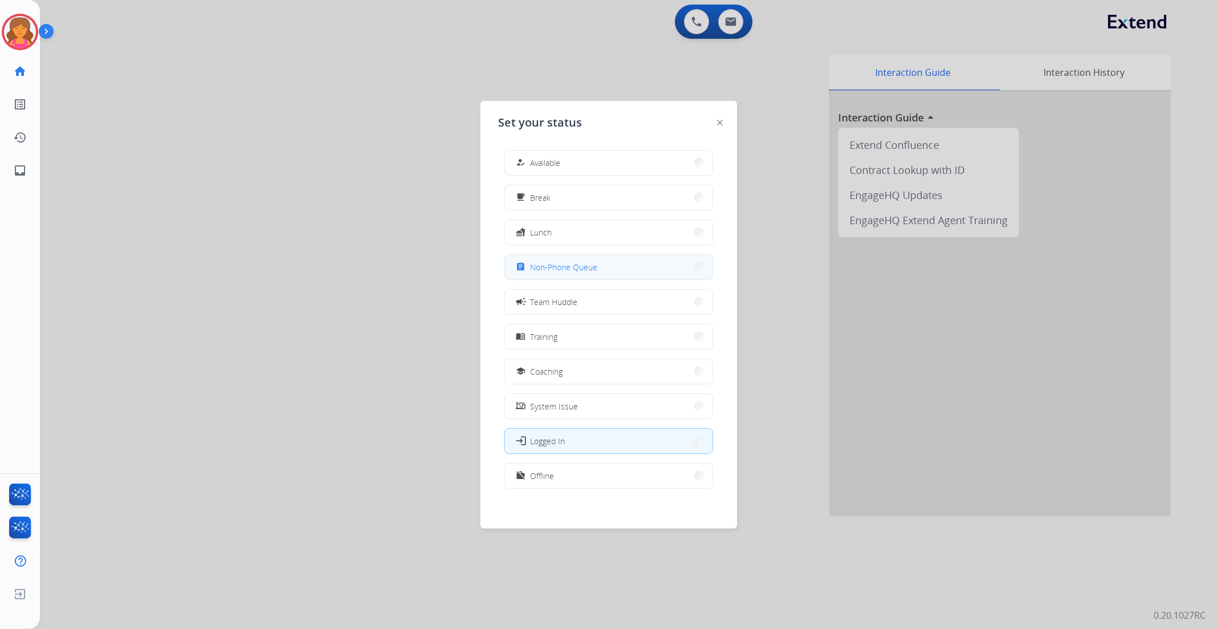
click at [555, 276] on button "assignment Non-Phone Queue" at bounding box center [609, 267] width 208 height 25
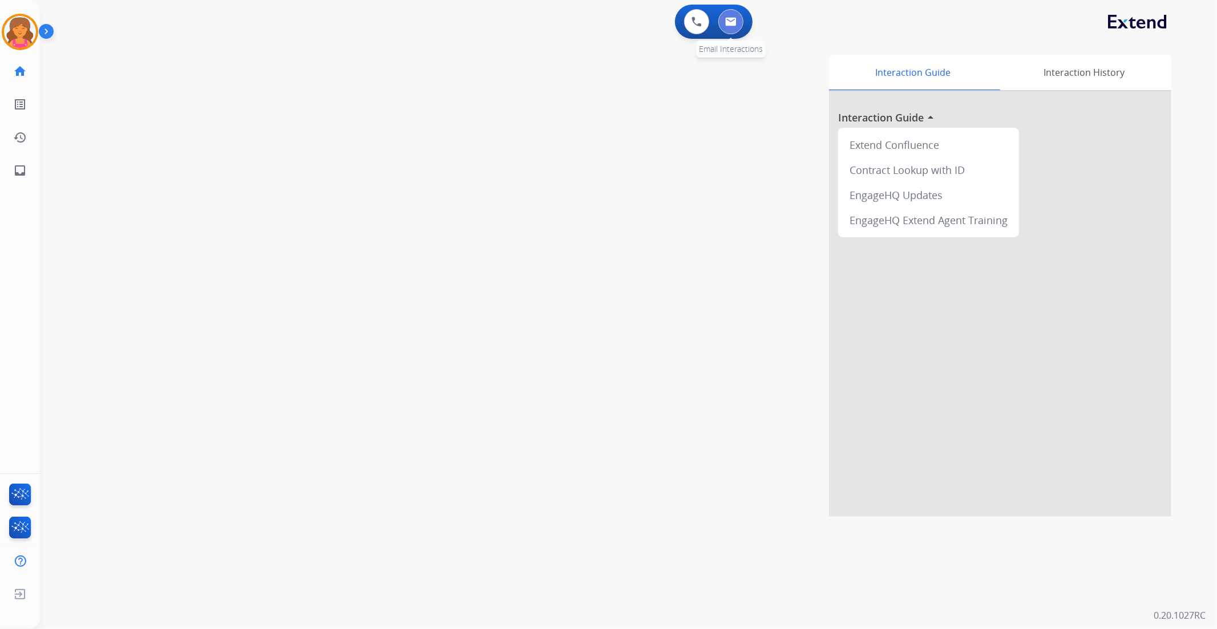
click at [739, 23] on button at bounding box center [730, 21] width 25 height 25
select select "**********"
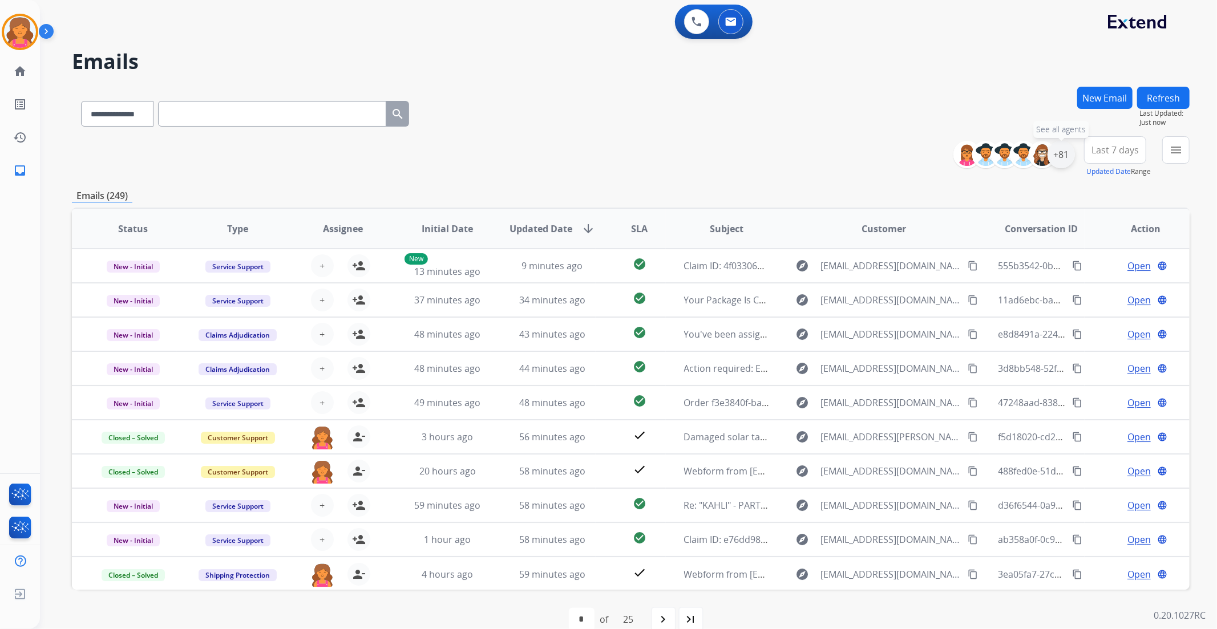
click at [1063, 158] on div "+81" at bounding box center [1060, 154] width 27 height 27
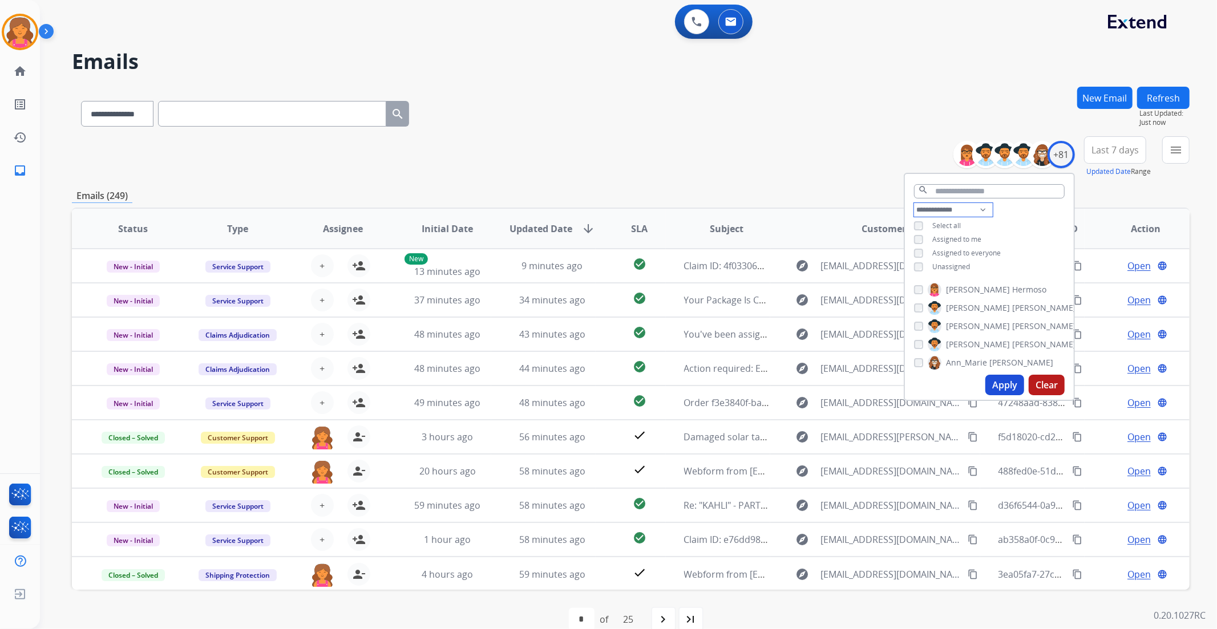
click at [936, 204] on select "**********" at bounding box center [953, 210] width 79 height 14
select select "**********"
click at [914, 203] on select "**********" at bounding box center [953, 210] width 79 height 14
click at [1007, 385] on button "Apply" at bounding box center [1004, 385] width 39 height 21
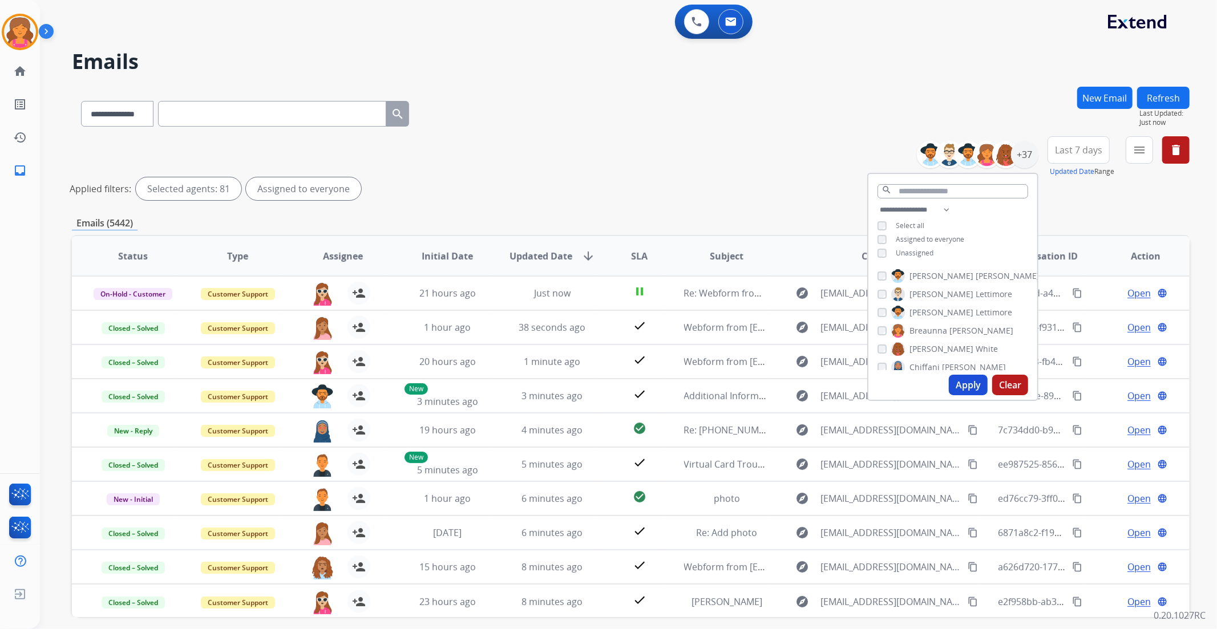
click at [976, 381] on button "Apply" at bounding box center [968, 385] width 39 height 21
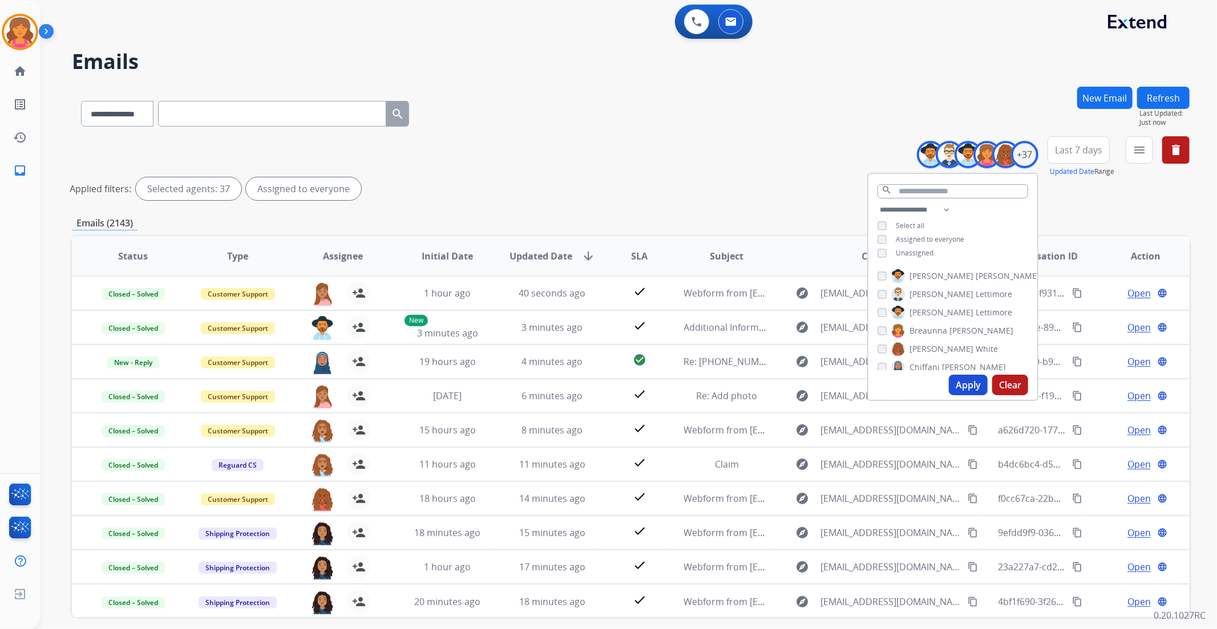
drag, startPoint x: 1086, startPoint y: 158, endPoint x: 1086, endPoint y: 179, distance: 20.5
click at [1085, 158] on button "Last 7 days" at bounding box center [1078, 149] width 62 height 27
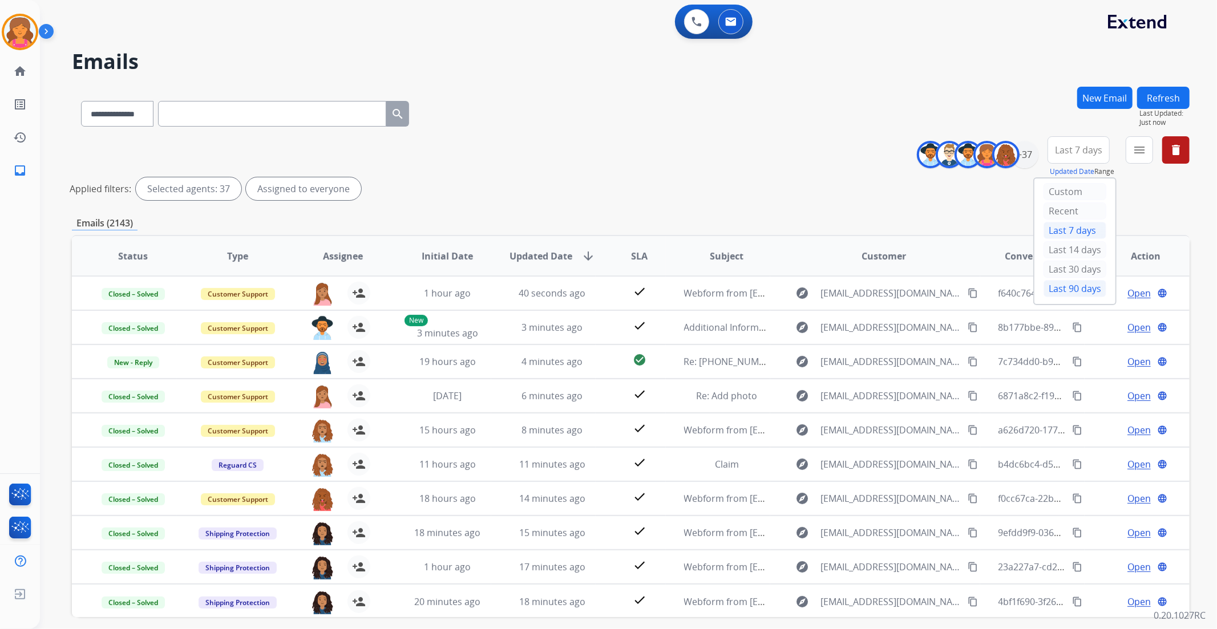
click at [1070, 283] on div "Last 90 days" at bounding box center [1074, 288] width 63 height 17
click at [1141, 148] on mat-icon "menu" at bounding box center [1139, 150] width 14 height 14
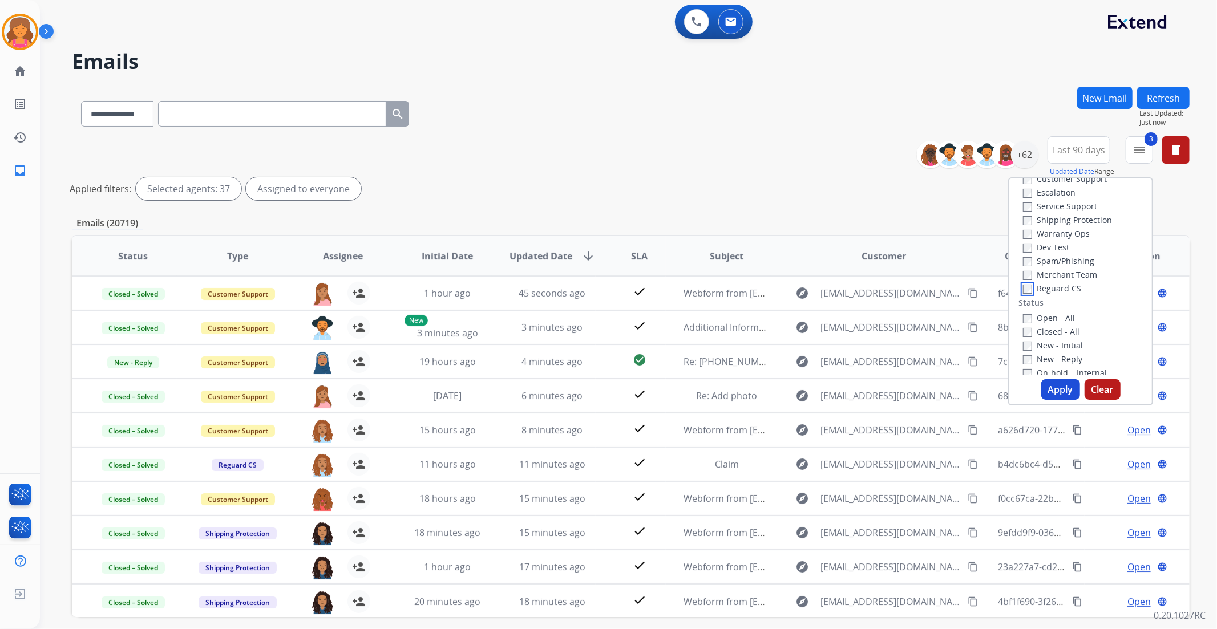
scroll to position [63, 0]
click at [1042, 383] on button "Apply" at bounding box center [1060, 389] width 39 height 21
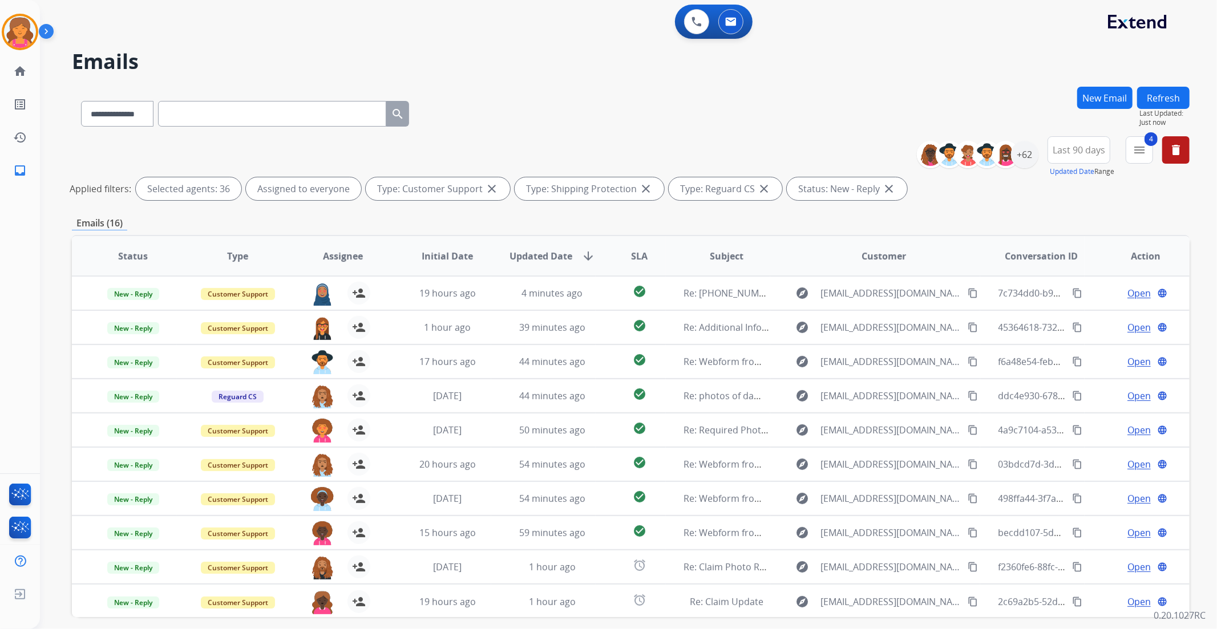
click at [641, 261] on span "SLA" at bounding box center [639, 256] width 17 height 14
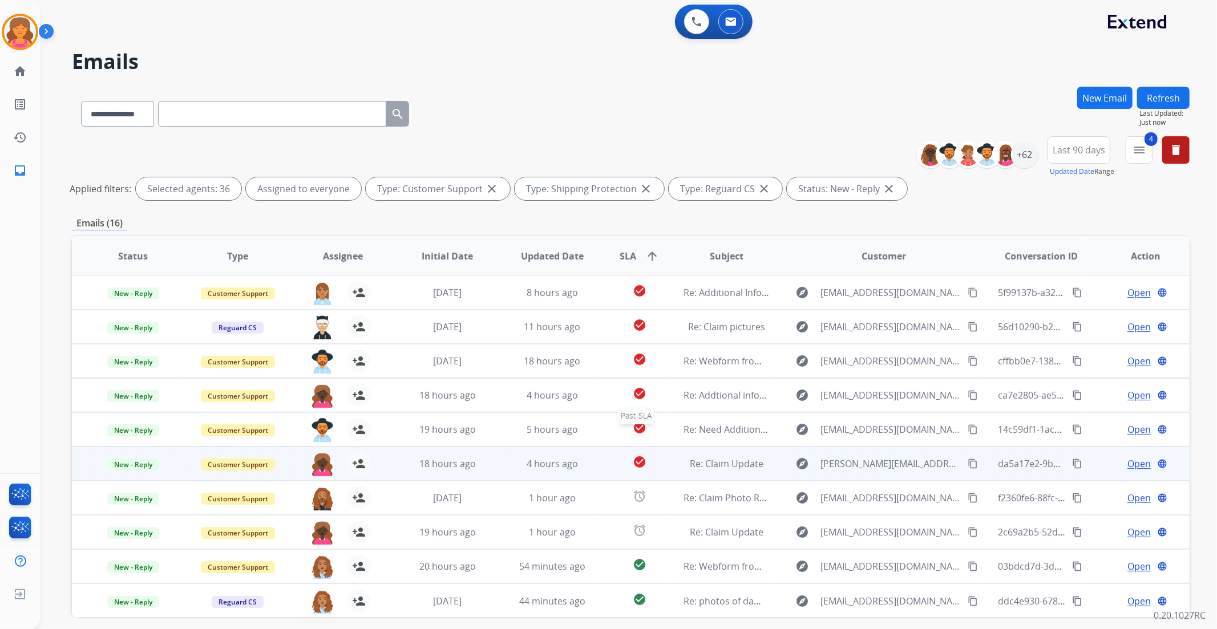
scroll to position [47, 0]
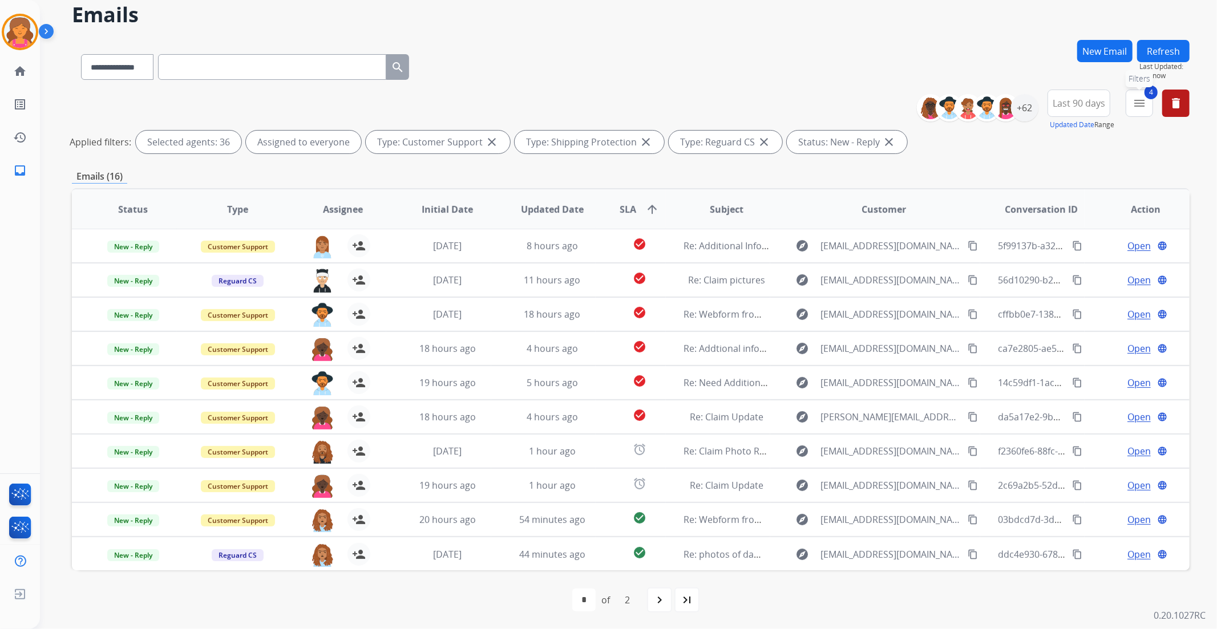
click at [1132, 105] on mat-icon "menu" at bounding box center [1139, 103] width 14 height 14
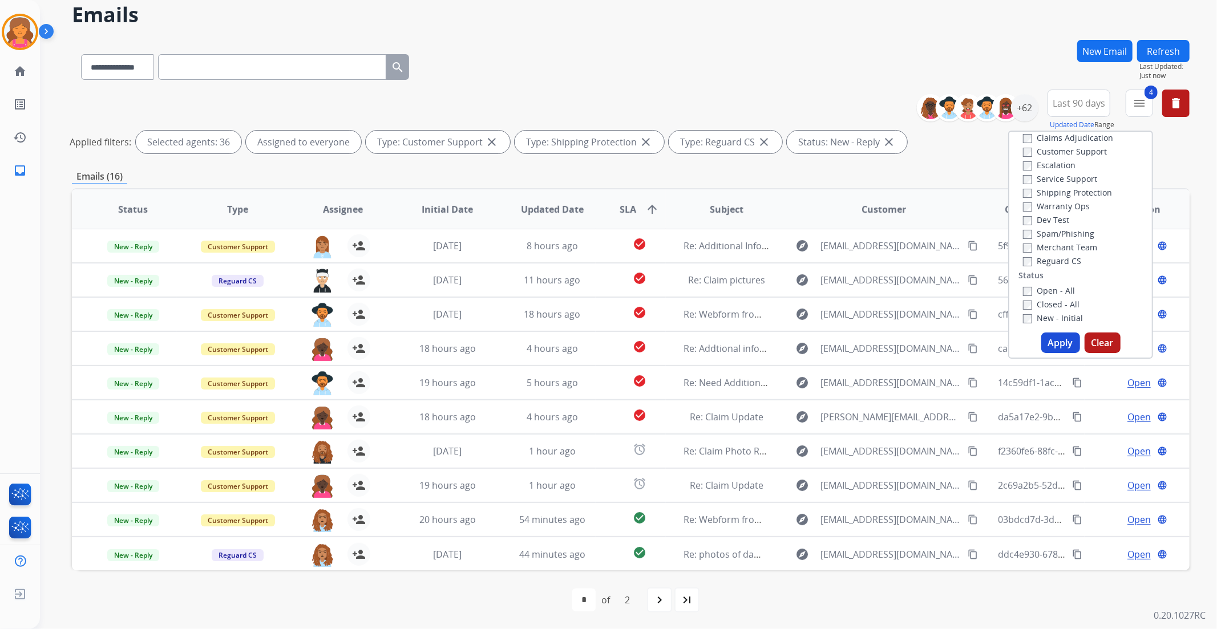
scroll to position [0, 0]
click at [1023, 194] on div "Service Support" at bounding box center [1068, 200] width 90 height 14
click at [1023, 167] on div "Customer Support" at bounding box center [1068, 173] width 90 height 14
click at [1045, 338] on button "Apply" at bounding box center [1060, 343] width 39 height 21
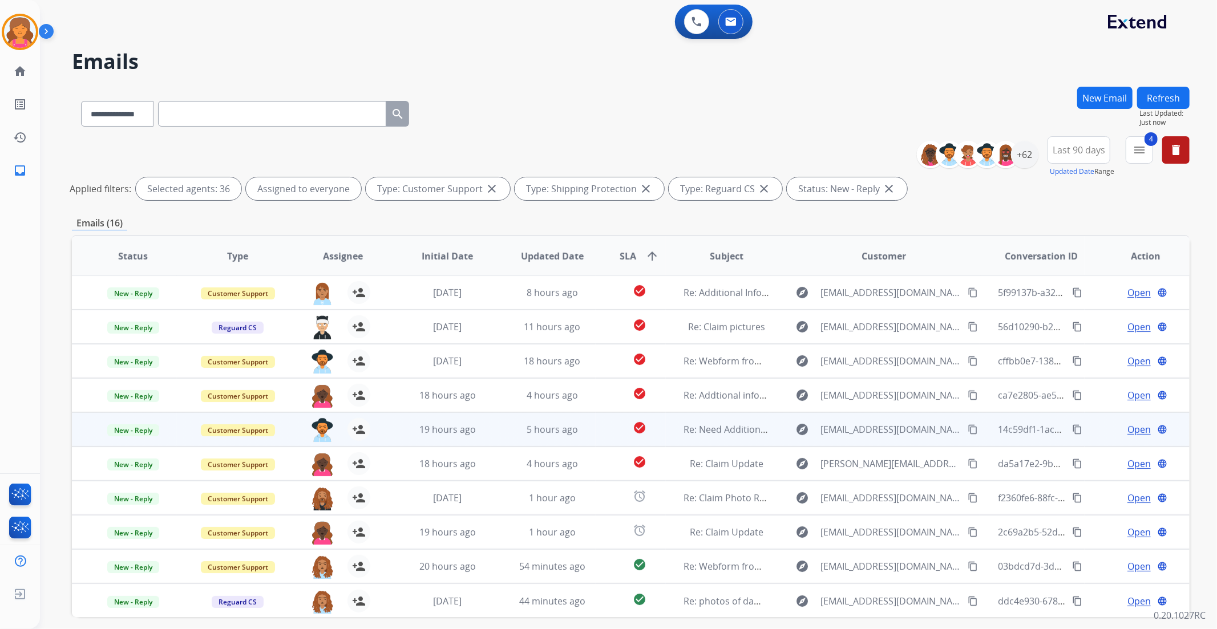
scroll to position [47, 0]
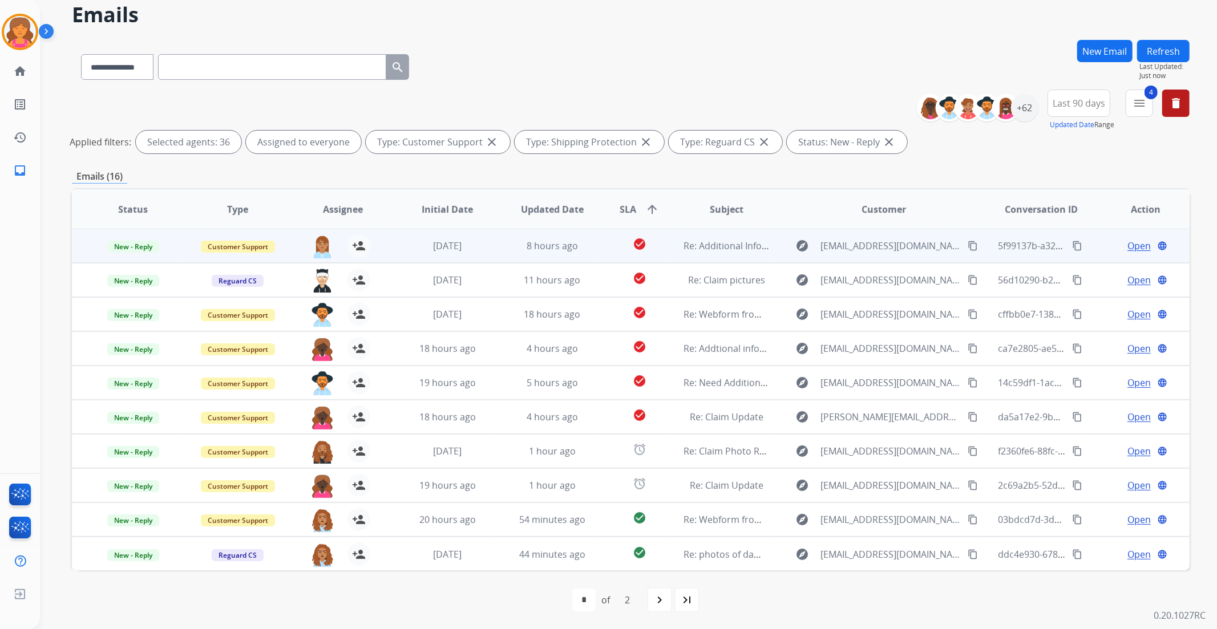
click at [1127, 246] on span "Open" at bounding box center [1138, 246] width 23 height 14
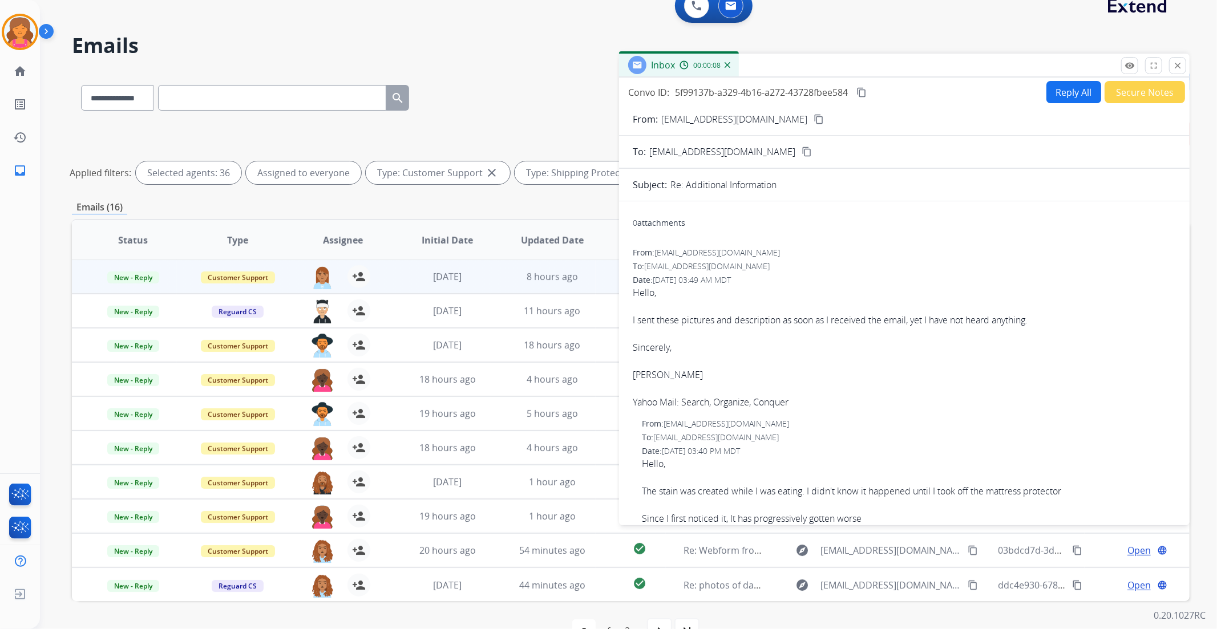
scroll to position [0, 0]
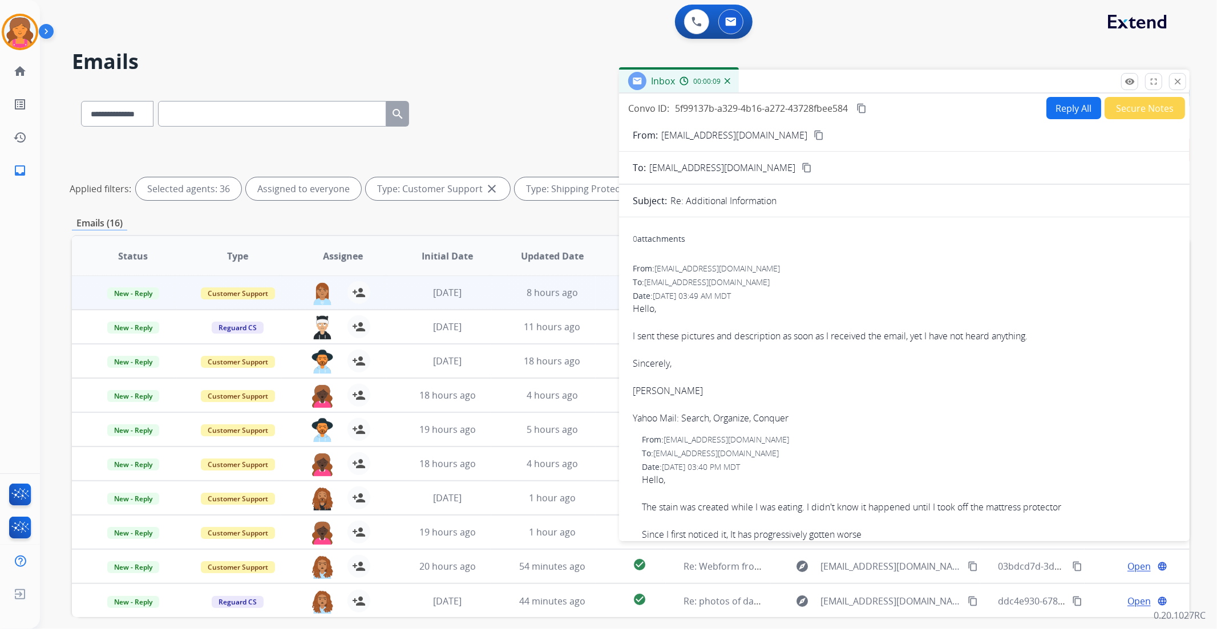
click at [814, 131] on mat-icon "content_copy" at bounding box center [819, 135] width 10 height 10
click at [1047, 115] on button "Reply All" at bounding box center [1073, 108] width 55 height 22
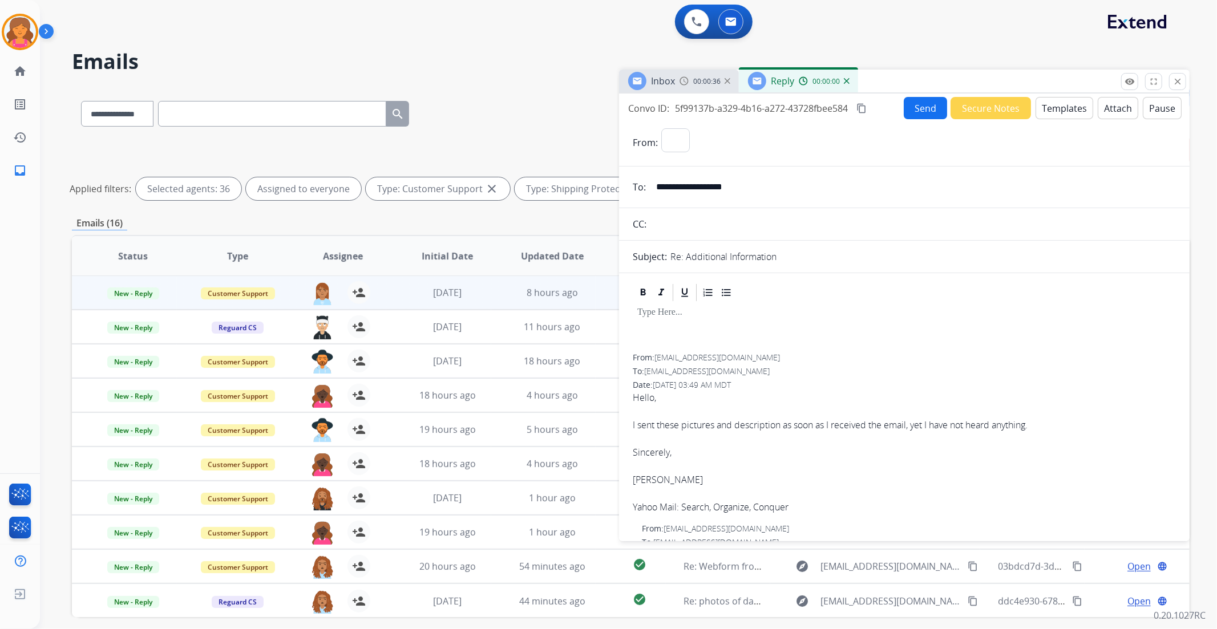
select select "**********"
click at [1047, 115] on button "Templates" at bounding box center [1064, 108] width 58 height 22
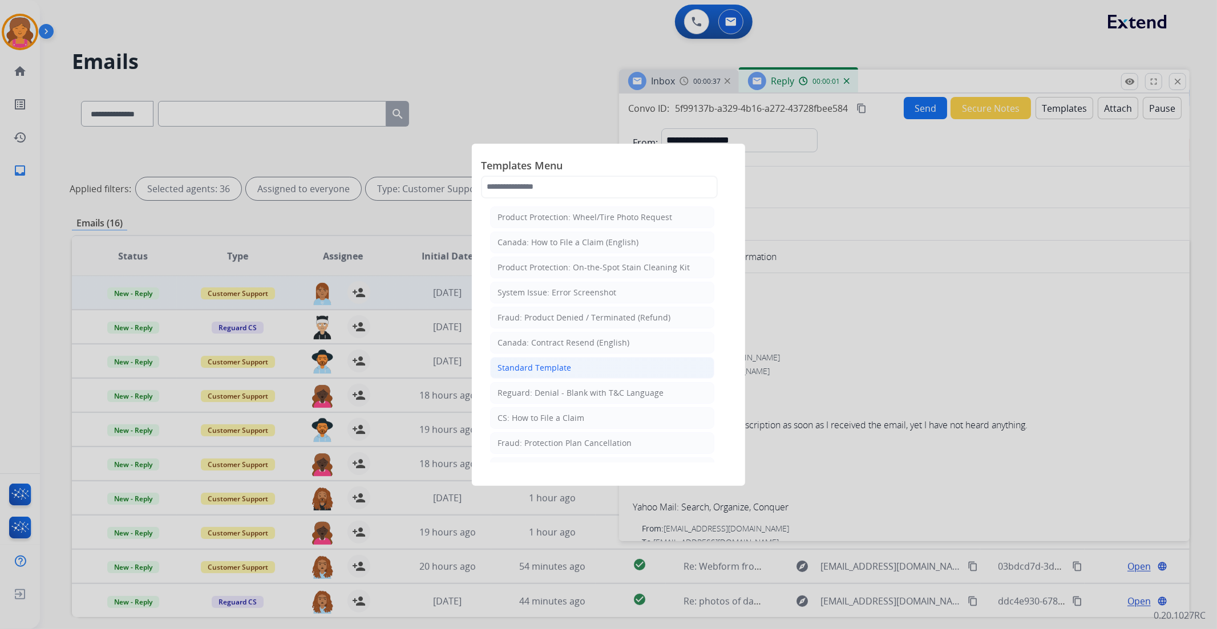
click at [554, 359] on li "Standard Template" at bounding box center [602, 368] width 224 height 22
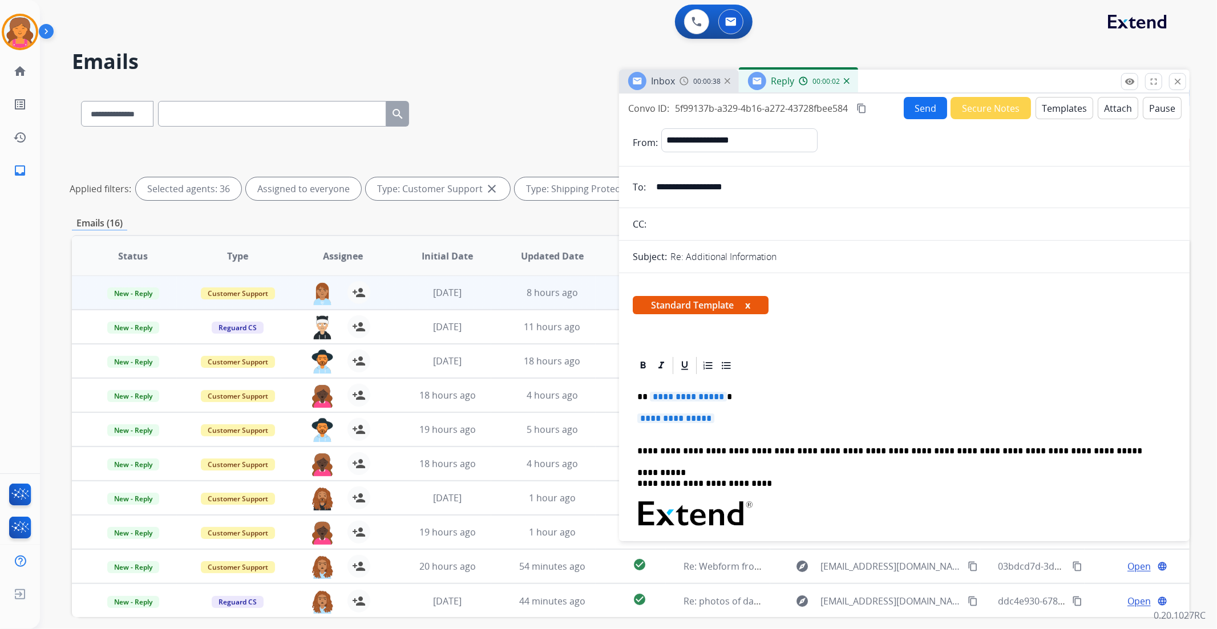
scroll to position [63, 0]
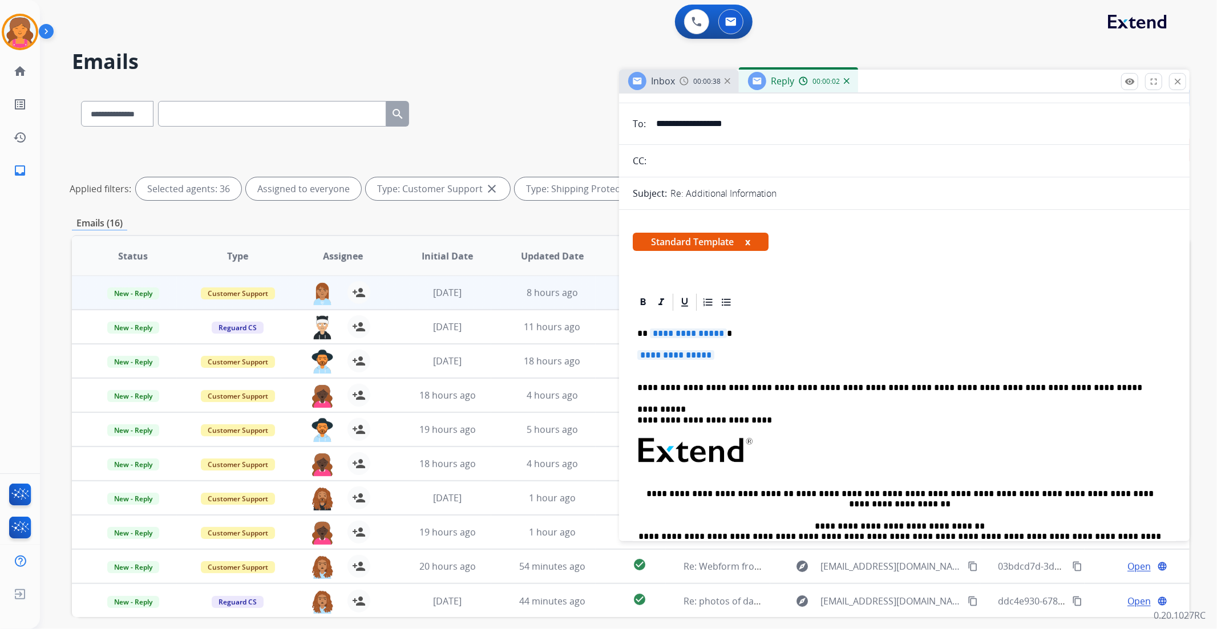
click at [697, 342] on div "**********" at bounding box center [904, 478] width 543 height 330
click at [694, 338] on span "**********" at bounding box center [688, 334] width 77 height 10
click at [689, 351] on span "**********" at bounding box center [675, 355] width 77 height 10
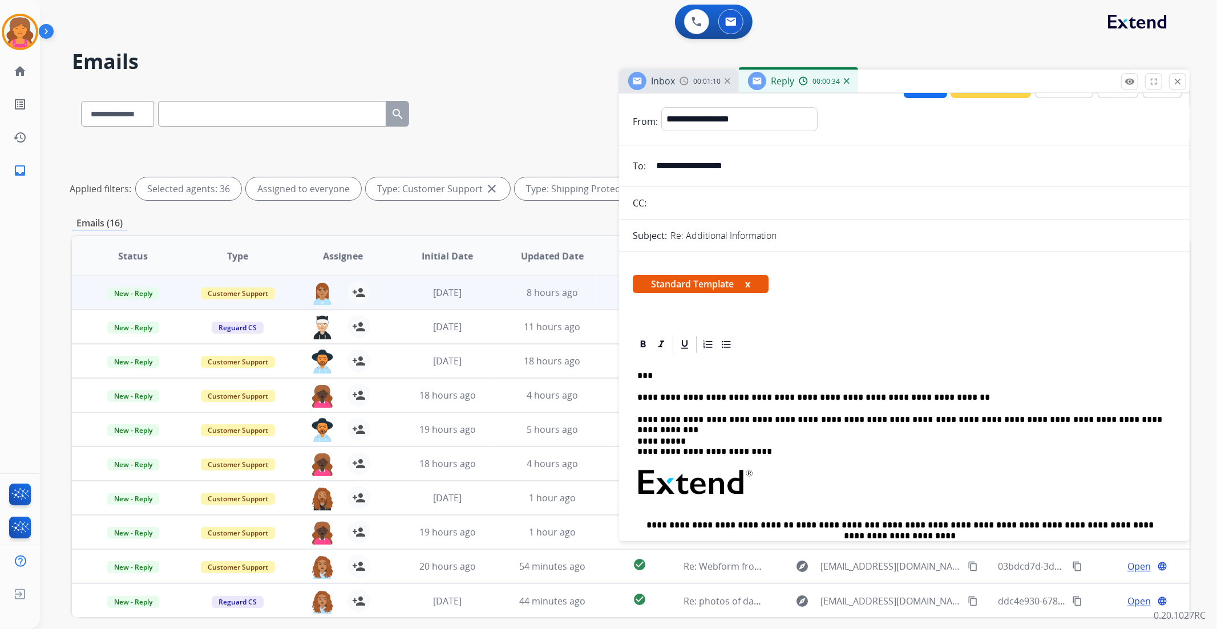
scroll to position [0, 0]
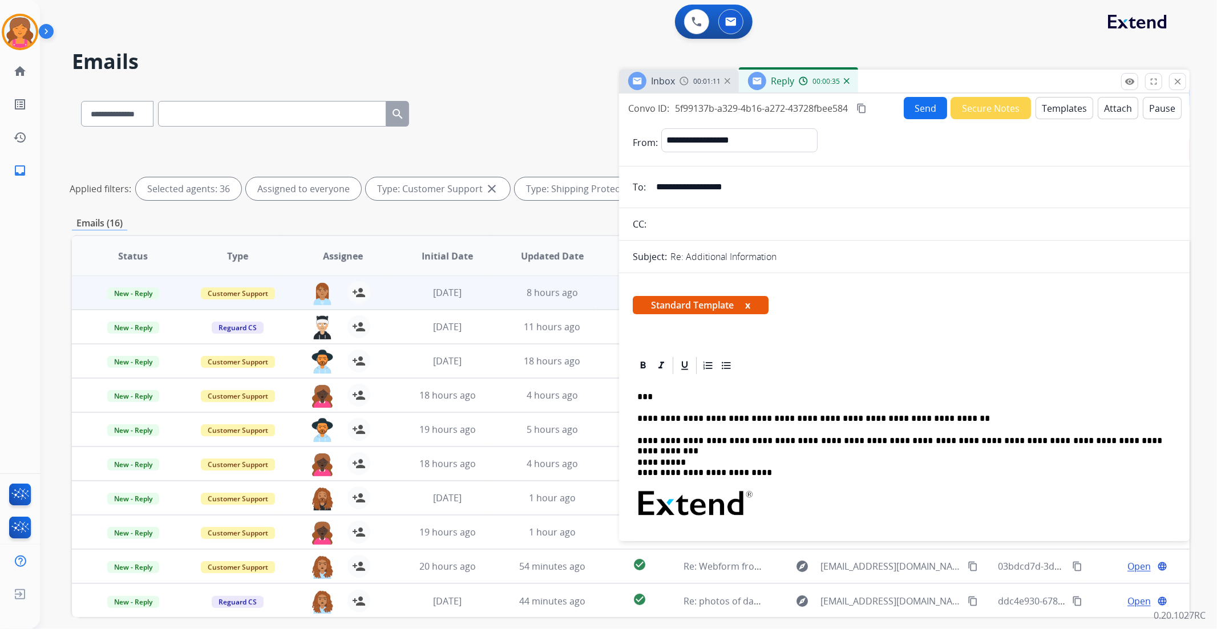
click at [912, 111] on button "Send" at bounding box center [925, 108] width 43 height 22
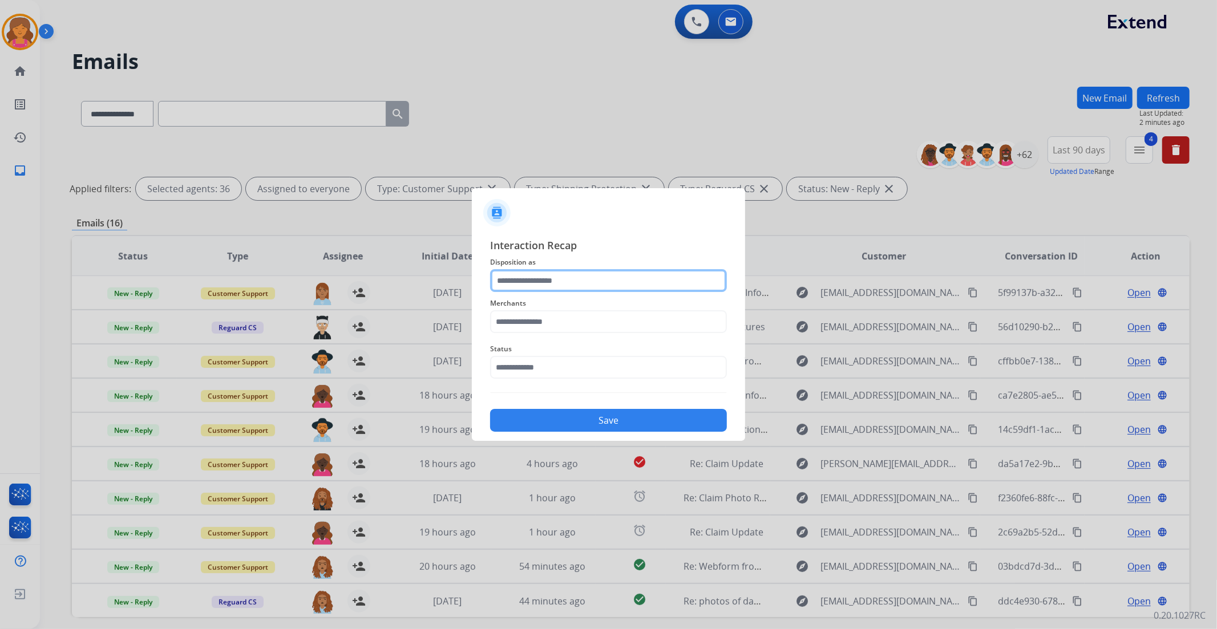
click at [592, 274] on input "text" at bounding box center [608, 280] width 237 height 23
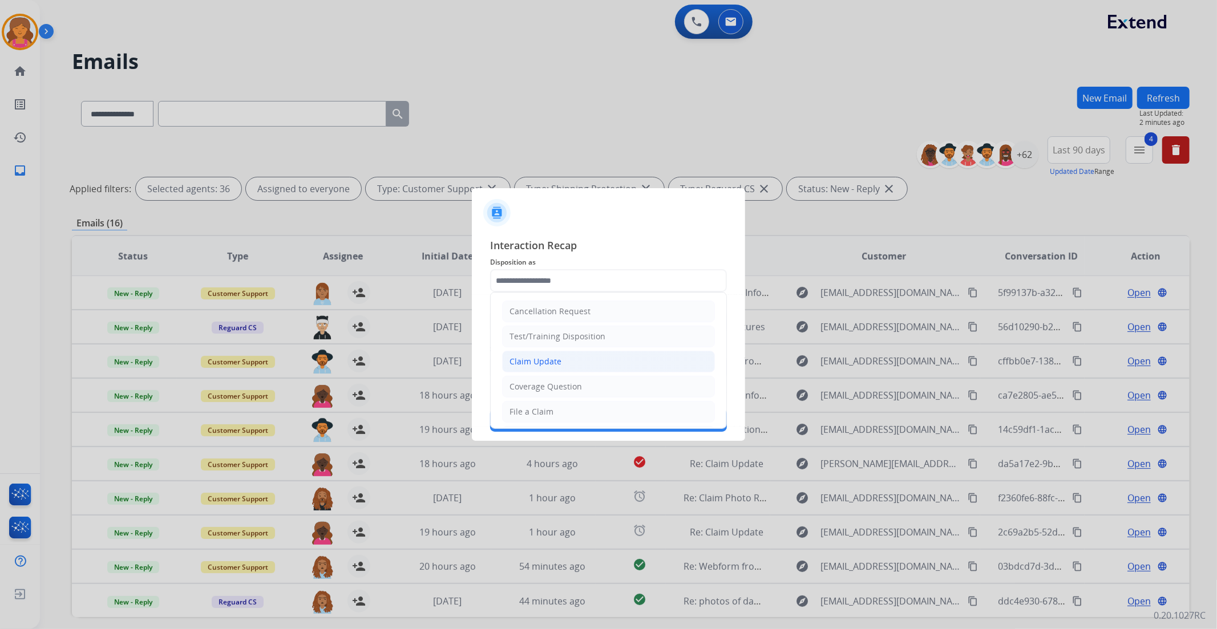
click at [539, 363] on div "Claim Update" at bounding box center [535, 361] width 52 height 11
type input "**********"
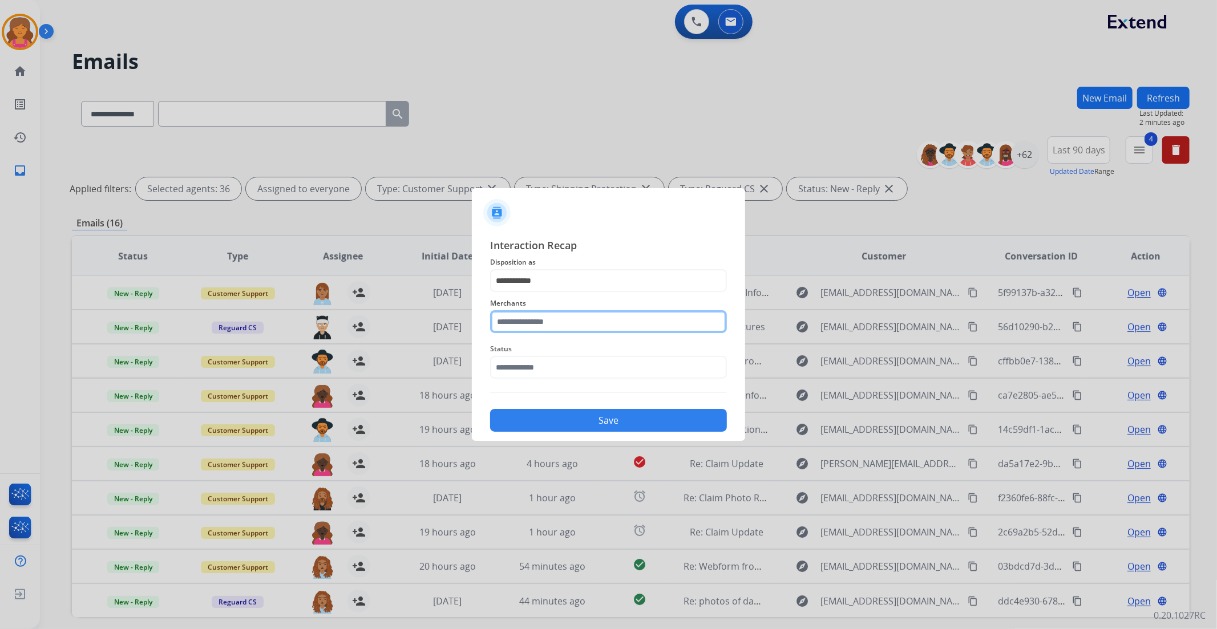
click at [544, 322] on input "text" at bounding box center [608, 321] width 237 height 23
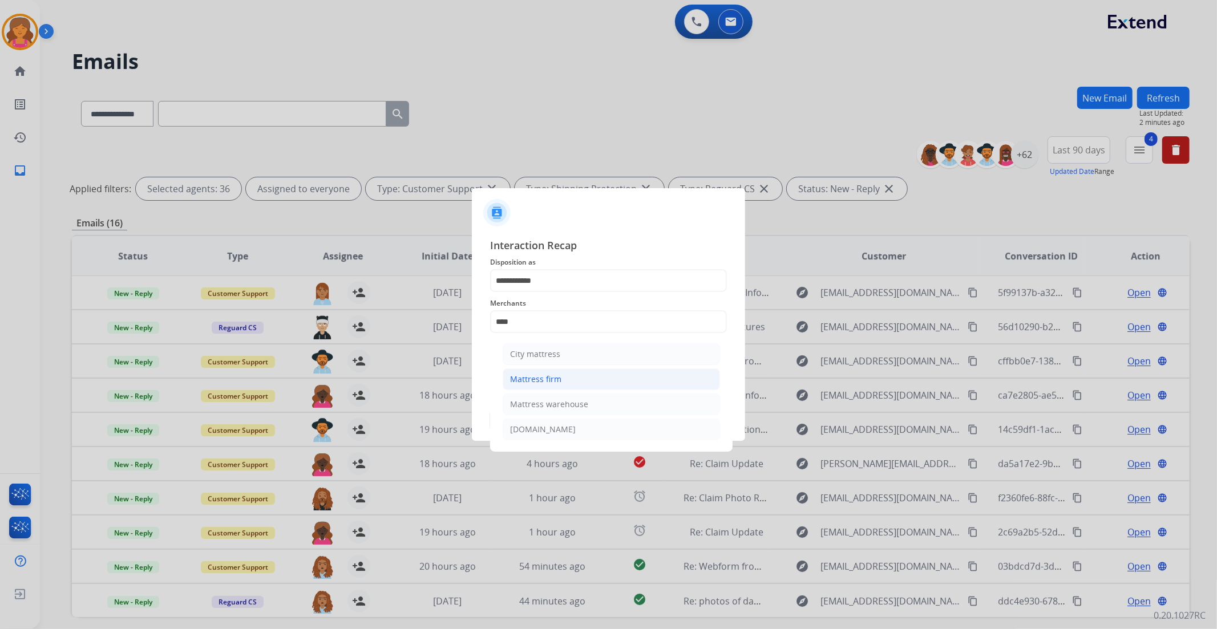
click at [565, 381] on li "Mattress firm" at bounding box center [611, 380] width 217 height 22
type input "**********"
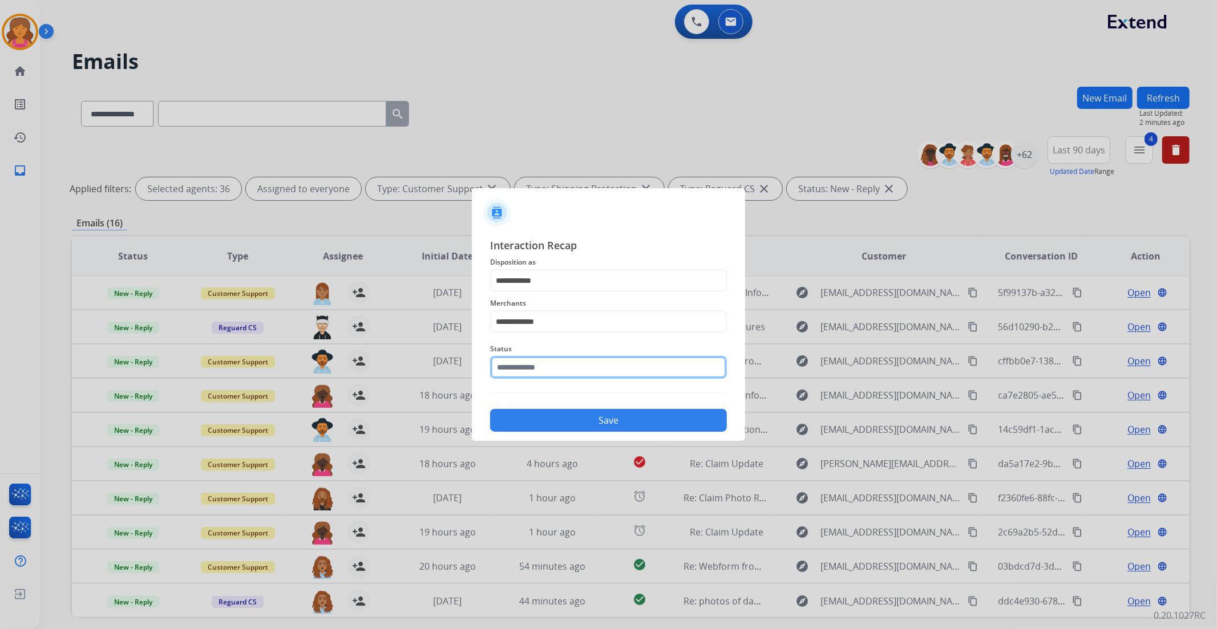
click at [560, 368] on input "text" at bounding box center [608, 367] width 237 height 23
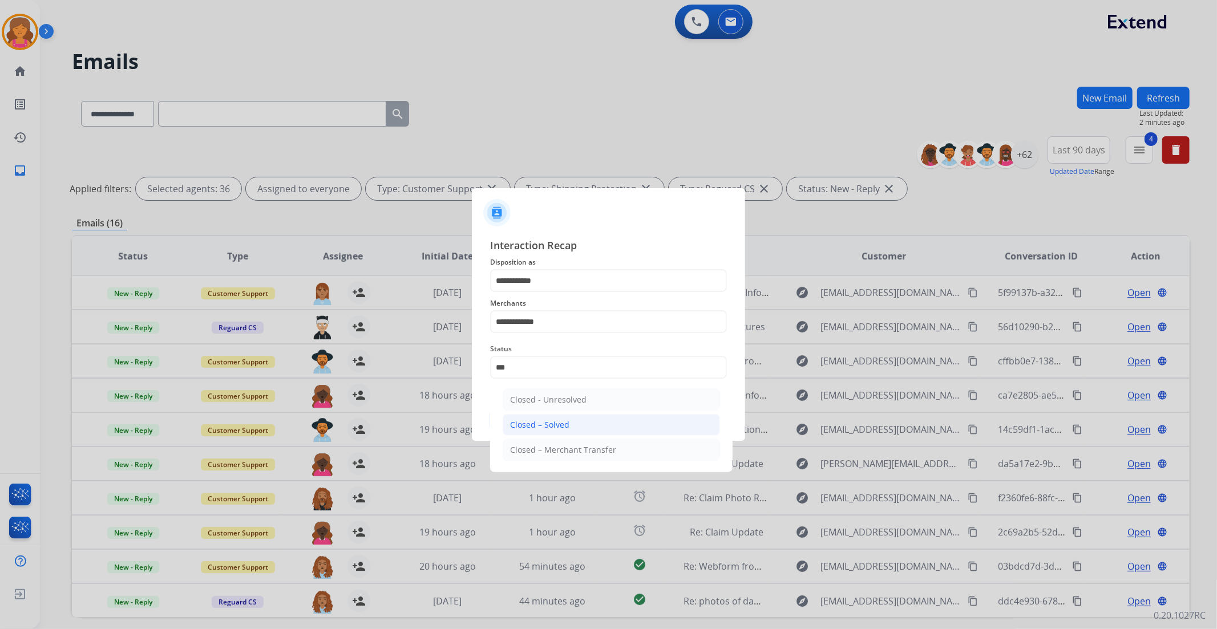
click at [551, 423] on div "Closed – Solved" at bounding box center [539, 424] width 59 height 11
type input "**********"
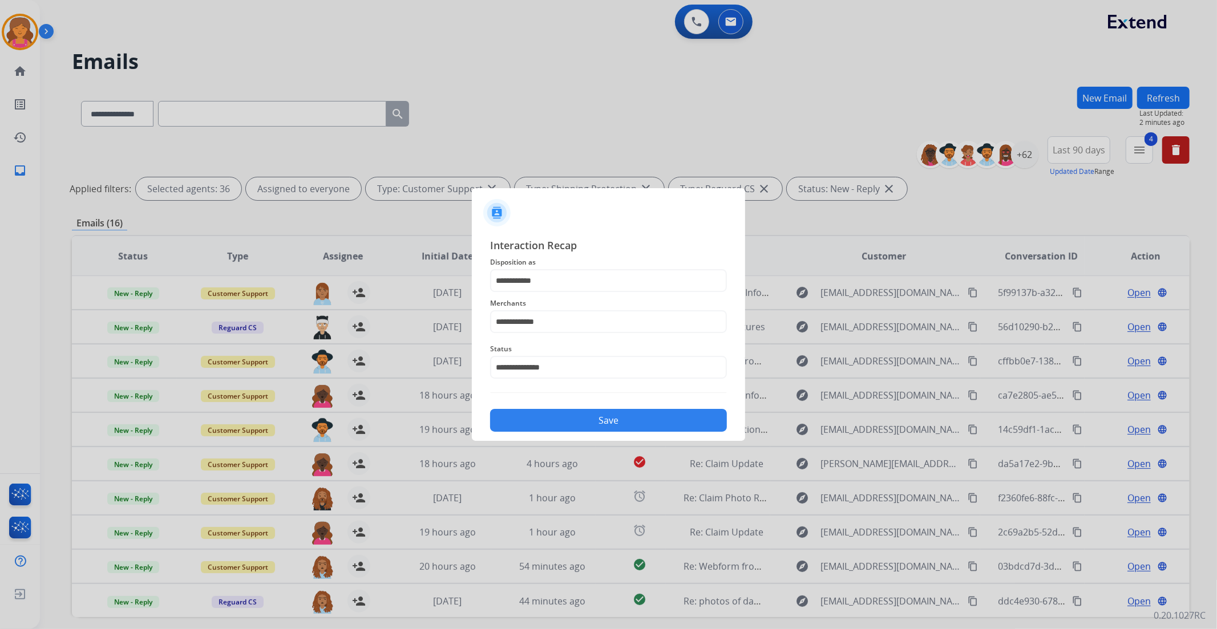
click at [551, 423] on button "Save" at bounding box center [608, 420] width 237 height 23
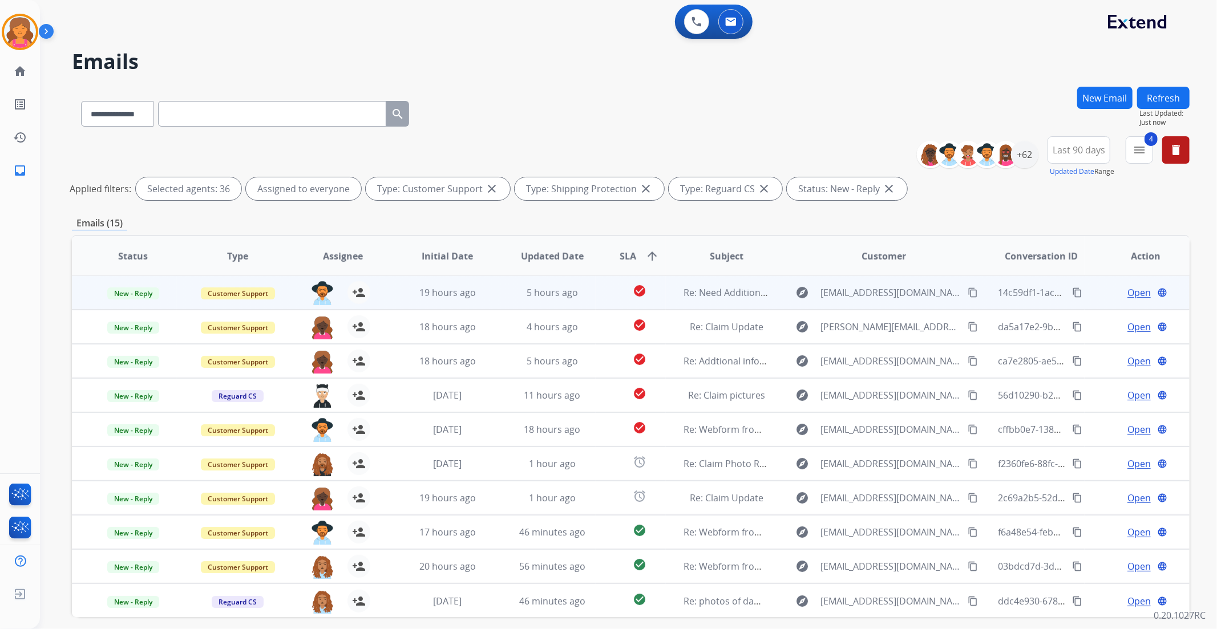
click at [1127, 293] on span "Open" at bounding box center [1138, 293] width 23 height 14
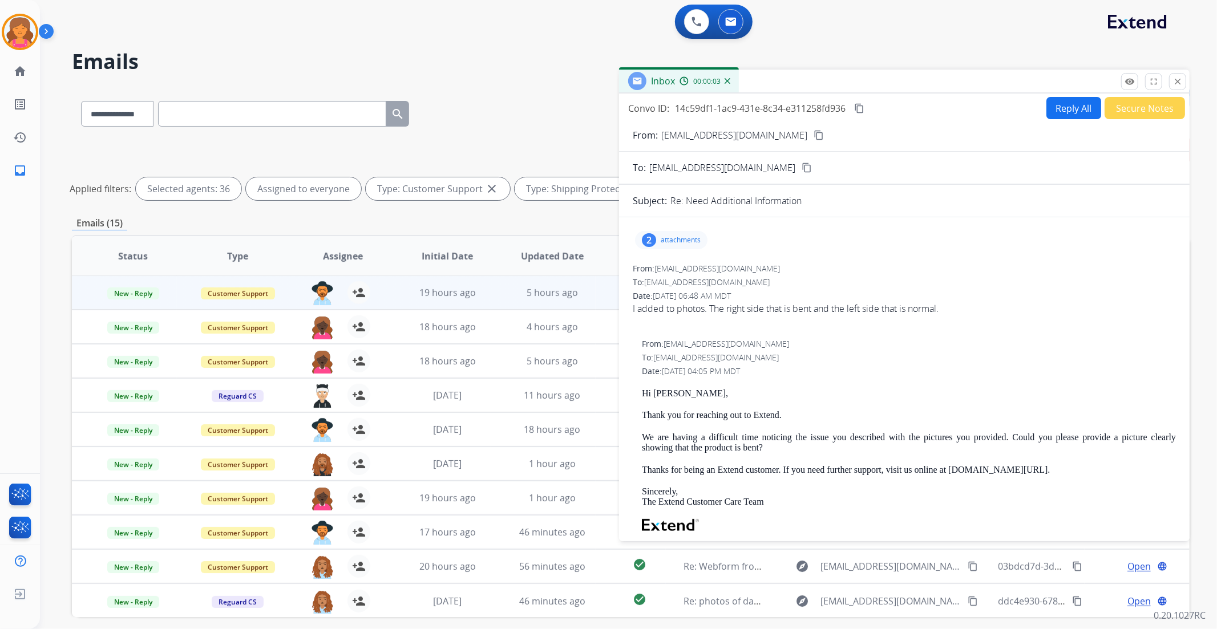
click at [814, 133] on mat-icon "content_copy" at bounding box center [819, 135] width 10 height 10
click at [665, 244] on div "2 attachments" at bounding box center [671, 240] width 72 height 18
click at [834, 367] on div "Date: 09/12/2025 - 04:05 PM MDT" at bounding box center [909, 371] width 534 height 11
click at [823, 331] on div "From: montyspurgeon@gmail.com To: support@extend.com Date: 09/13/2025 - 06:48 A…" at bounding box center [904, 470] width 543 height 415
click at [737, 230] on div "2 attachments IMG_7930.jpeg download IMG_7928.jpeg download" at bounding box center [904, 239] width 543 height 27
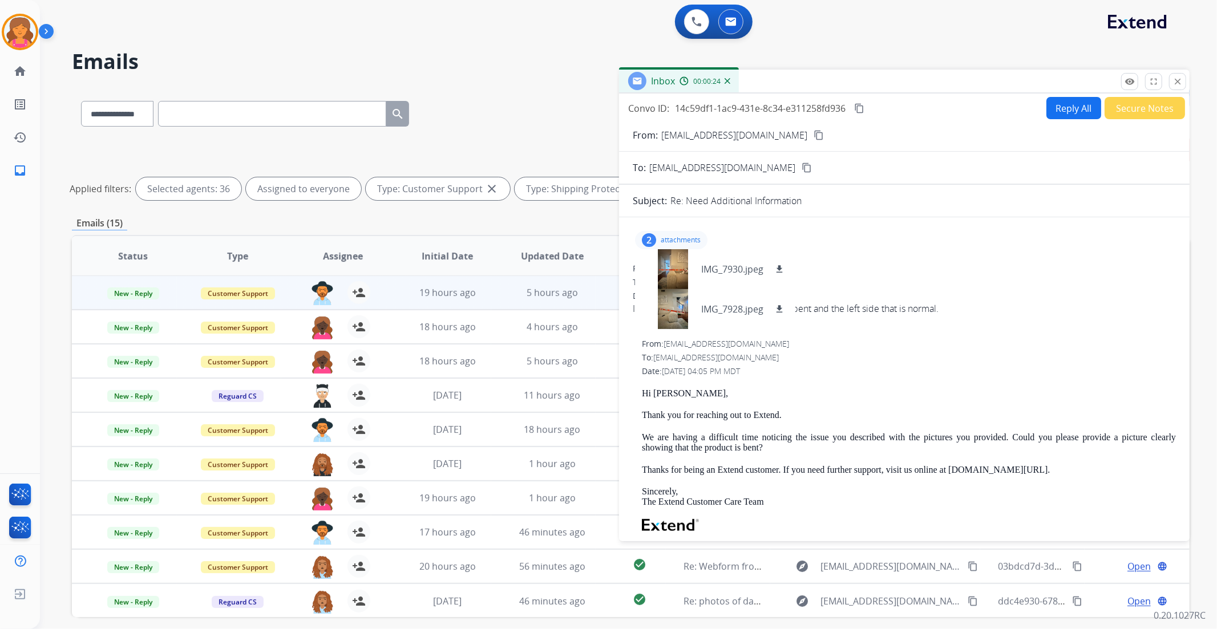
click at [695, 231] on div "2 attachments IMG_7930.jpeg download IMG_7928.jpeg download" at bounding box center [671, 240] width 72 height 18
click at [1047, 109] on button "Reply All" at bounding box center [1073, 108] width 55 height 22
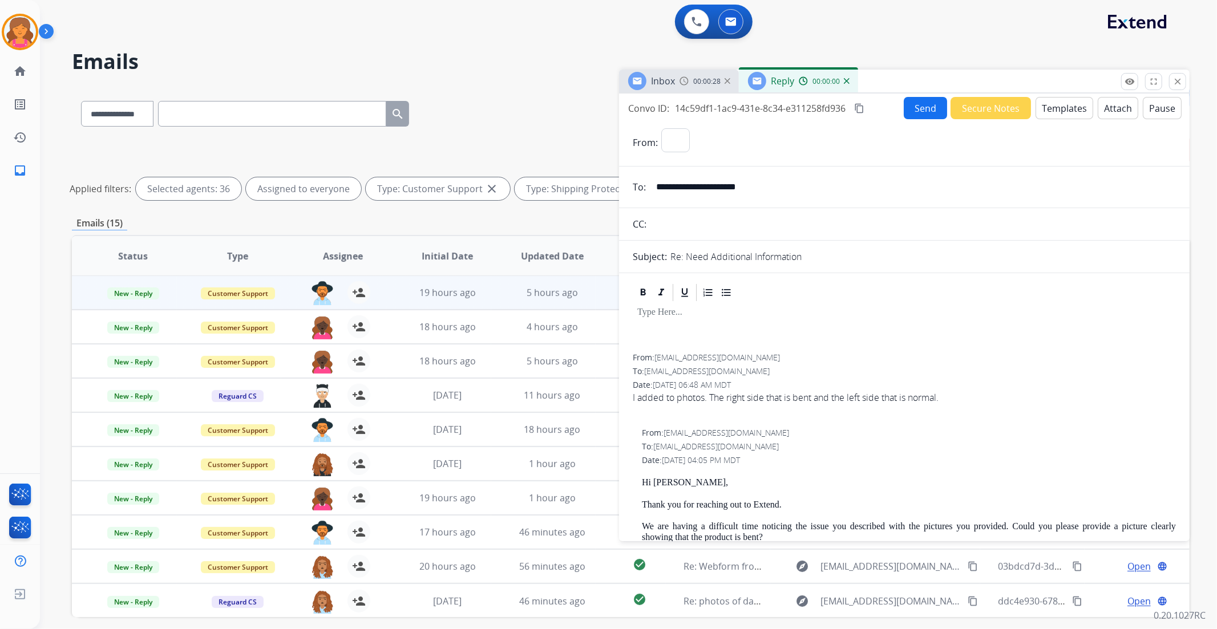
select select "**********"
click at [1047, 109] on button "Templates" at bounding box center [1064, 108] width 58 height 22
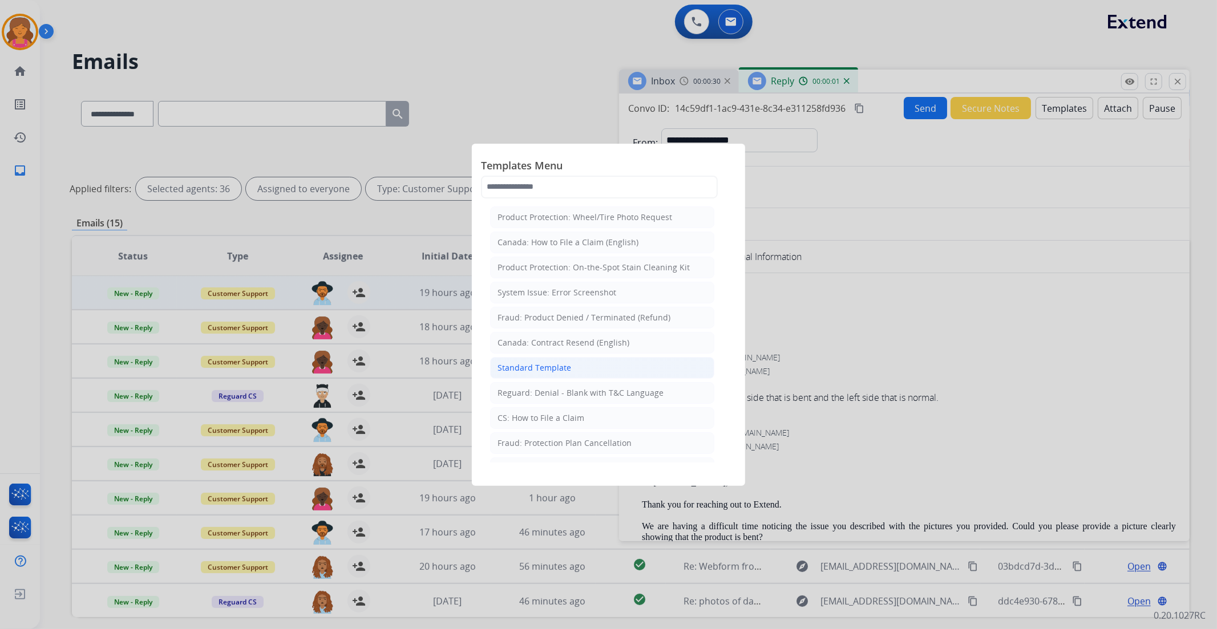
click at [553, 362] on div "Standard Template" at bounding box center [534, 367] width 74 height 11
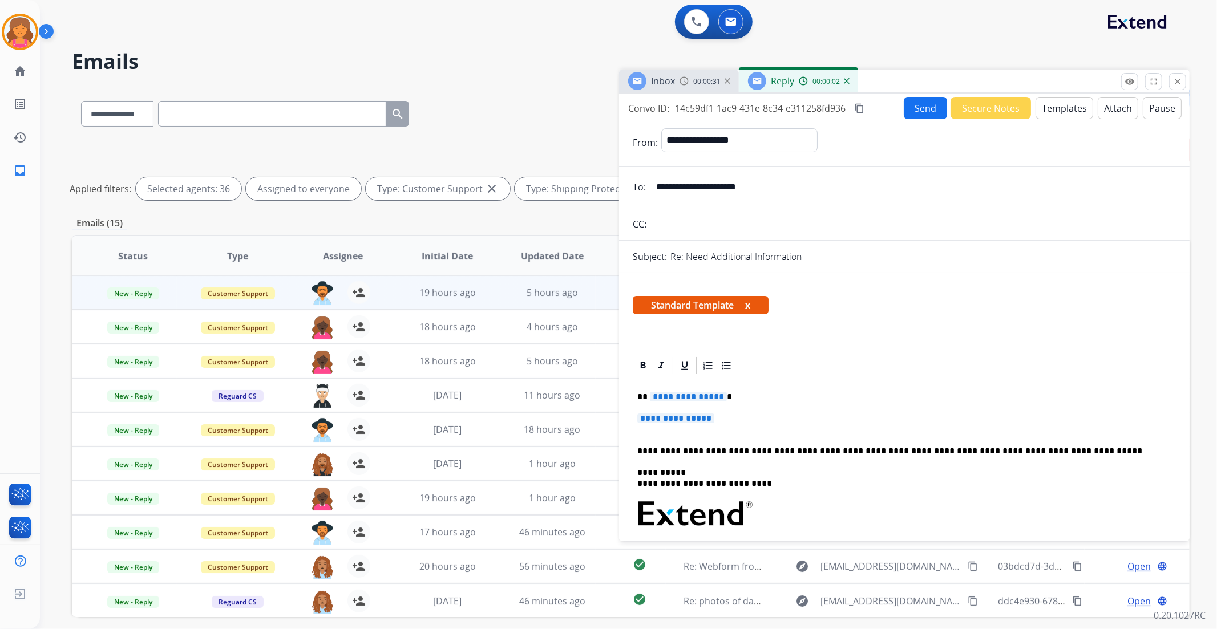
click at [664, 393] on span "**********" at bounding box center [688, 397] width 77 height 10
click at [662, 422] on span "**********" at bounding box center [675, 419] width 77 height 10
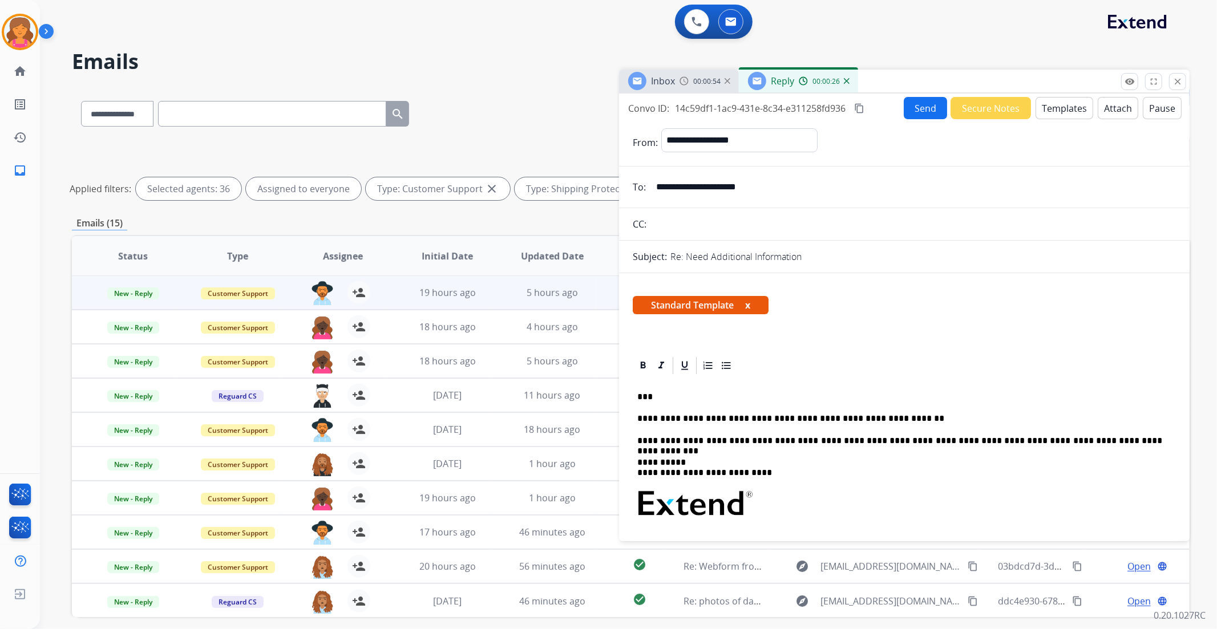
click at [915, 109] on button "Send" at bounding box center [925, 108] width 43 height 22
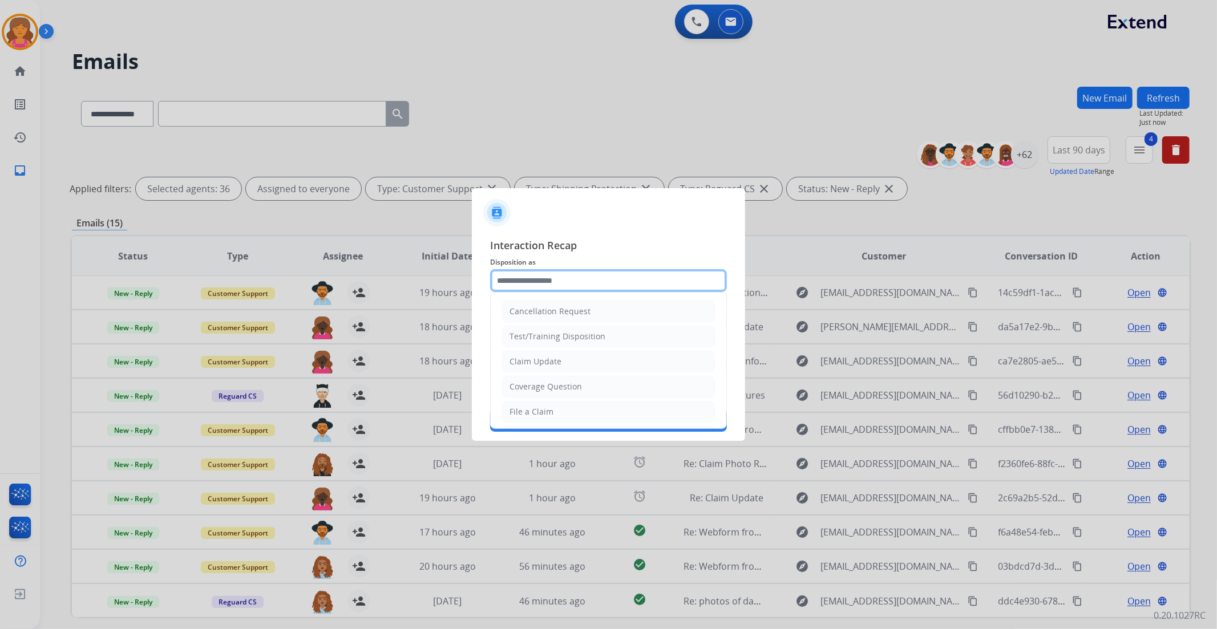
click at [555, 280] on input "text" at bounding box center [608, 280] width 237 height 23
click at [551, 358] on div "Claim Update" at bounding box center [535, 361] width 52 height 11
type input "**********"
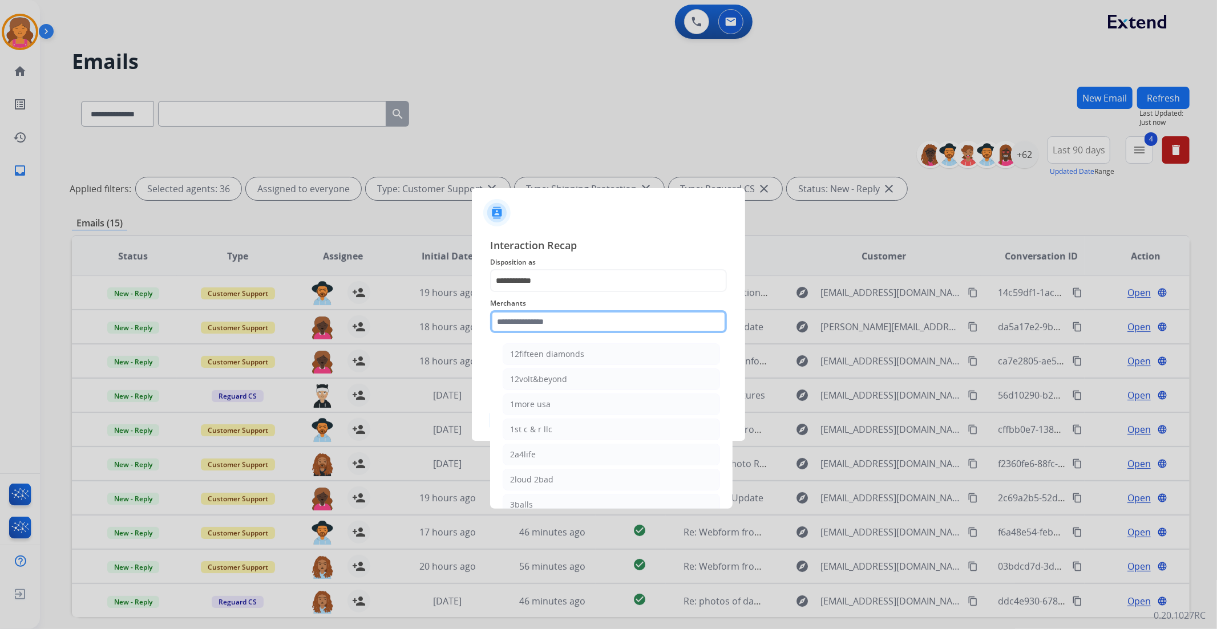
click at [544, 327] on input "text" at bounding box center [608, 321] width 237 height 23
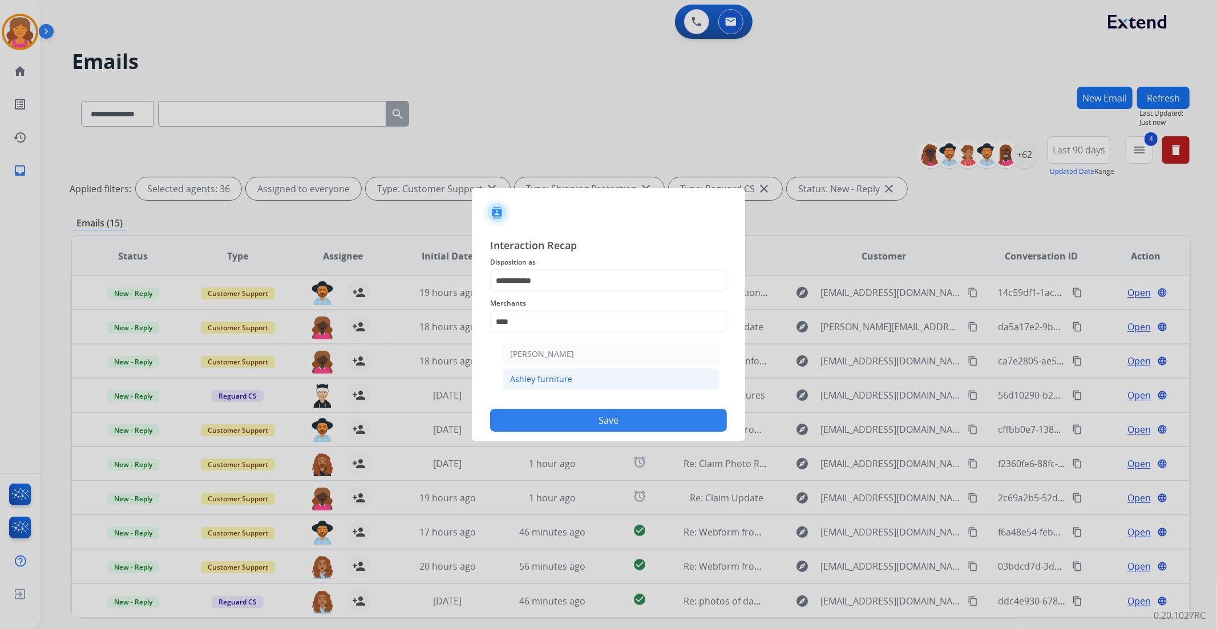
click at [559, 371] on li "Ashley furniture" at bounding box center [611, 380] width 217 height 22
type input "**********"
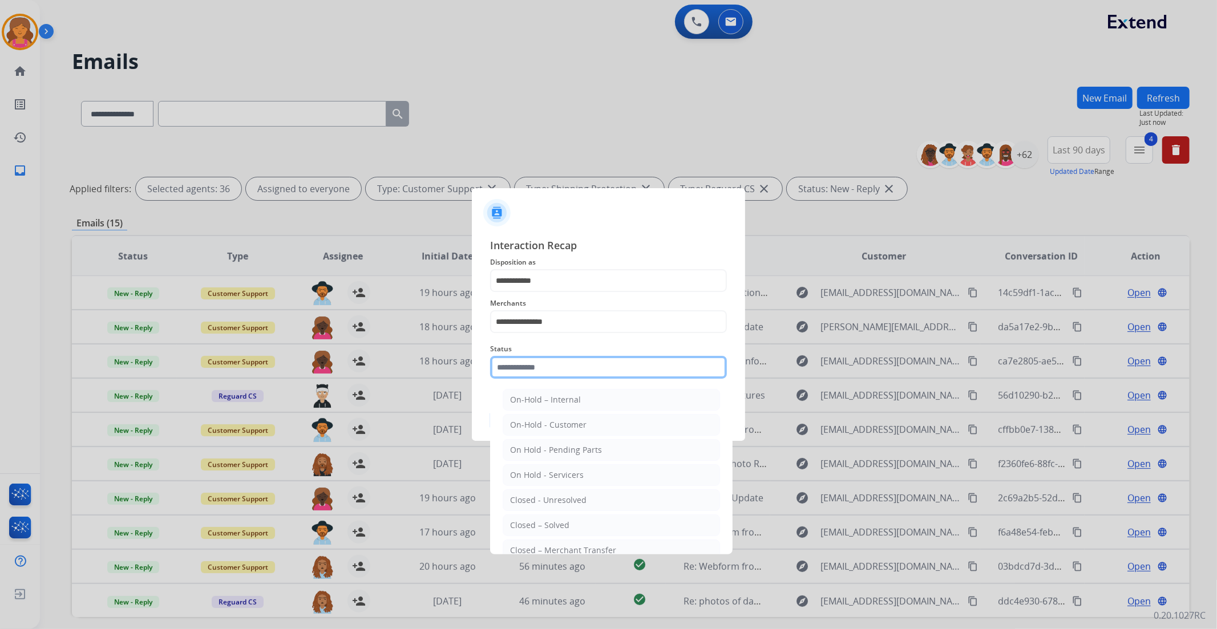
click at [556, 362] on input "text" at bounding box center [608, 367] width 237 height 23
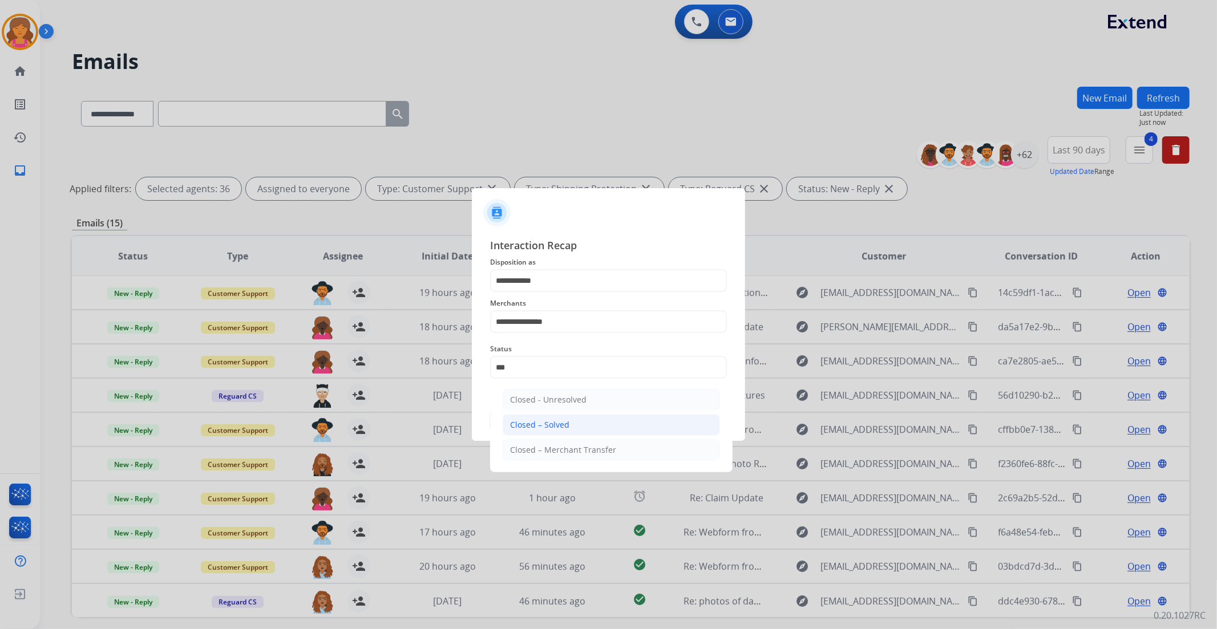
click at [593, 424] on li "Closed – Solved" at bounding box center [611, 425] width 217 height 22
type input "**********"
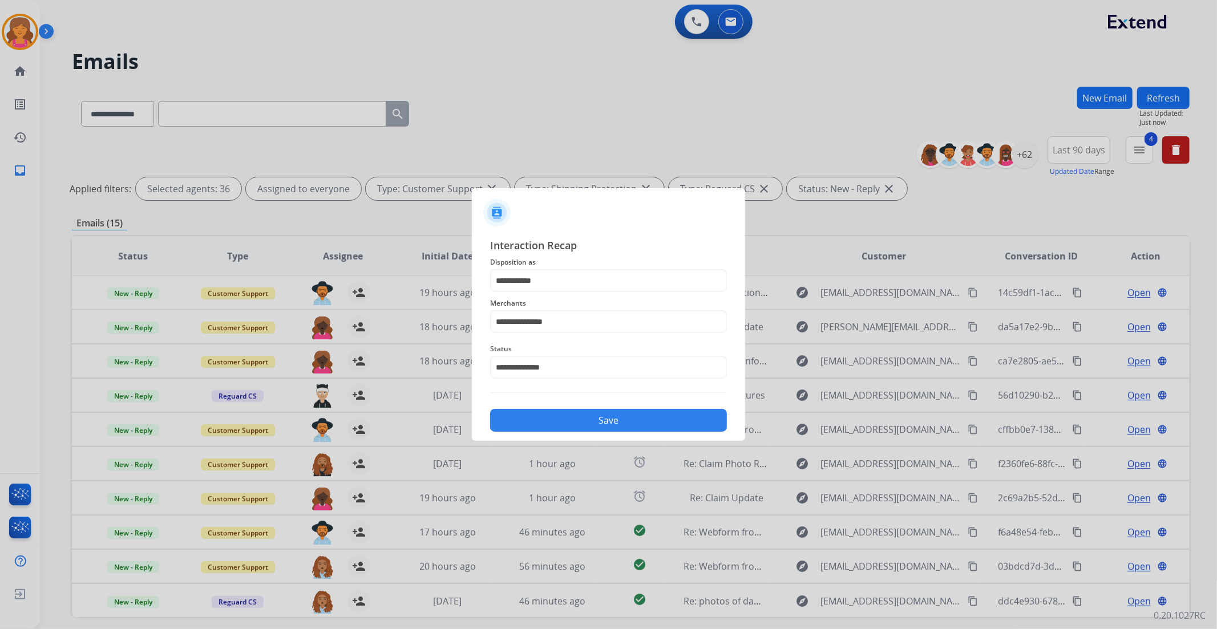
click at [593, 424] on button "Save" at bounding box center [608, 420] width 237 height 23
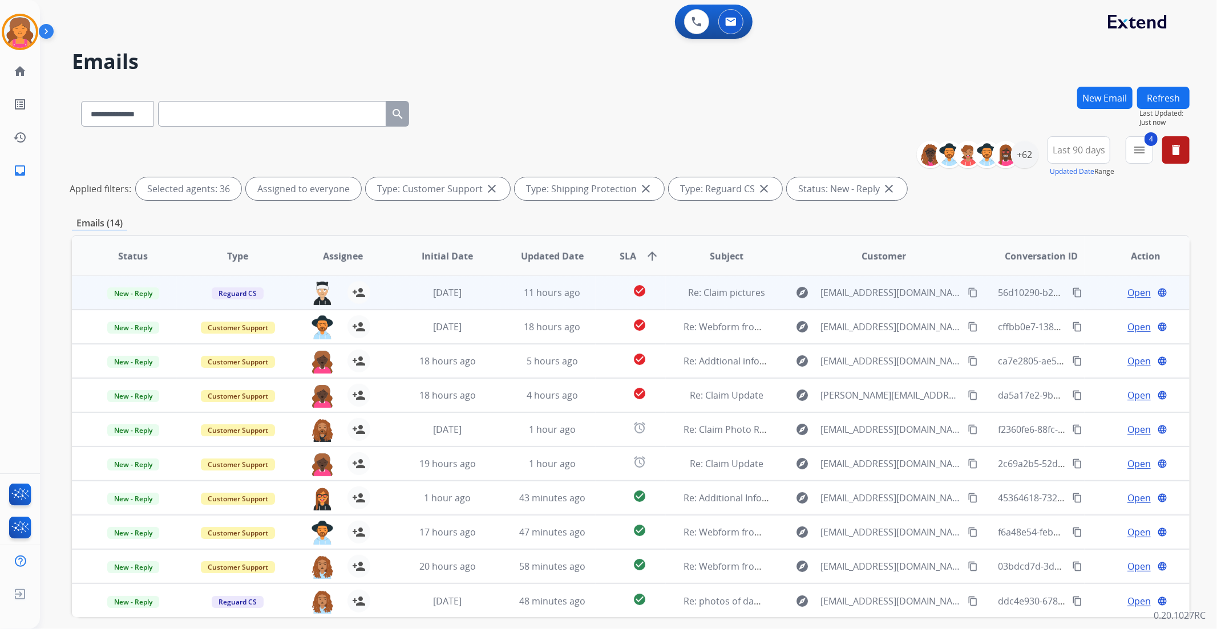
click at [1128, 295] on span "Open" at bounding box center [1138, 293] width 23 height 14
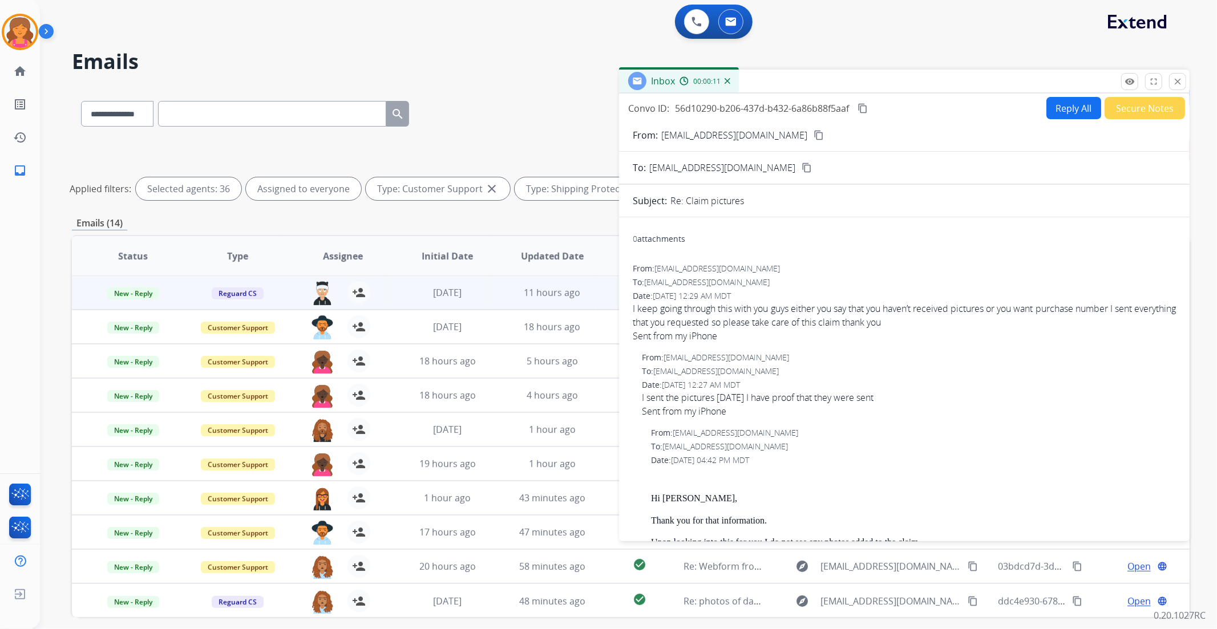
click at [814, 133] on mat-icon "content_copy" at bounding box center [819, 135] width 10 height 10
click at [1067, 87] on div "Inbox 00:00:26" at bounding box center [904, 82] width 570 height 24
click at [1058, 108] on button "Reply All" at bounding box center [1073, 108] width 55 height 22
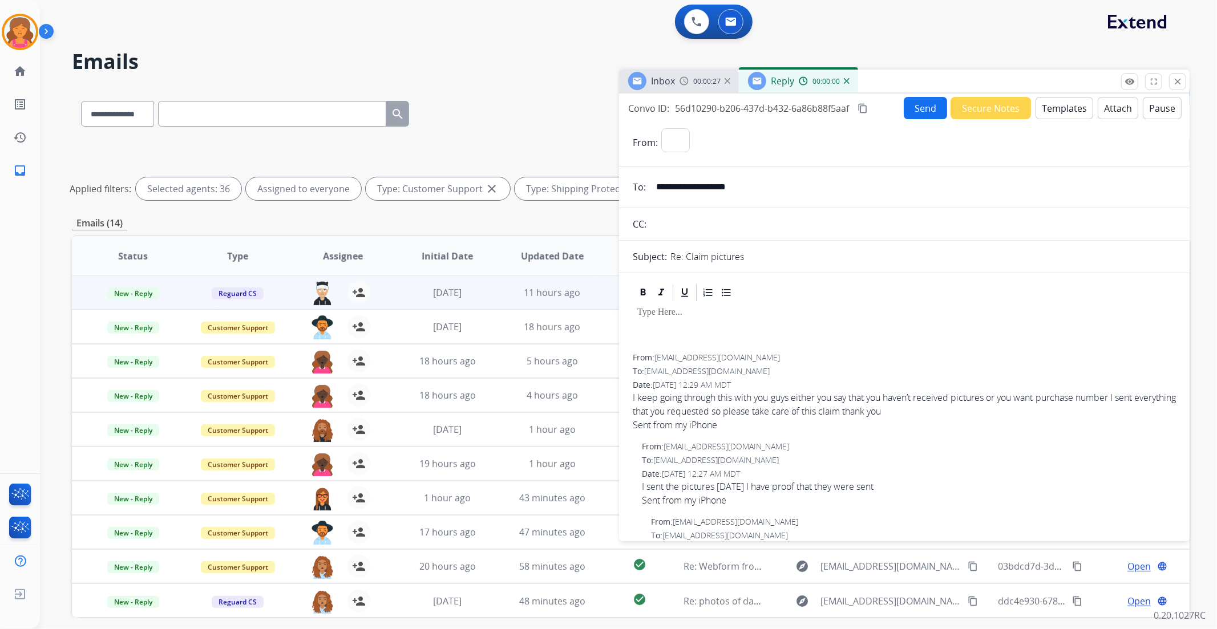
click at [1058, 108] on button "Templates" at bounding box center [1064, 108] width 58 height 22
select select "**********"
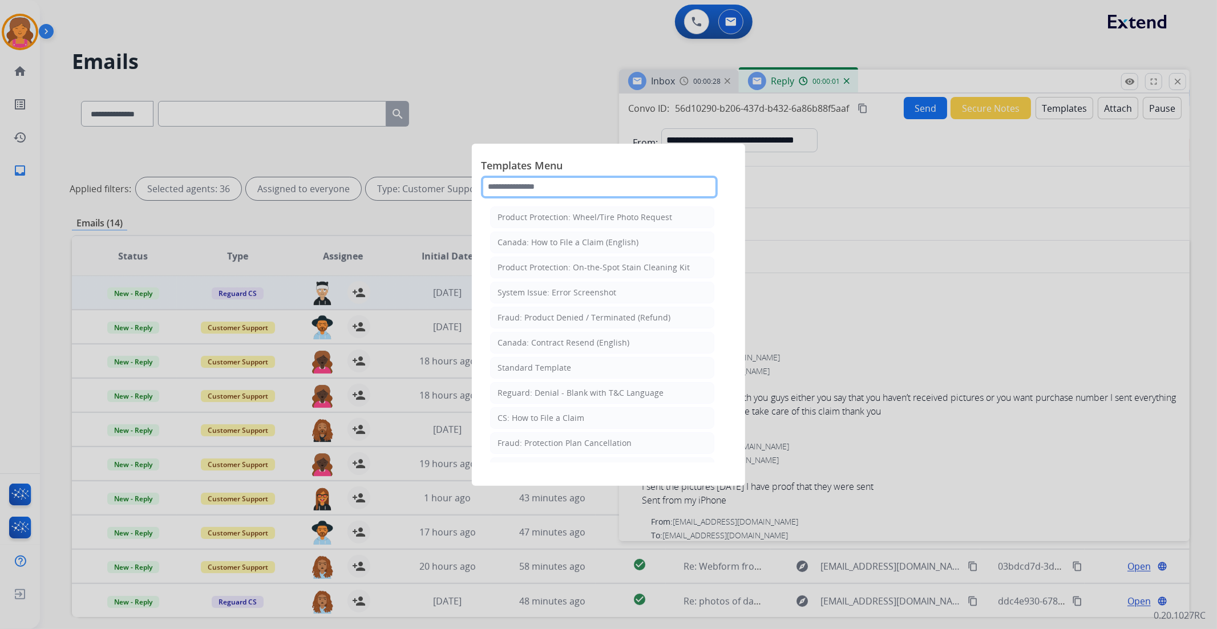
click at [616, 187] on input "text" at bounding box center [599, 187] width 237 height 23
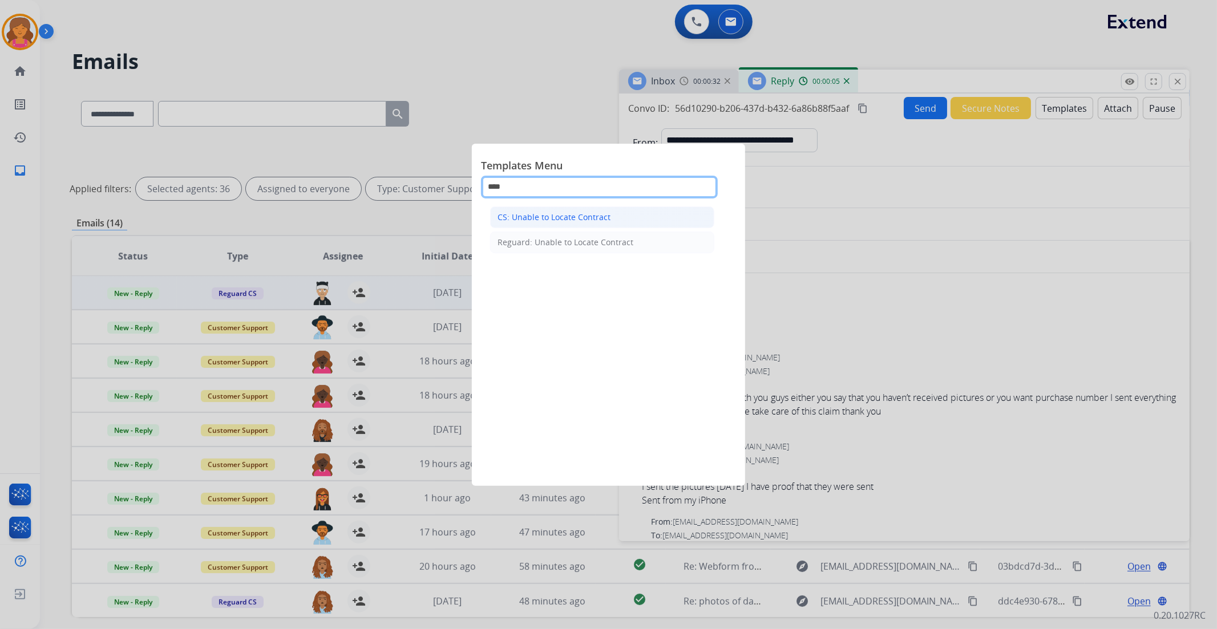
type input "****"
click at [595, 209] on li "CS: Unable to Locate Contract" at bounding box center [602, 218] width 224 height 22
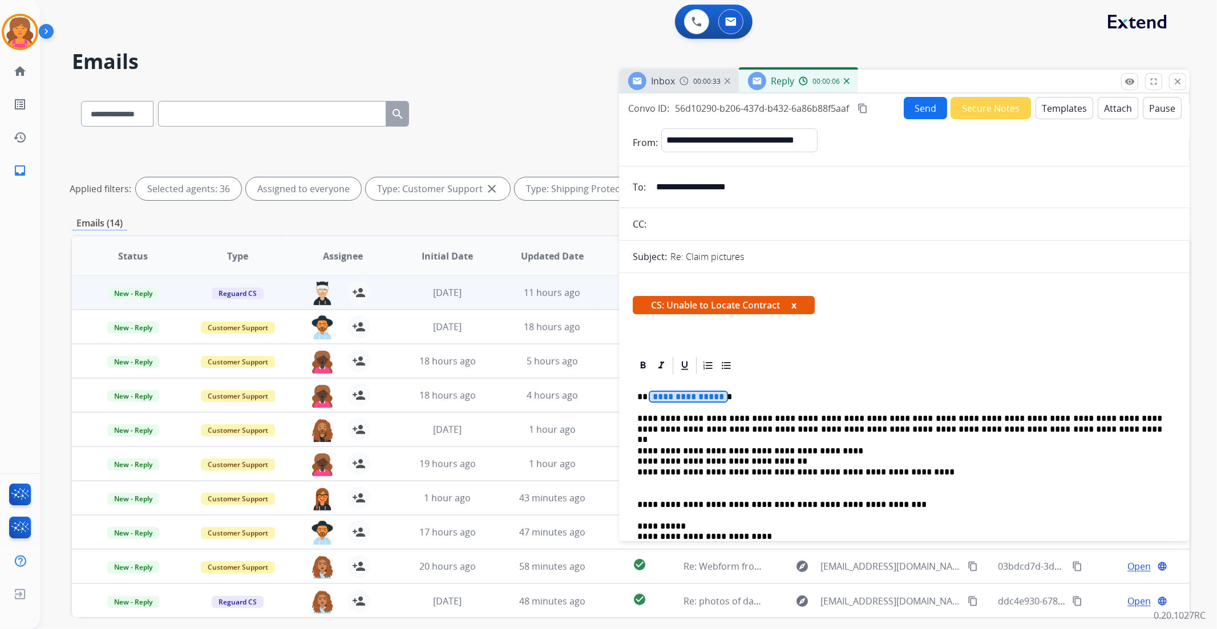
click at [693, 394] on span "**********" at bounding box center [688, 397] width 77 height 10
click at [922, 109] on button "Send" at bounding box center [925, 108] width 43 height 22
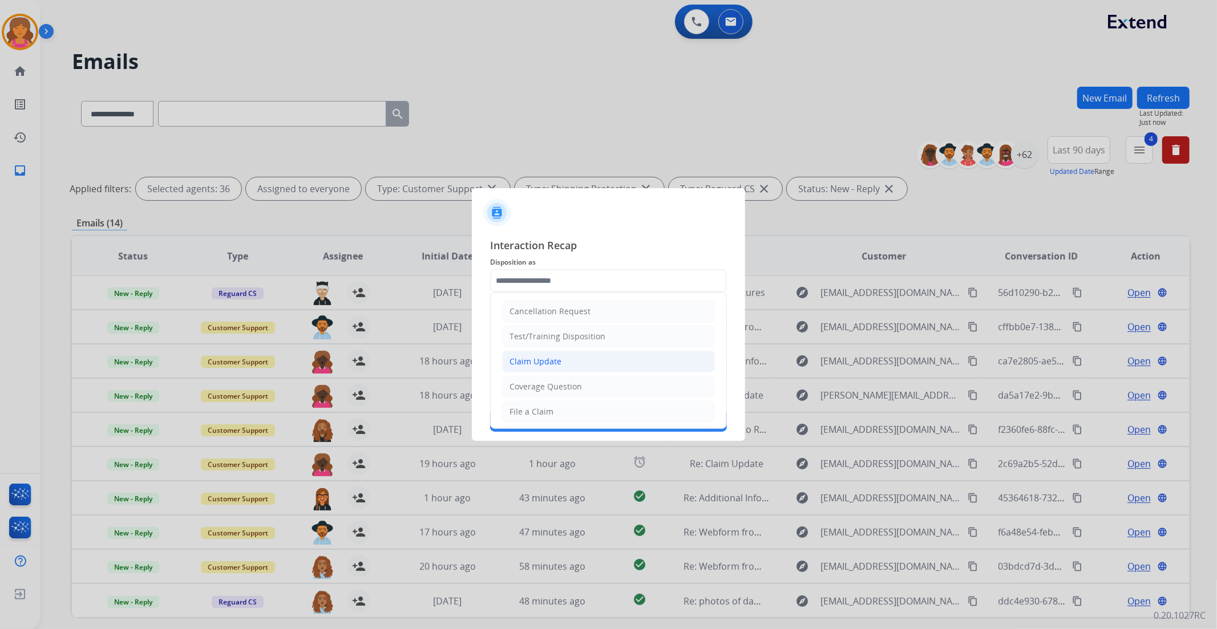
click at [543, 362] on div "Claim Update" at bounding box center [535, 361] width 52 height 11
type input "**********"
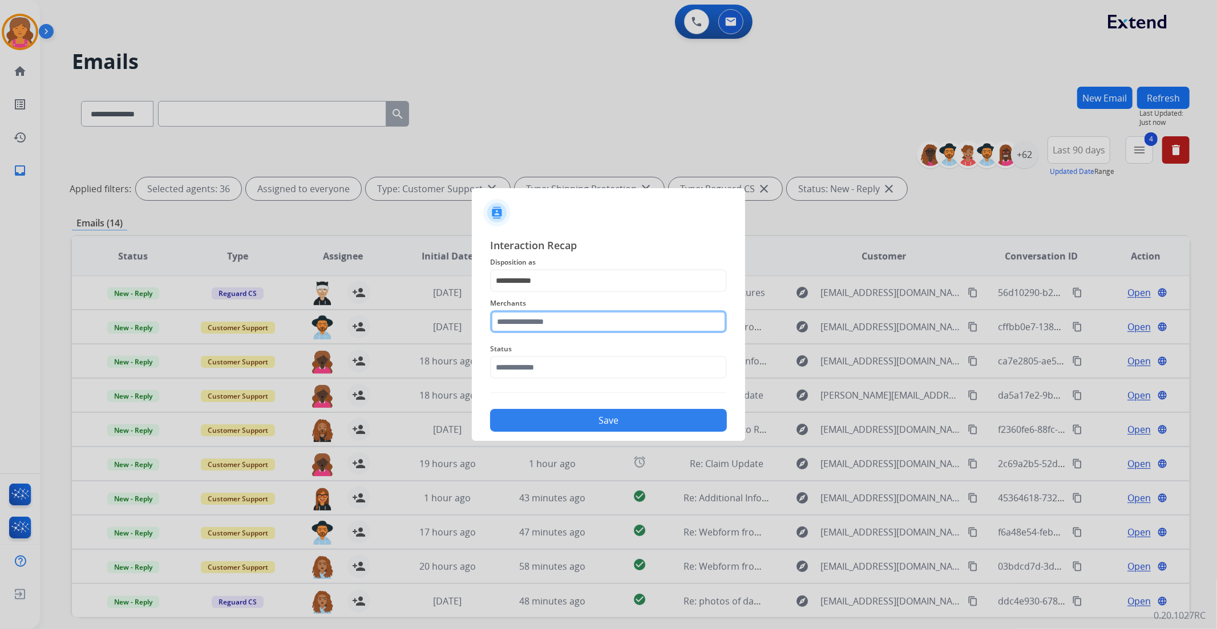
click at [559, 321] on input "text" at bounding box center [608, 321] width 237 height 23
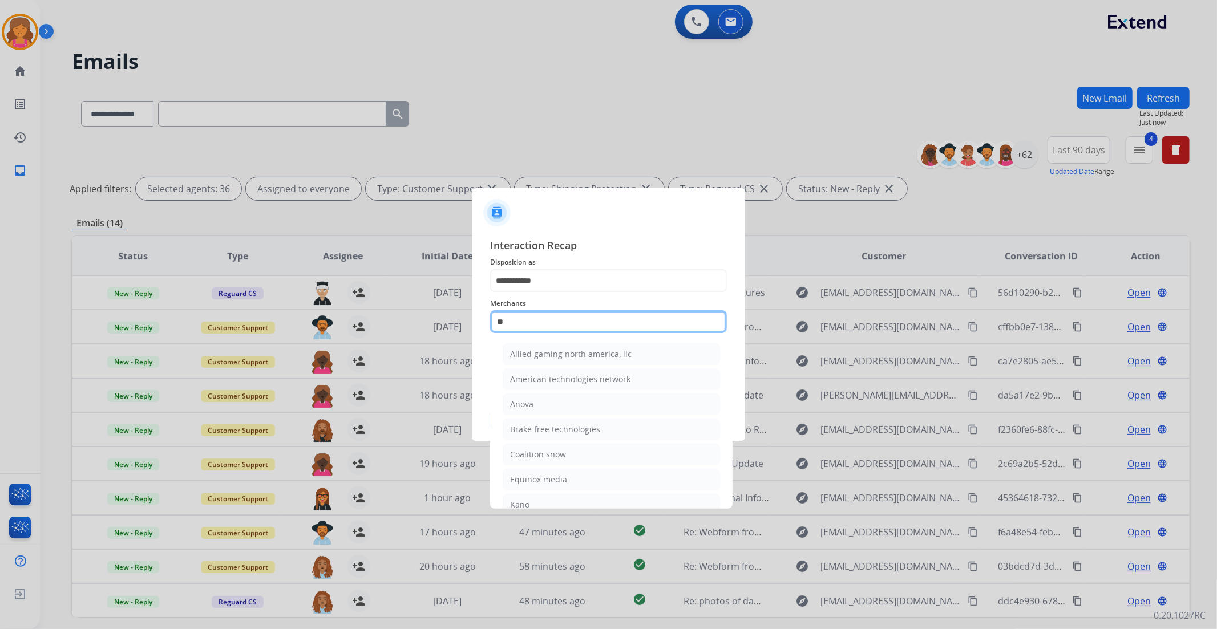
type input "*"
click at [555, 355] on div "[PERSON_NAME]" at bounding box center [542, 354] width 64 height 11
type input "**********"
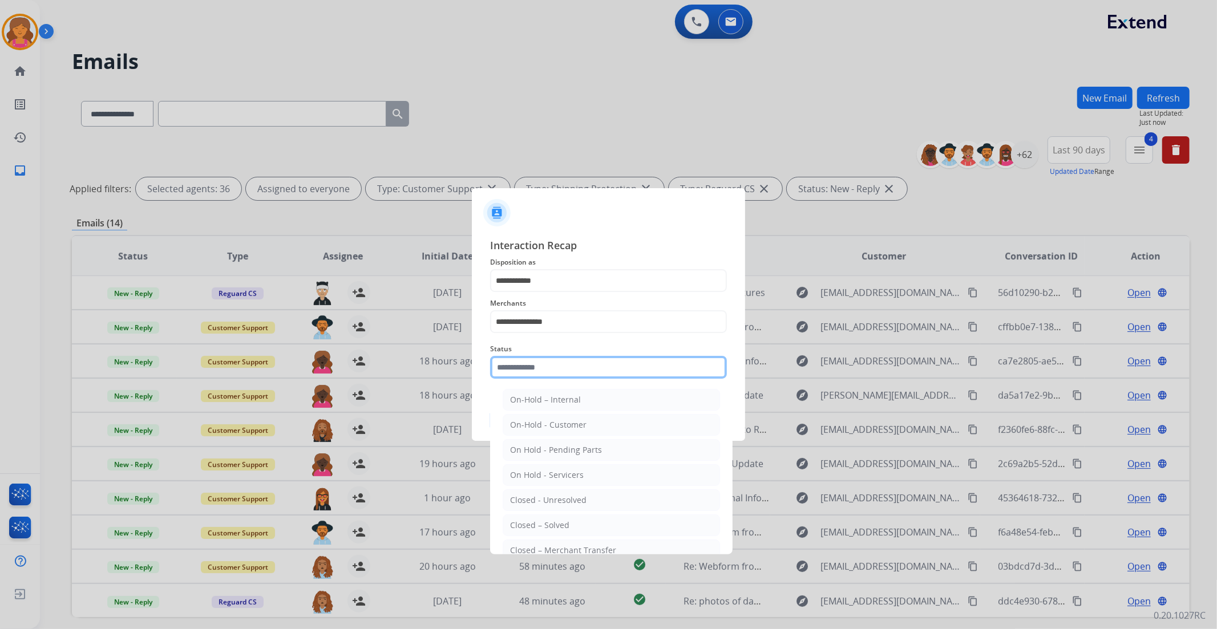
click at [544, 377] on input "text" at bounding box center [608, 367] width 237 height 23
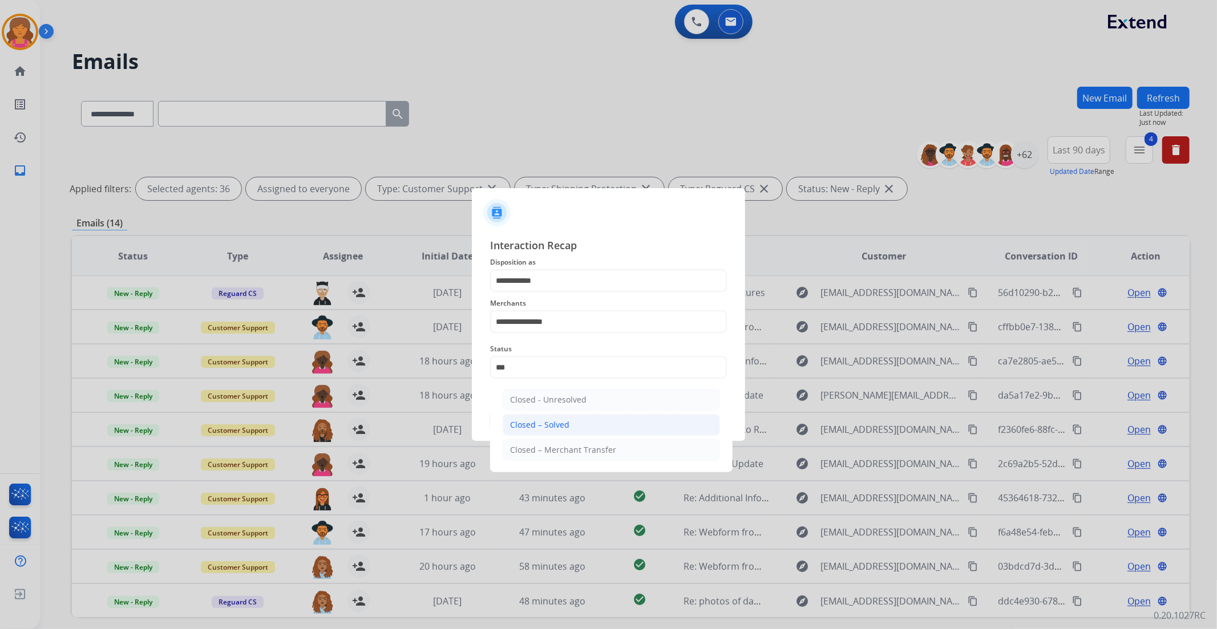
click at [568, 417] on li "Closed – Solved" at bounding box center [611, 425] width 217 height 22
type input "**********"
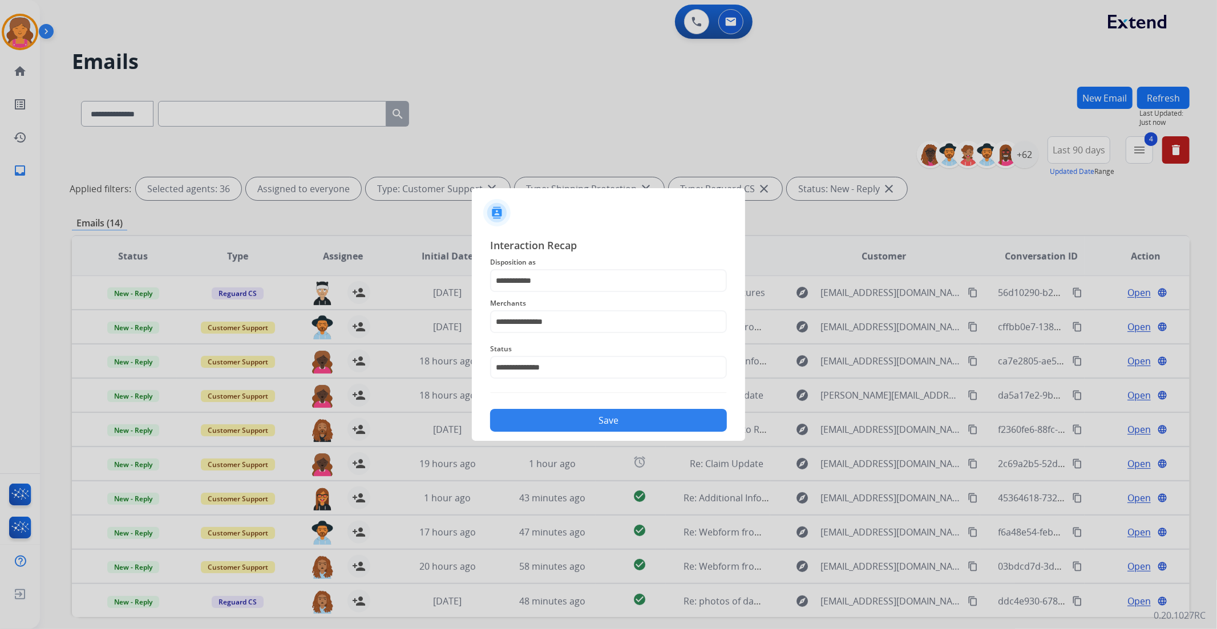
click at [568, 417] on button "Save" at bounding box center [608, 420] width 237 height 23
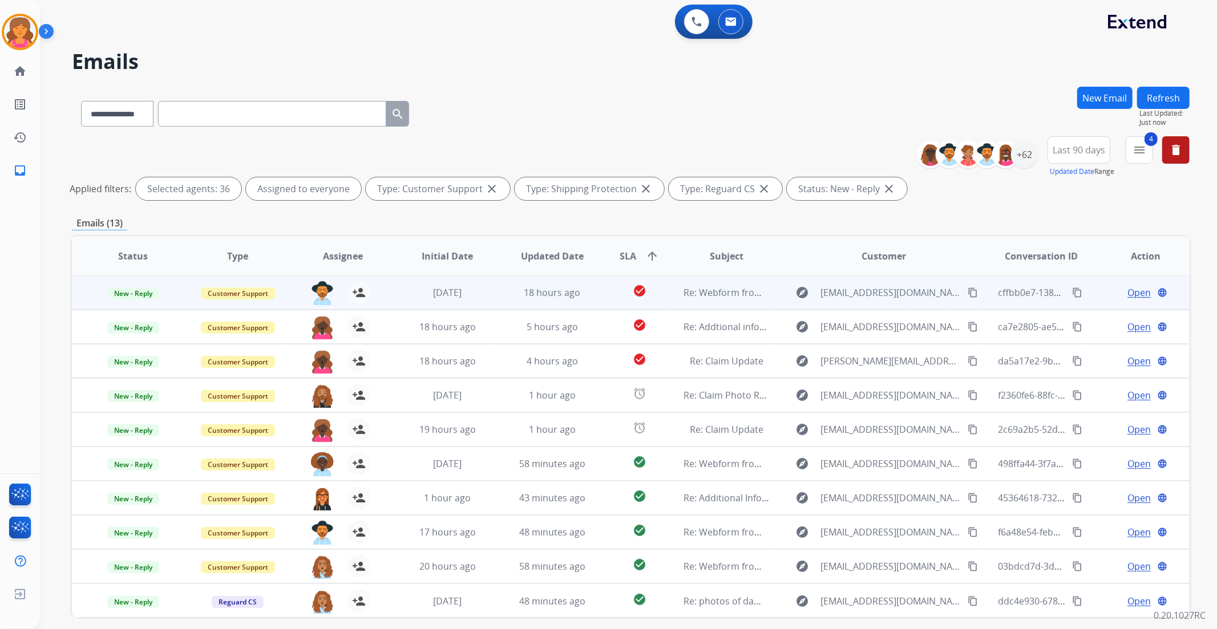
click at [1127, 292] on span "Open" at bounding box center [1138, 293] width 23 height 14
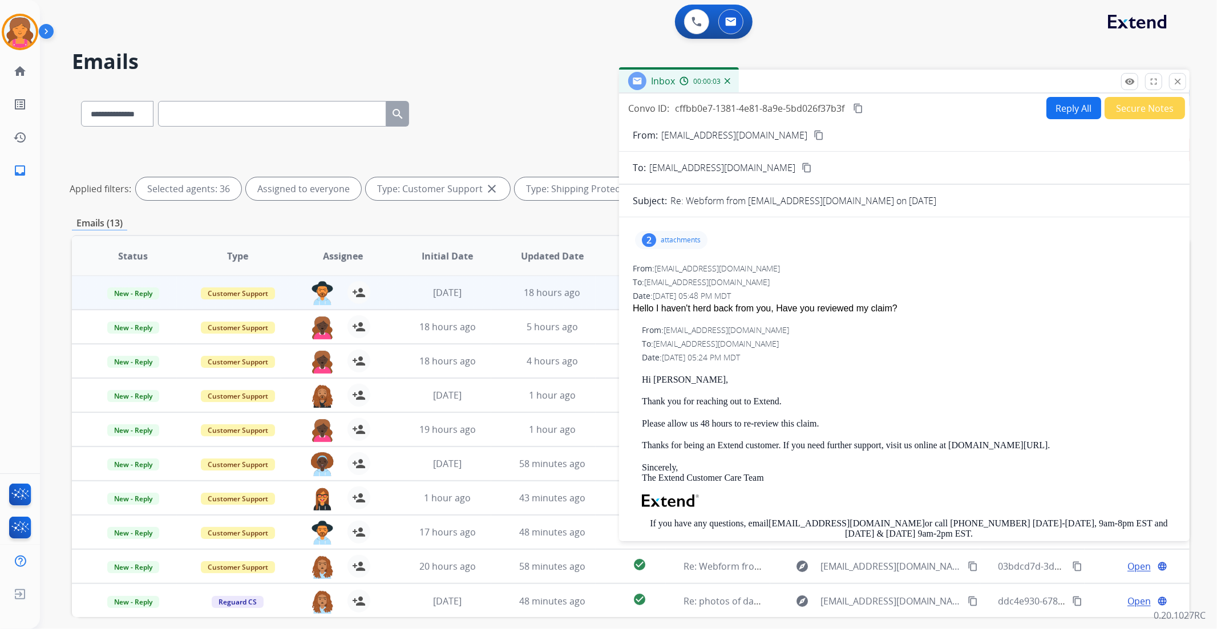
click at [814, 136] on mat-icon "content_copy" at bounding box center [819, 135] width 10 height 10
click at [1069, 110] on button "Reply All" at bounding box center [1073, 108] width 55 height 22
select select "**********"
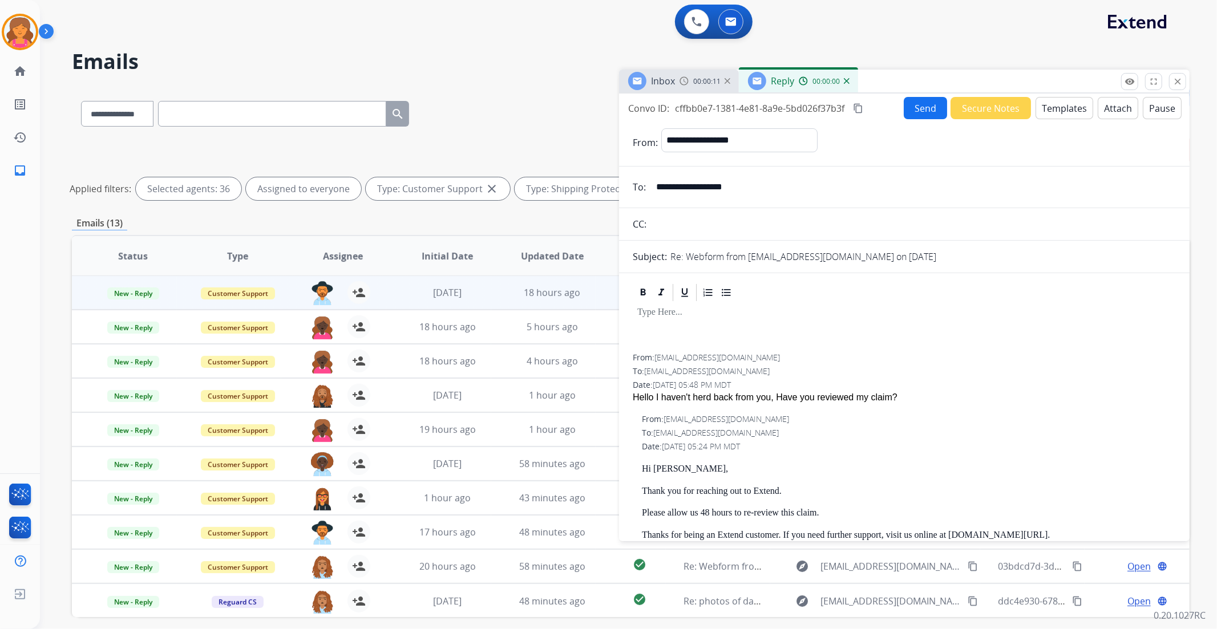
click at [1065, 111] on button "Templates" at bounding box center [1064, 108] width 58 height 22
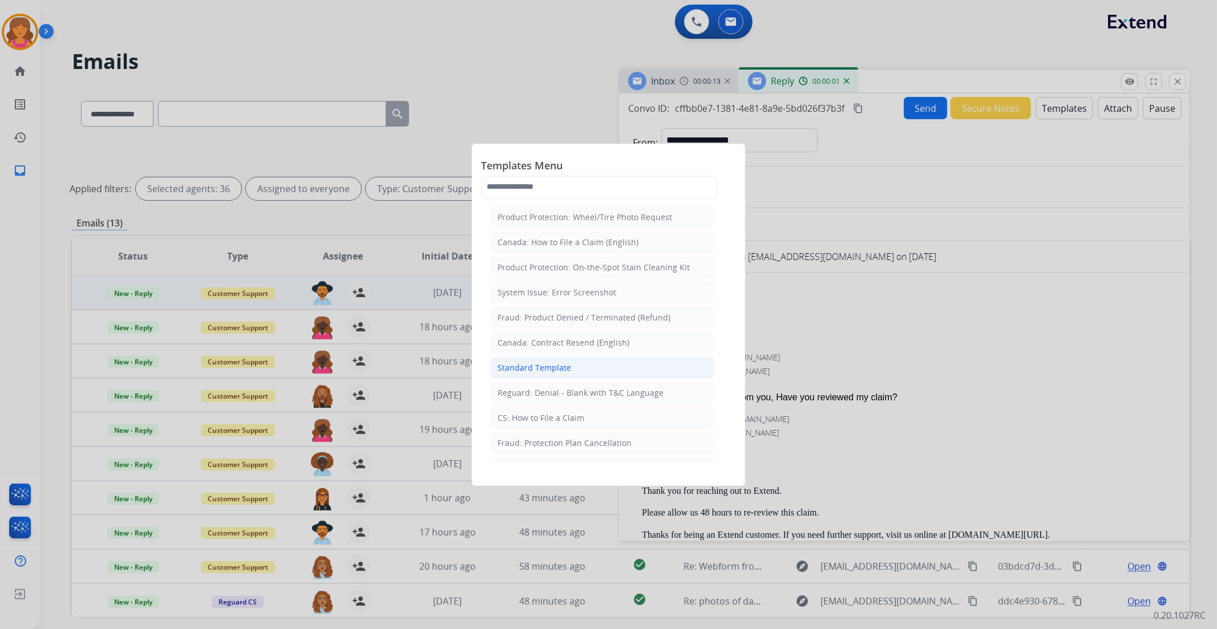
click at [582, 363] on li "Standard Template" at bounding box center [602, 368] width 224 height 22
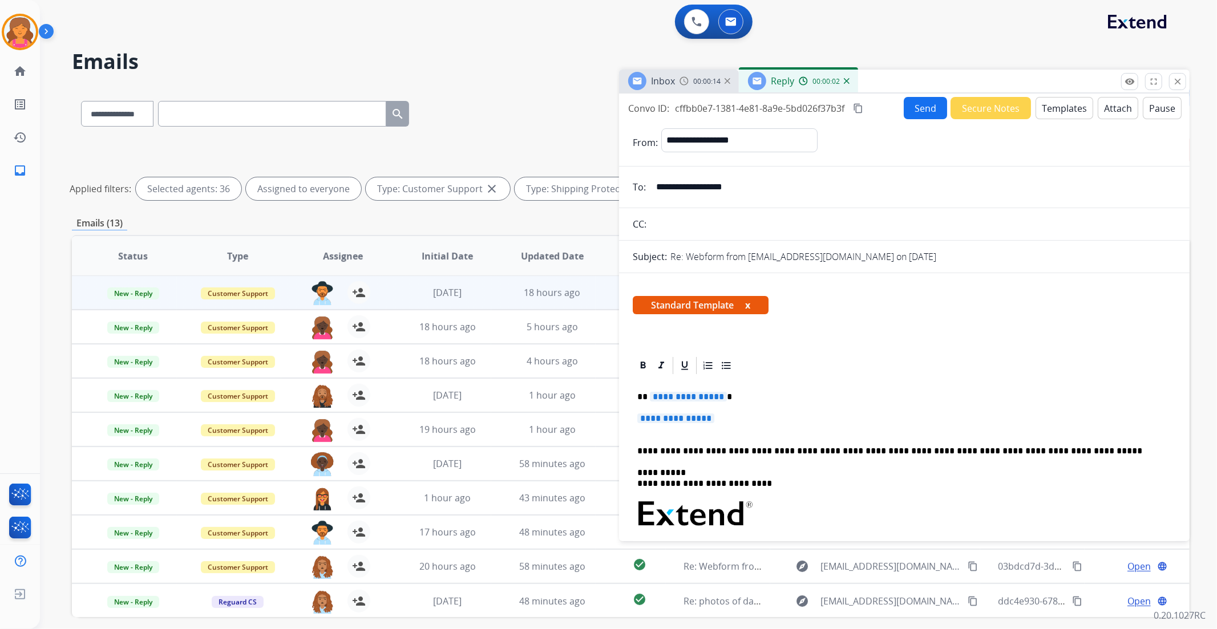
click at [689, 398] on span "**********" at bounding box center [688, 397] width 77 height 10
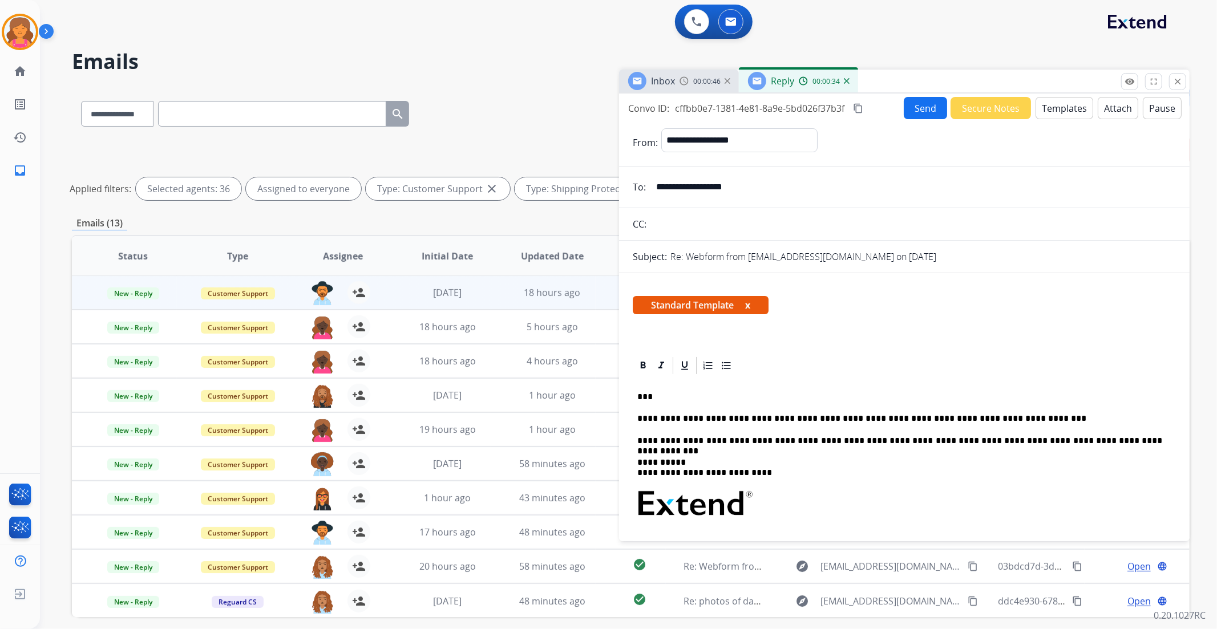
click at [914, 107] on button "Send" at bounding box center [925, 108] width 43 height 22
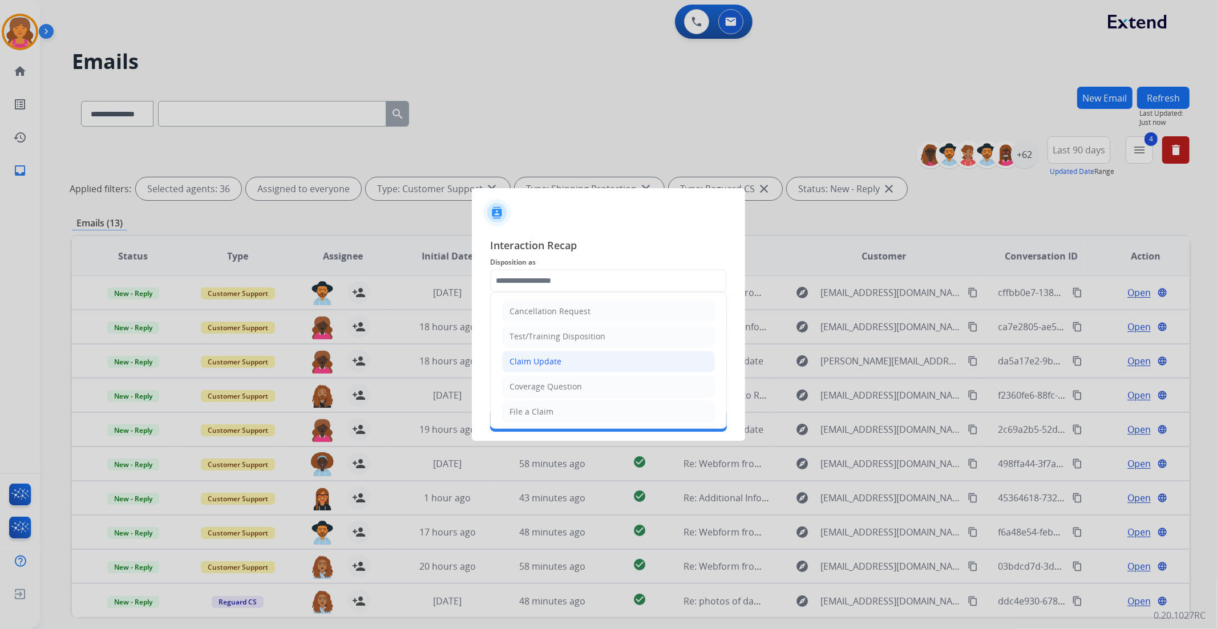
click at [549, 351] on li "Claim Update" at bounding box center [608, 362] width 213 height 22
type input "**********"
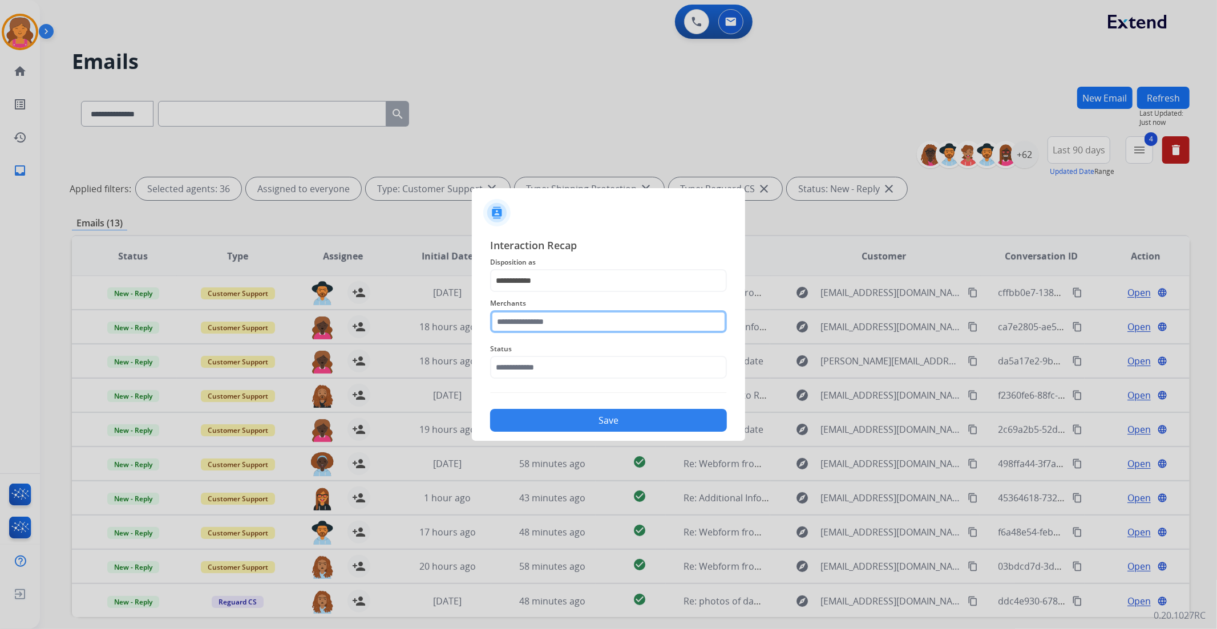
click at [548, 327] on input "text" at bounding box center [608, 321] width 237 height 23
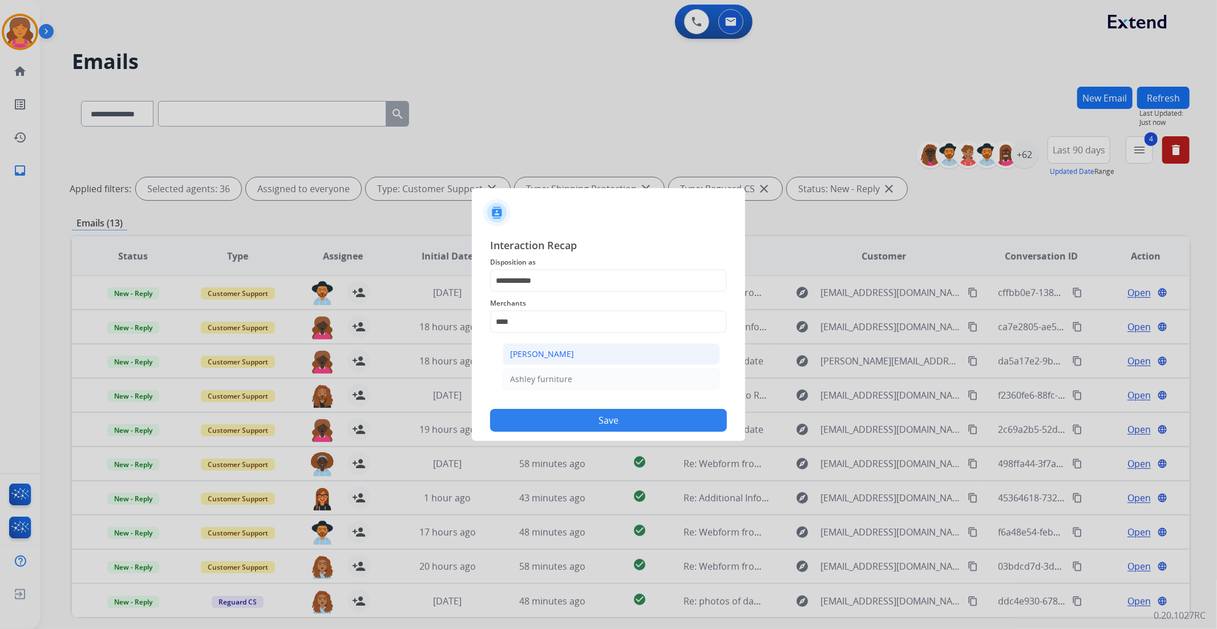
click at [528, 357] on div "[PERSON_NAME]" at bounding box center [542, 354] width 64 height 11
type input "**********"
click at [534, 368] on input "text" at bounding box center [608, 367] width 237 height 23
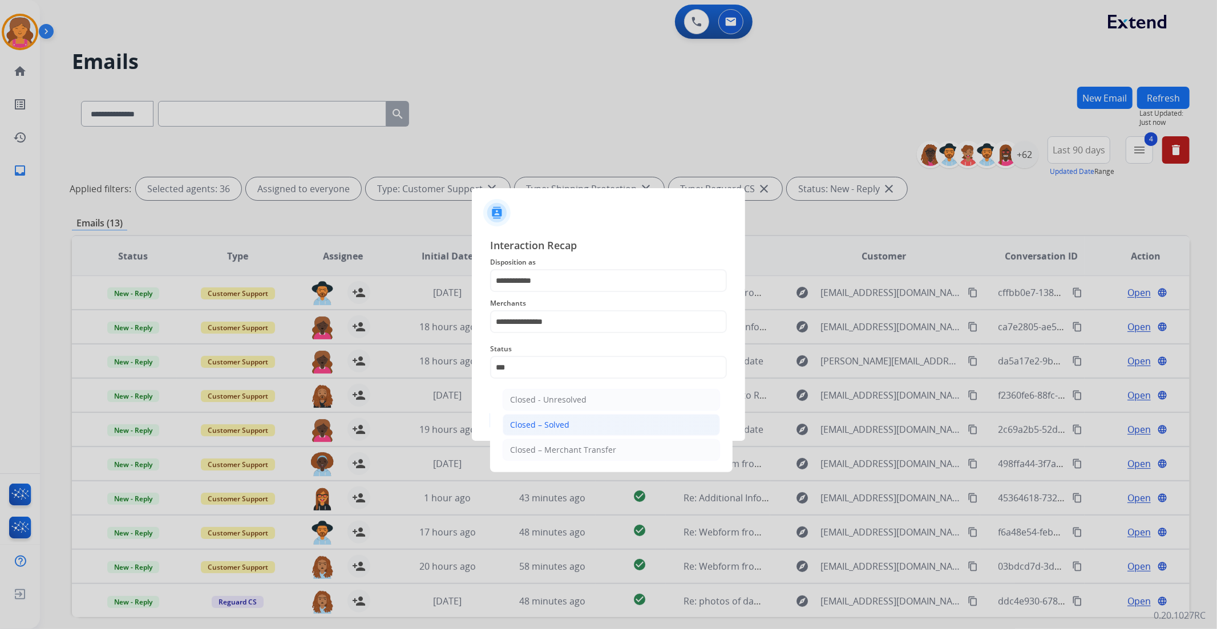
click at [515, 419] on div "Closed – Solved" at bounding box center [539, 424] width 59 height 11
type input "**********"
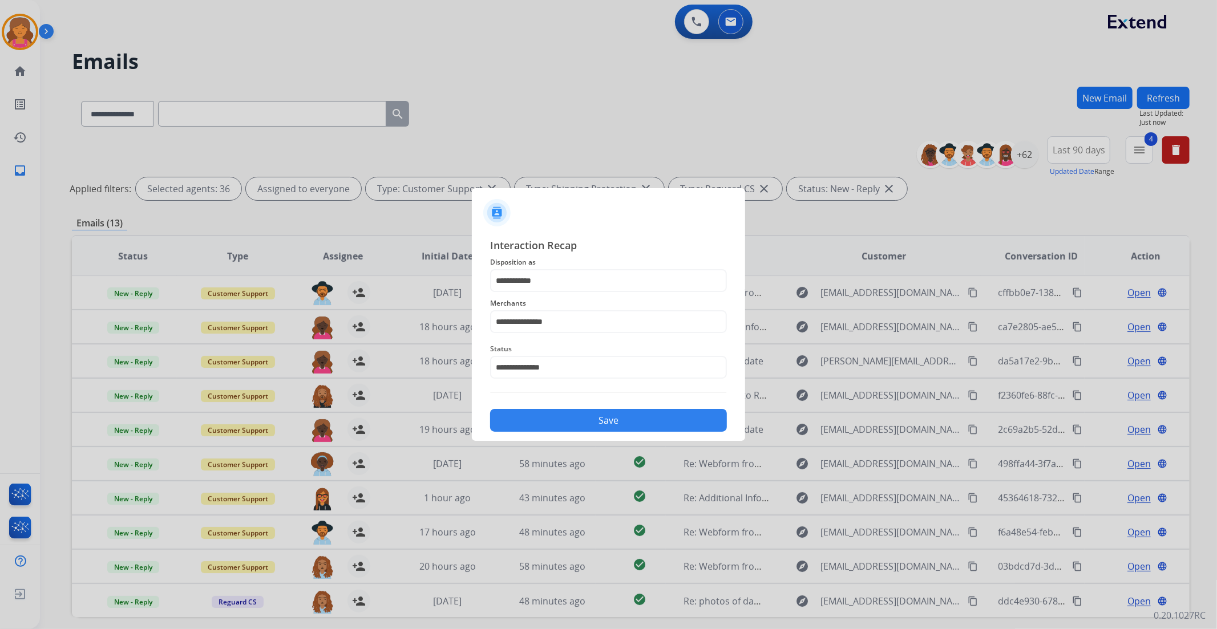
click at [522, 423] on button "Save" at bounding box center [608, 420] width 237 height 23
